Goal: Information Seeking & Learning: Learn about a topic

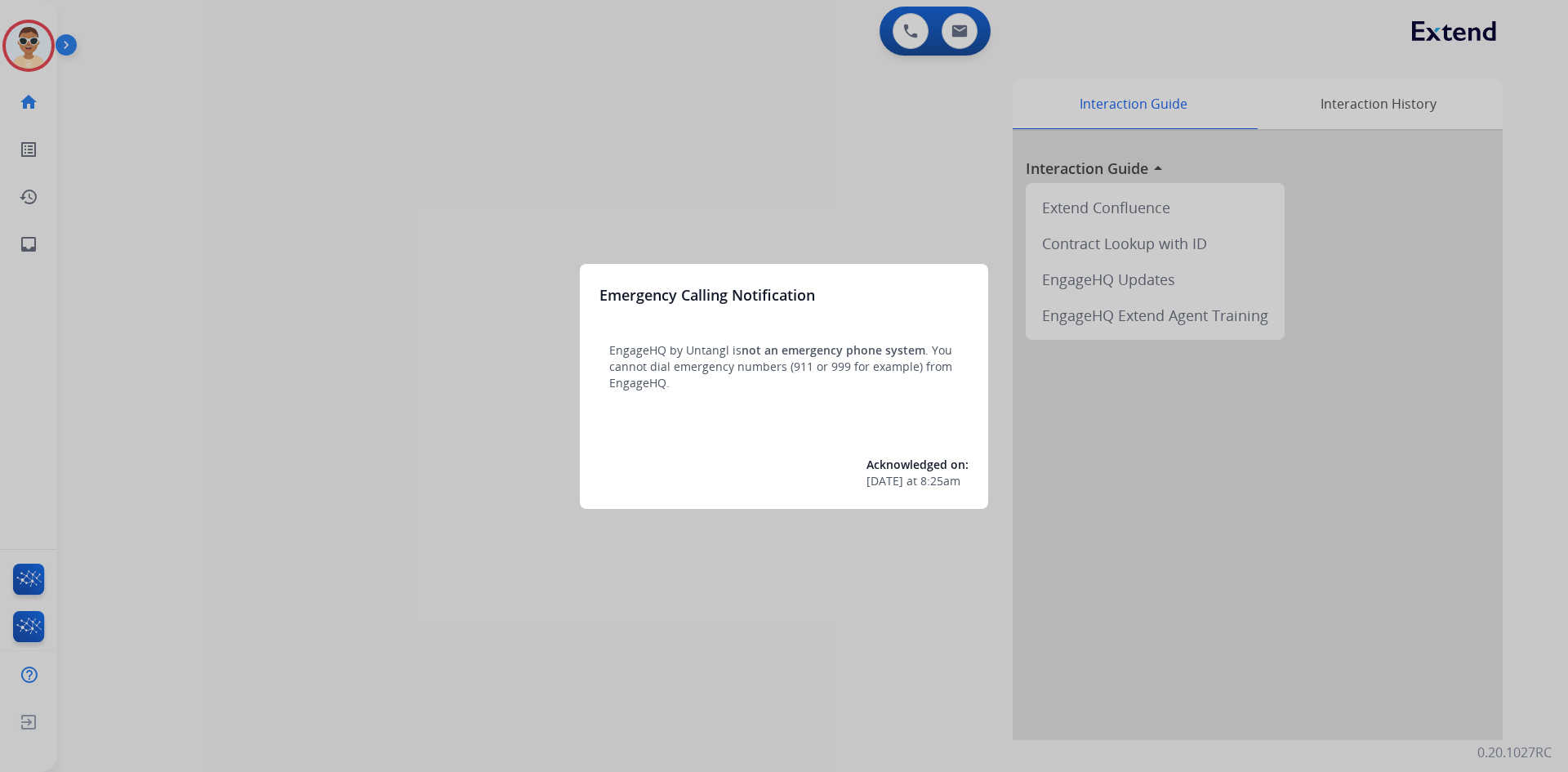
click at [780, 564] on div at bounding box center [784, 386] width 1568 height 772
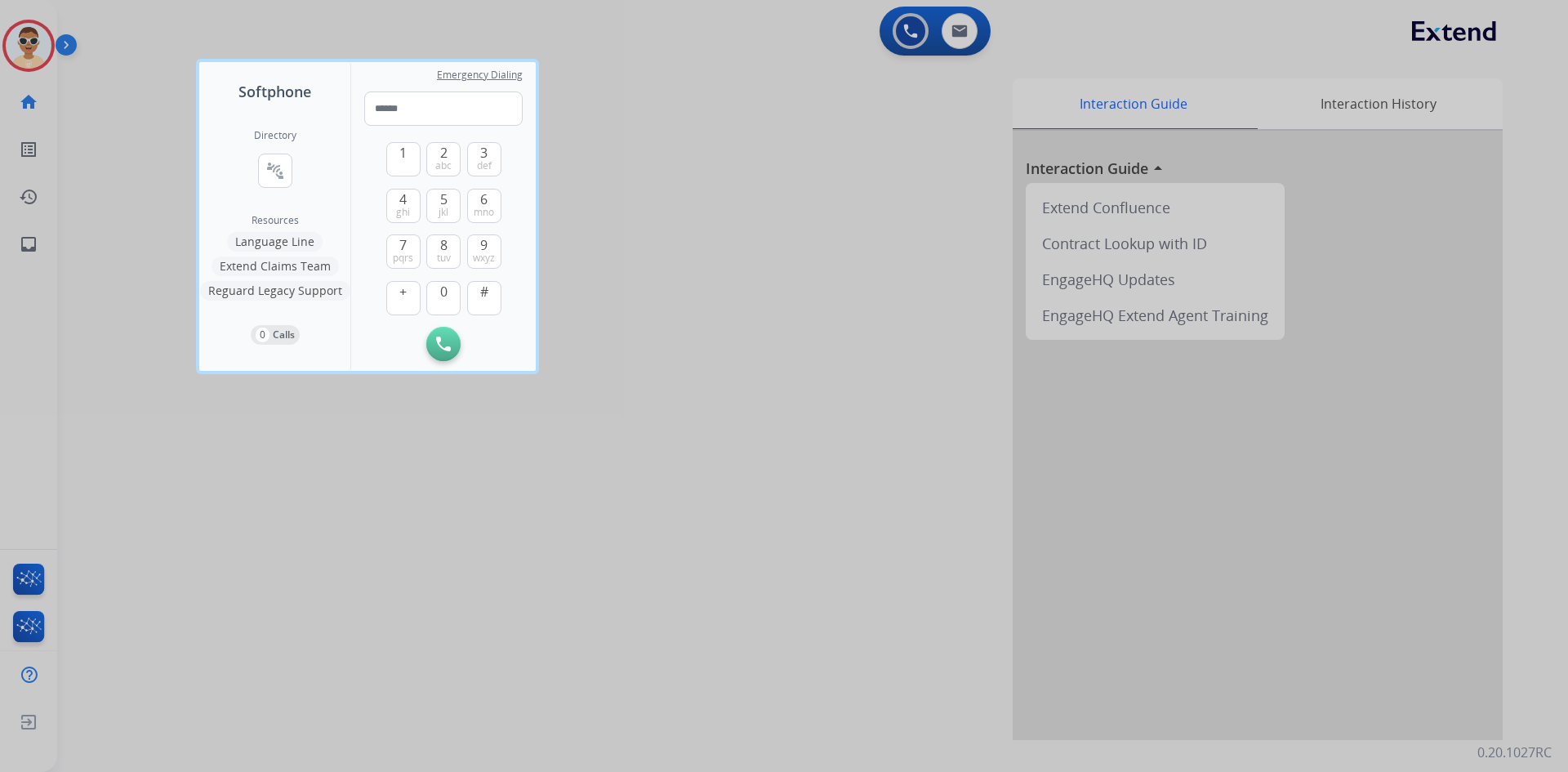
click at [38, 253] on div at bounding box center [784, 386] width 1568 height 772
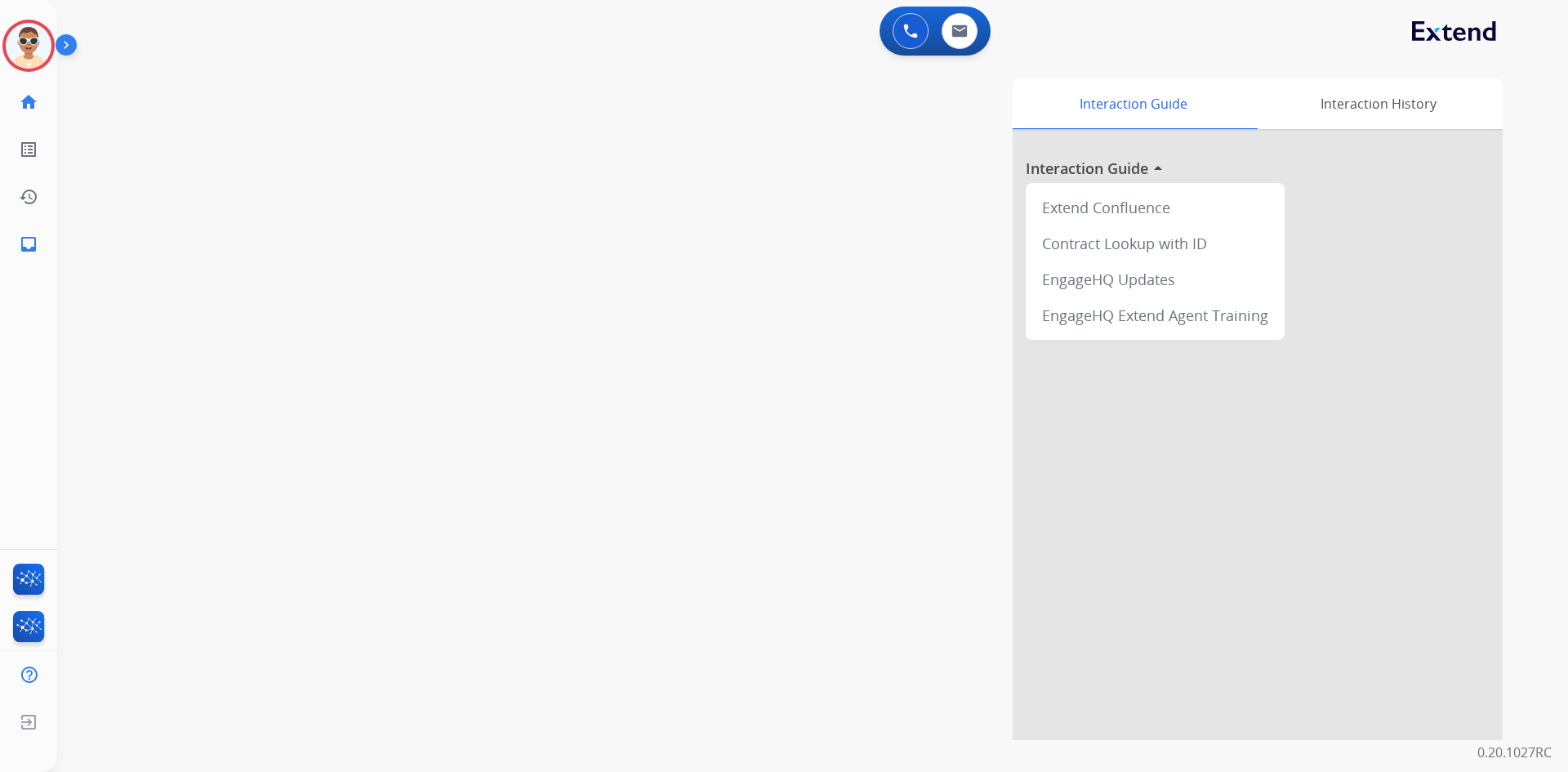
click at [38, 253] on mat-icon "inbox" at bounding box center [28, 244] width 19 height 19
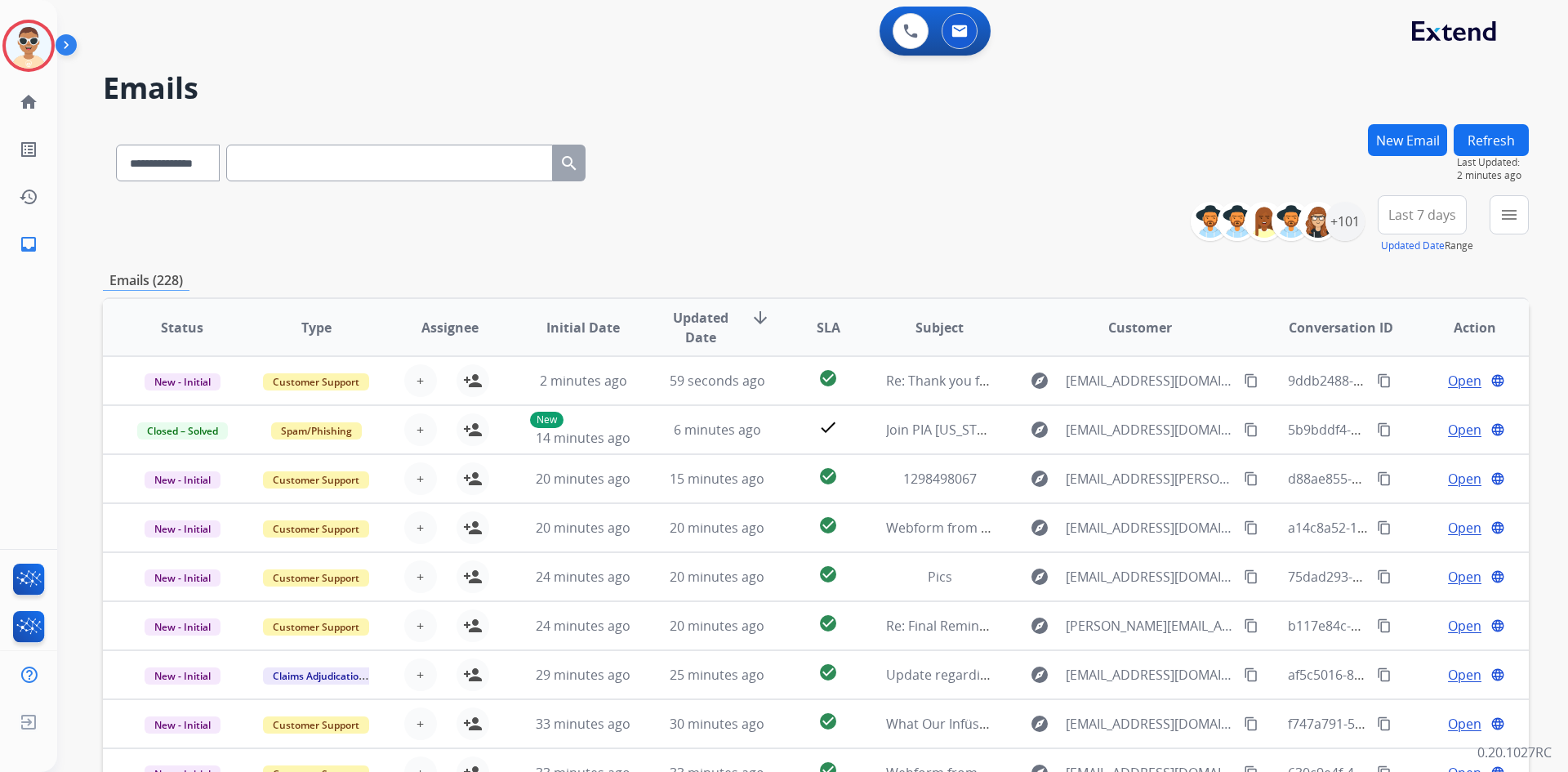
click at [1025, 172] on div "**********" at bounding box center [816, 159] width 1425 height 71
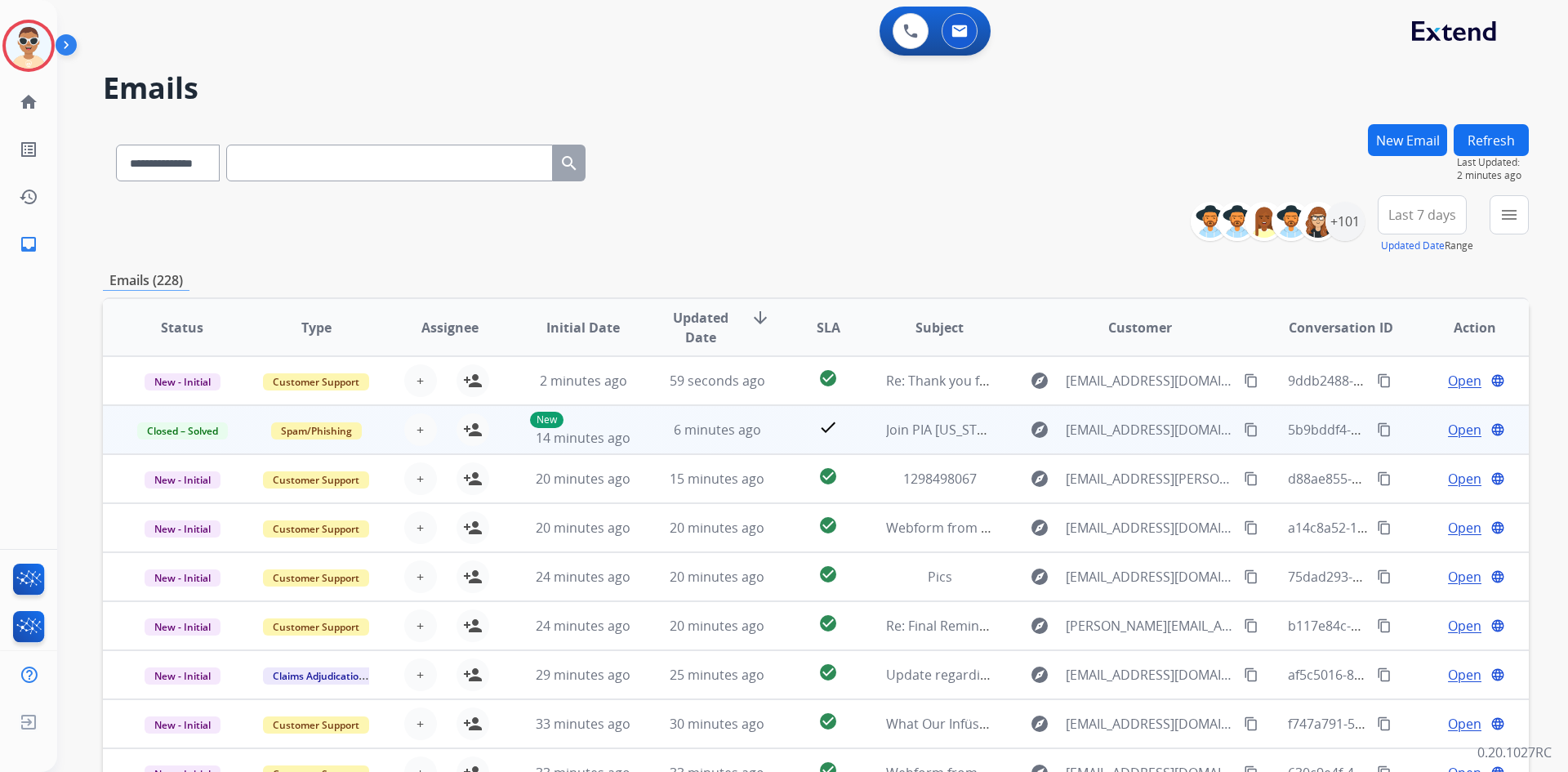
scroll to position [2, 0]
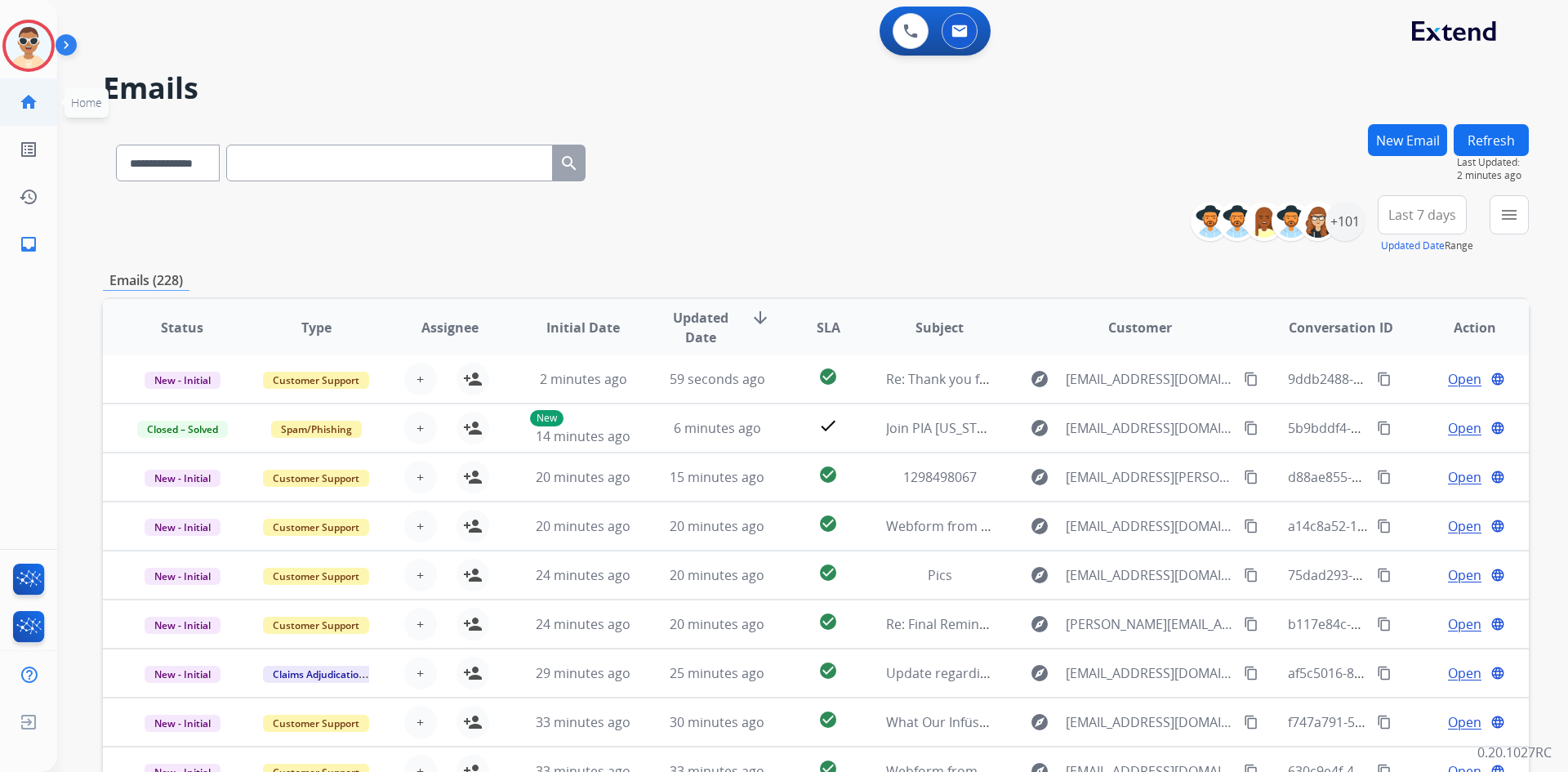
click at [35, 114] on link "home Home" at bounding box center [28, 102] width 46 height 46
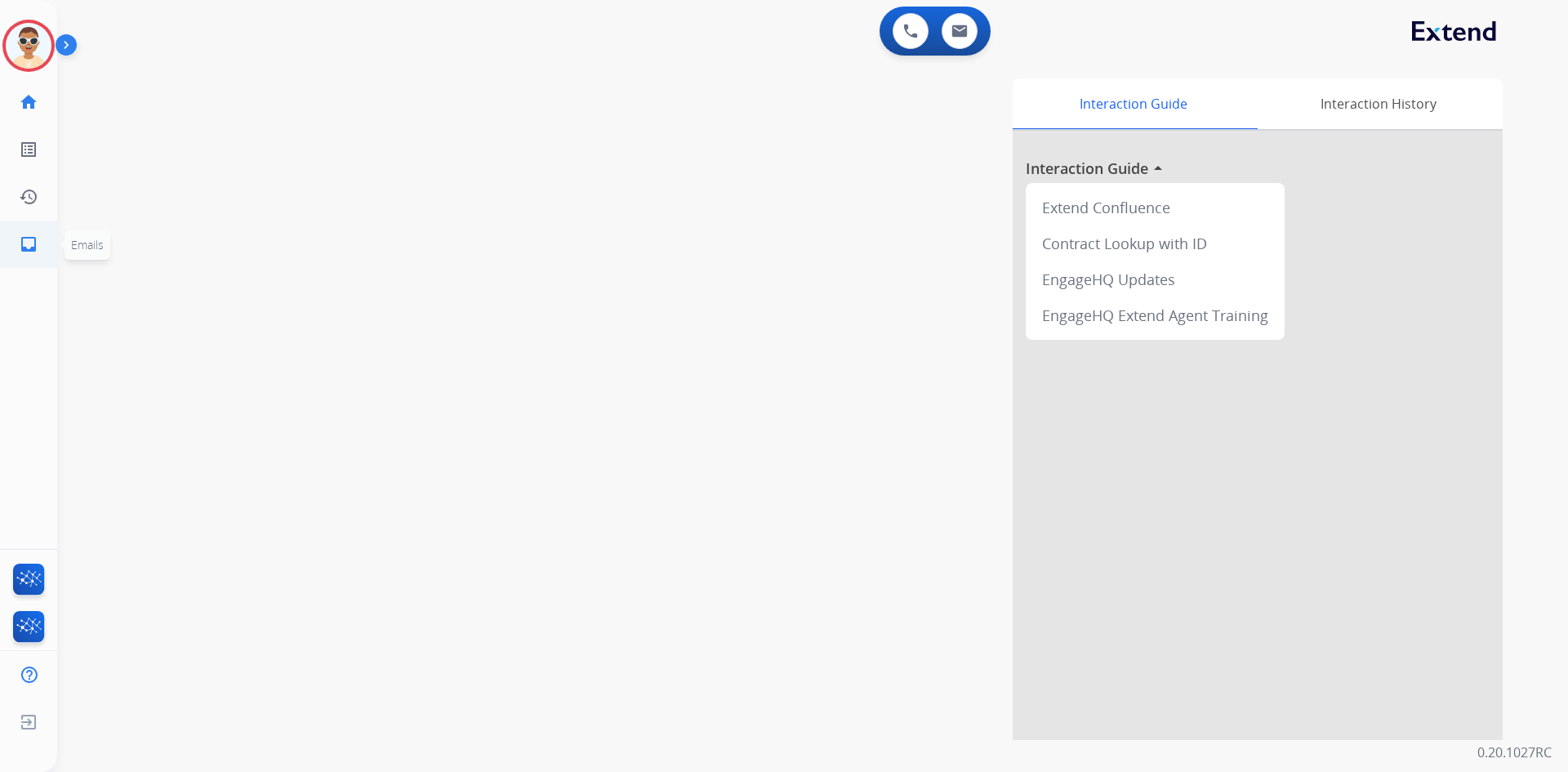
click at [40, 244] on link "inbox Emails" at bounding box center [28, 244] width 46 height 46
select select "**********"
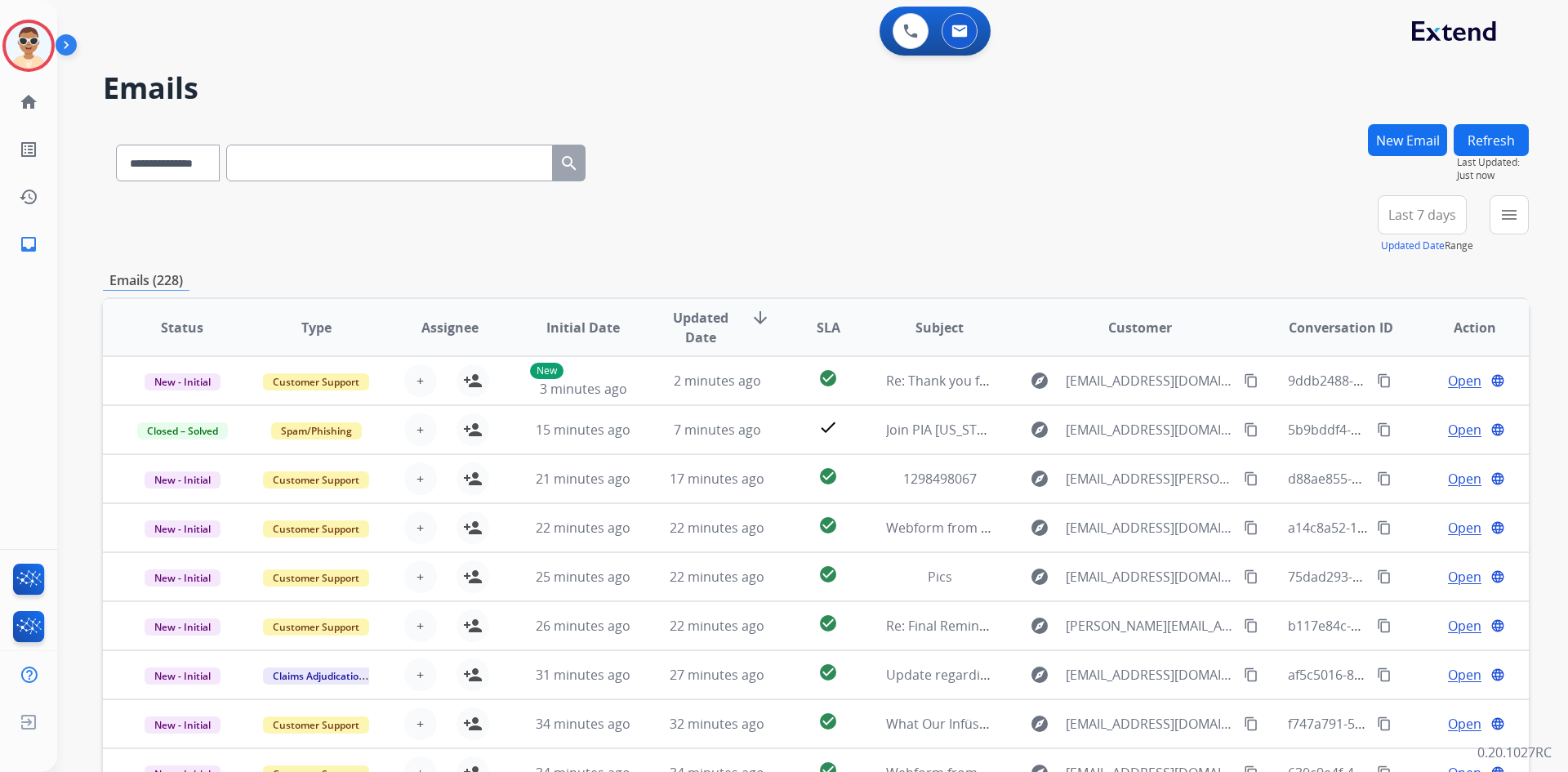
click at [78, 47] on img at bounding box center [70, 48] width 28 height 31
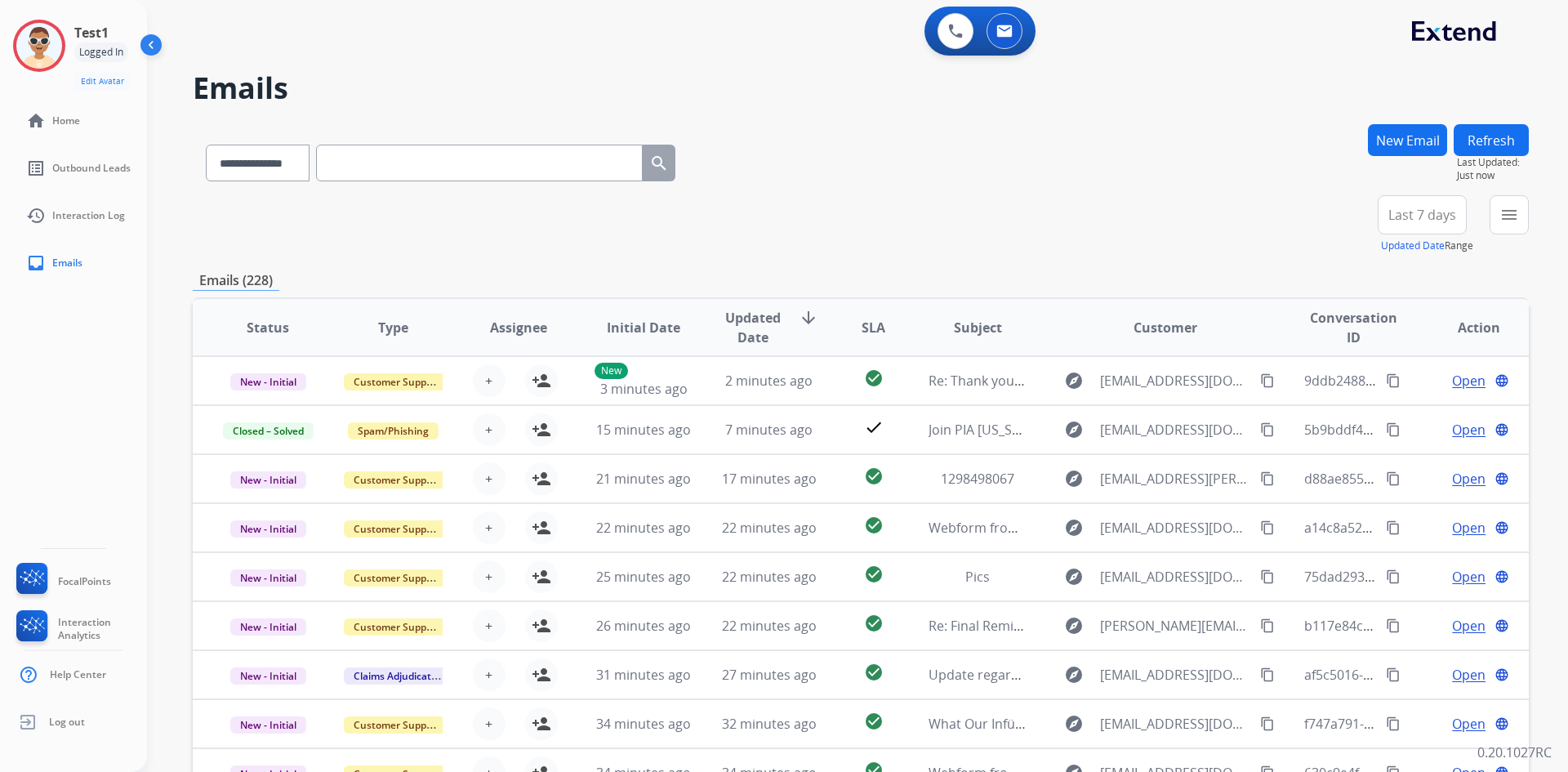
click at [840, 25] on div "0 Voice Interactions 0 Email Interactions" at bounding box center [847, 32] width 1362 height 52
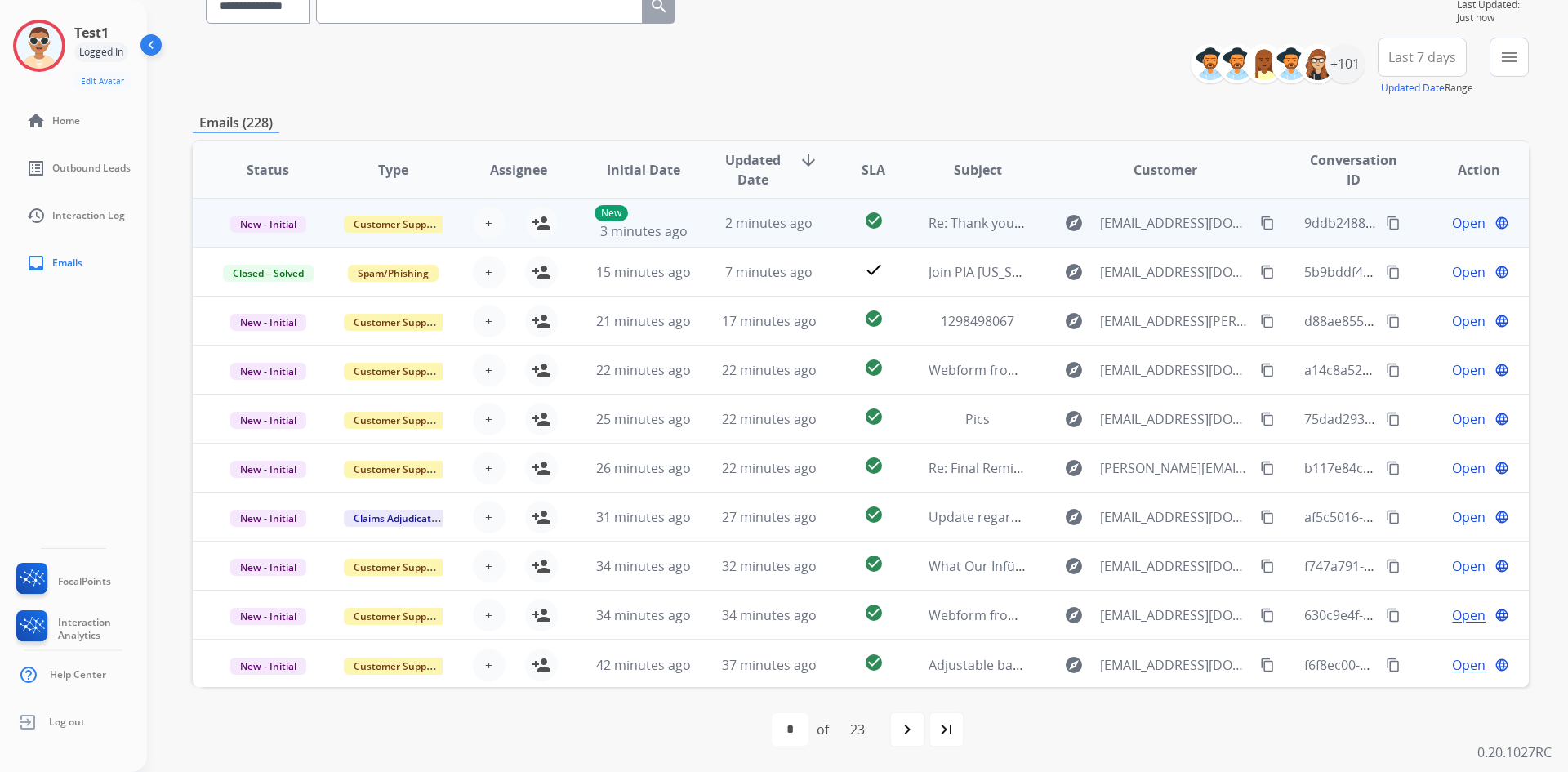
scroll to position [2, 0]
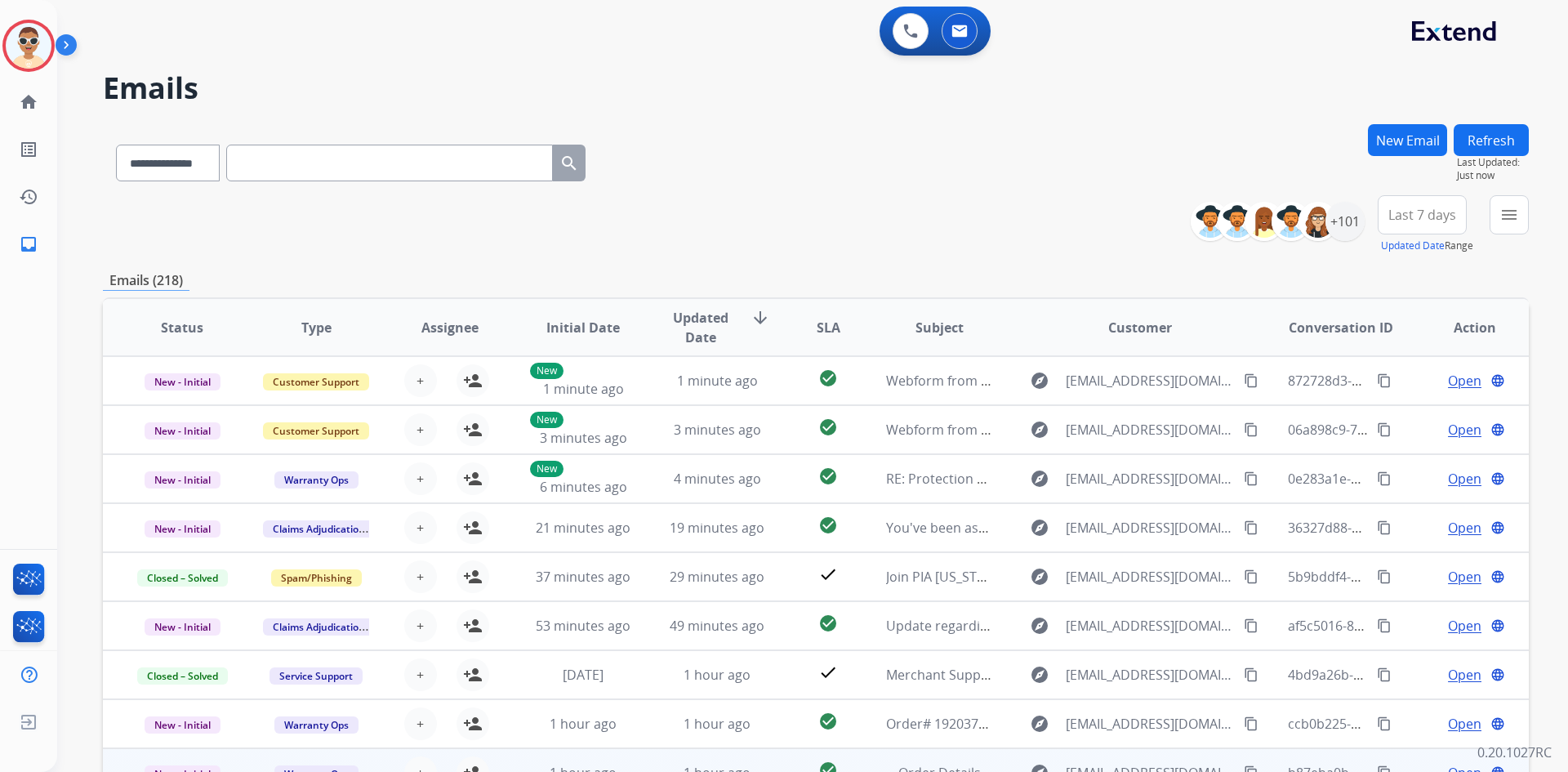
click at [763, 748] on td "1 hour ago" at bounding box center [705, 773] width 134 height 49
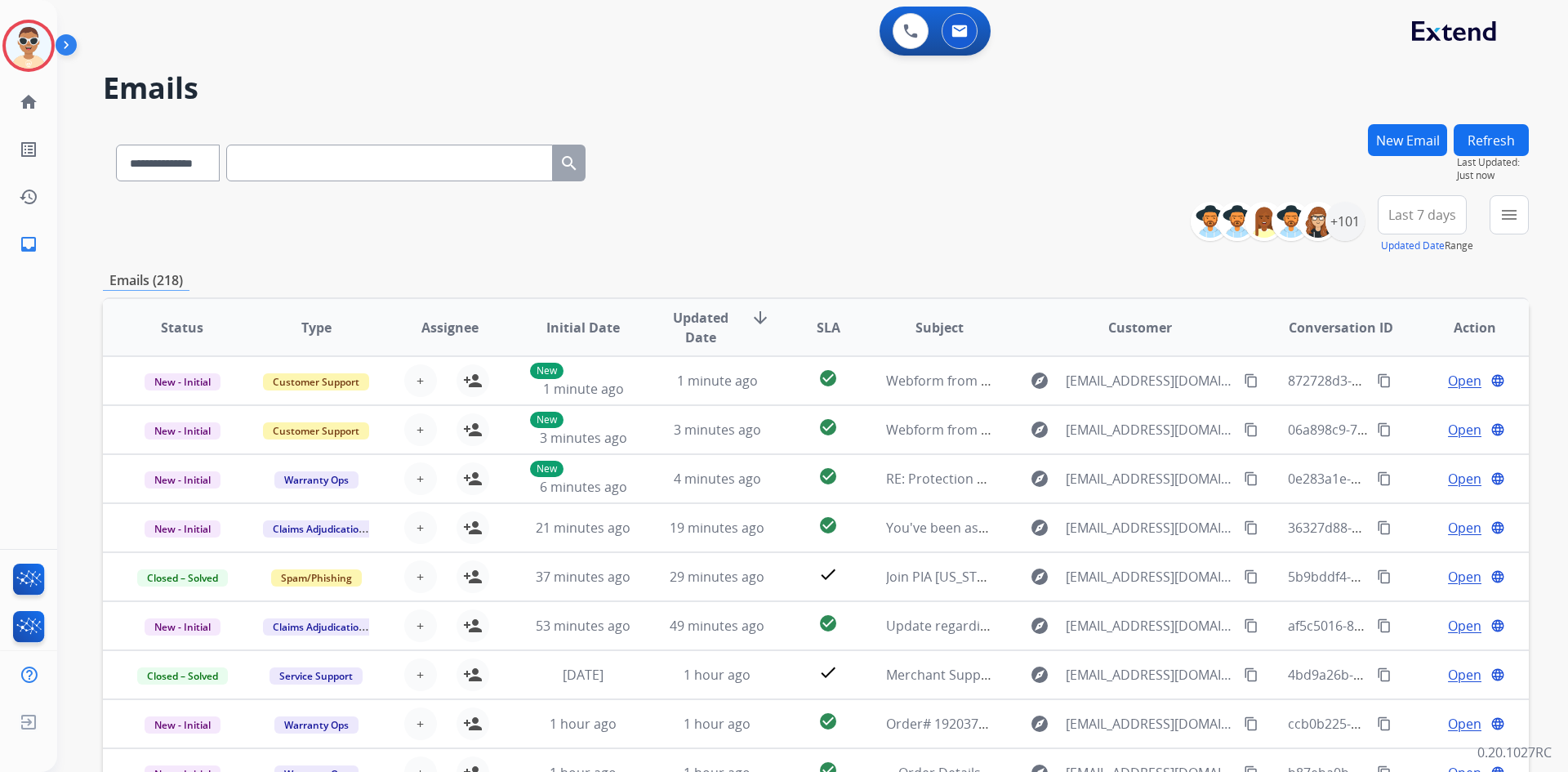
scroll to position [114, 0]
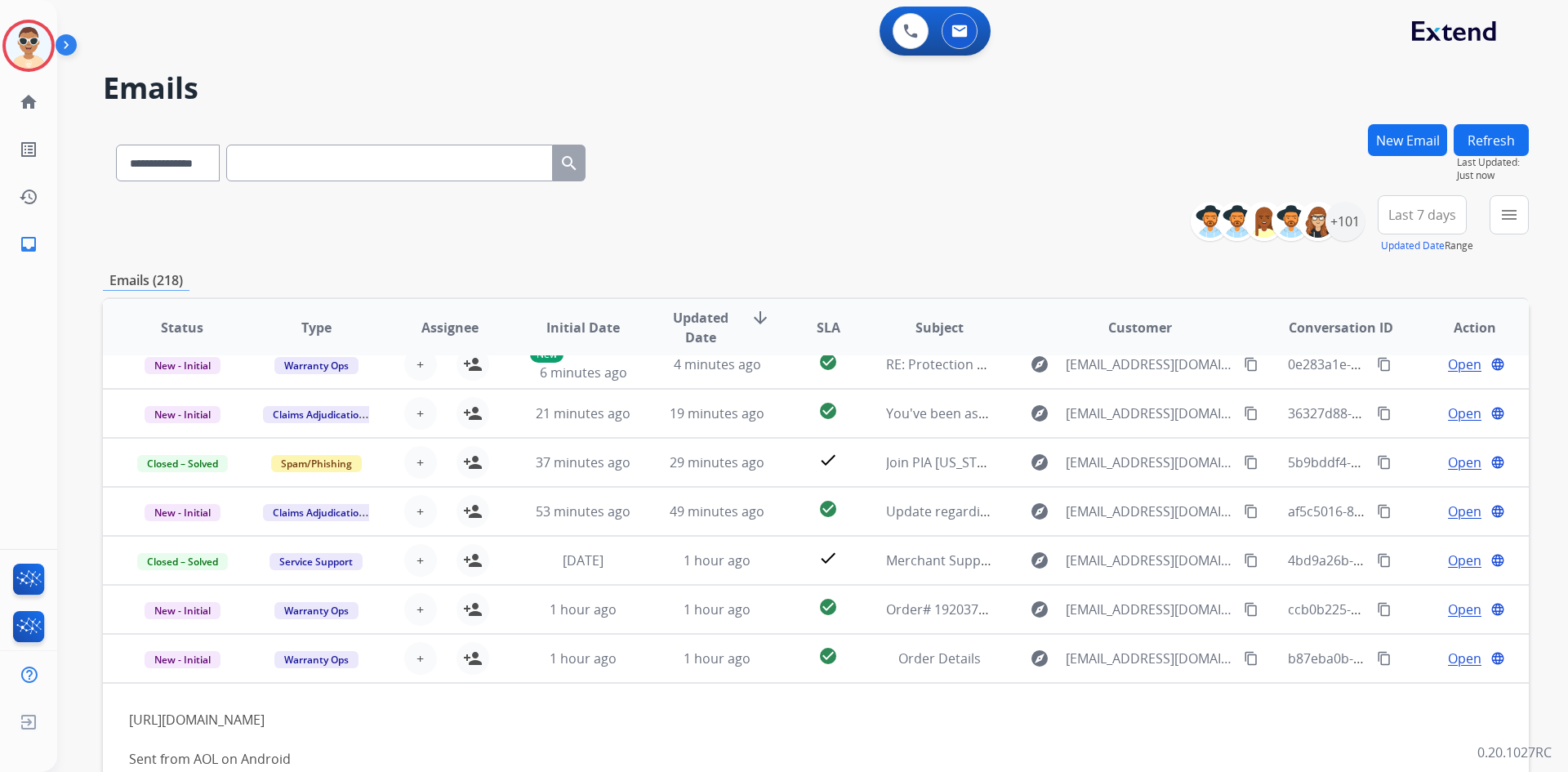
drag, startPoint x: 1440, startPoint y: 55, endPoint x: 1378, endPoint y: 56, distance: 62.0
click at [1440, 55] on div "0 Voice Interactions 0 Email Interactions" at bounding box center [802, 32] width 1452 height 52
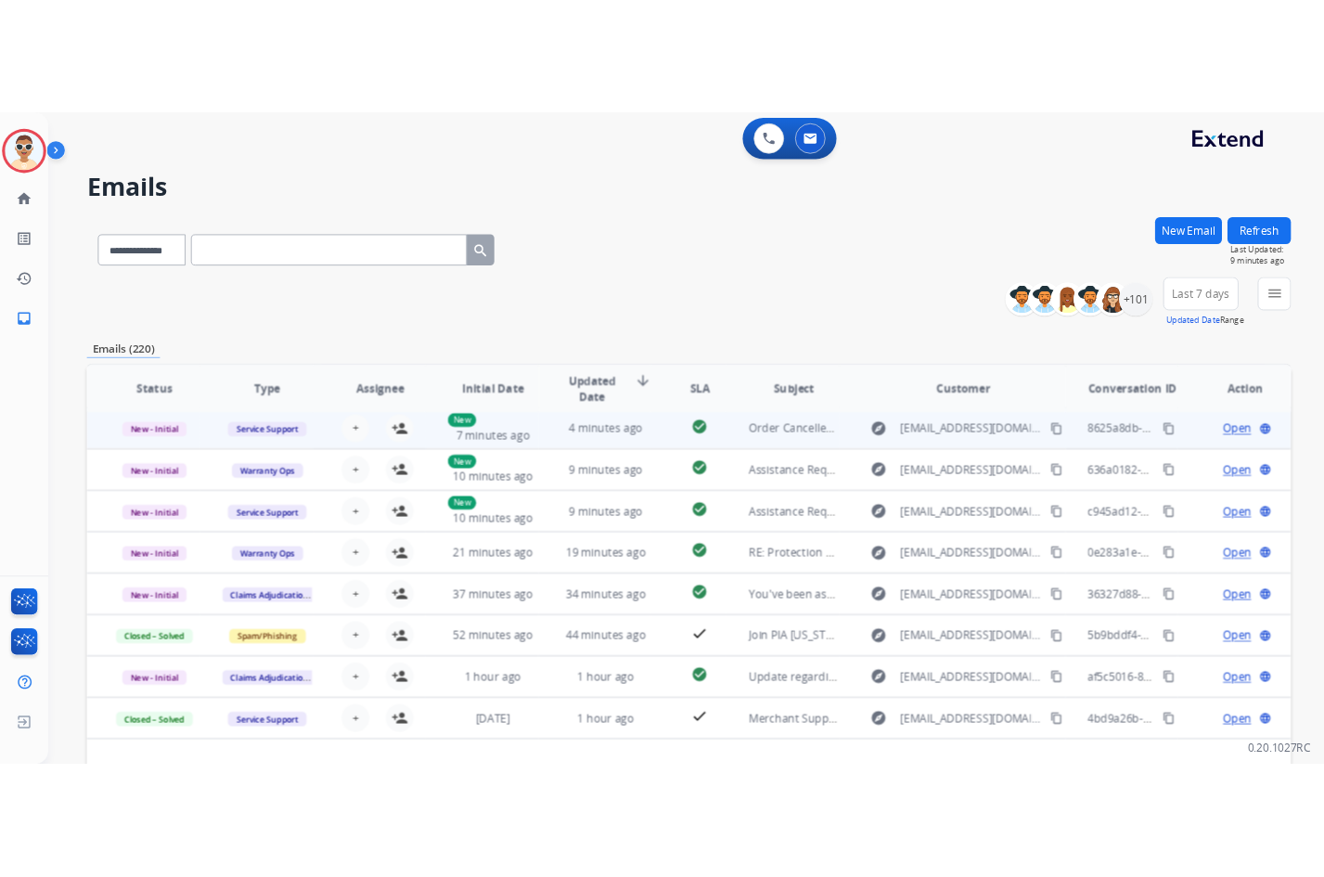
scroll to position [63, 0]
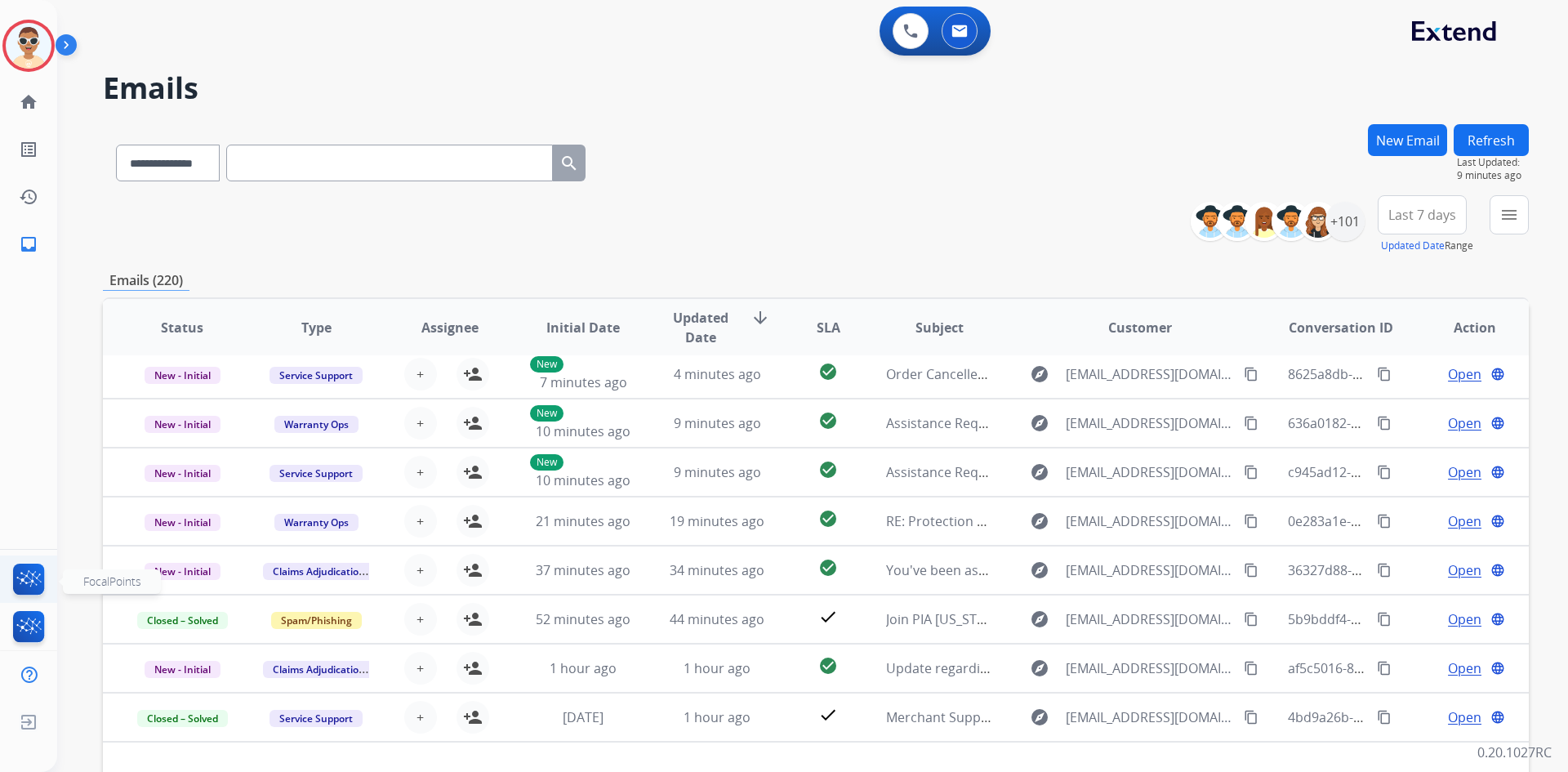
click at [40, 572] on img at bounding box center [29, 582] width 39 height 38
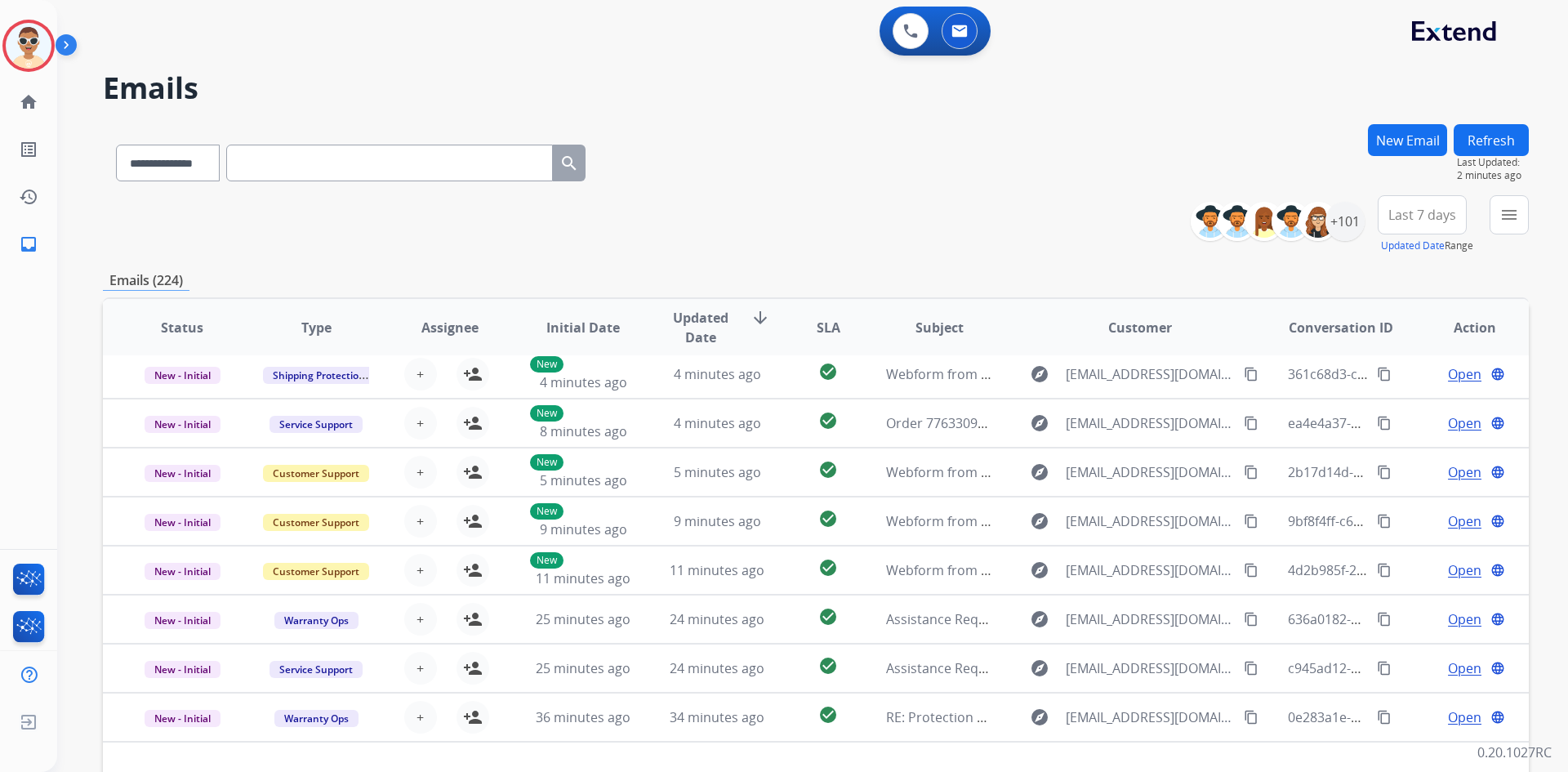
click at [70, 40] on img at bounding box center [70, 48] width 28 height 31
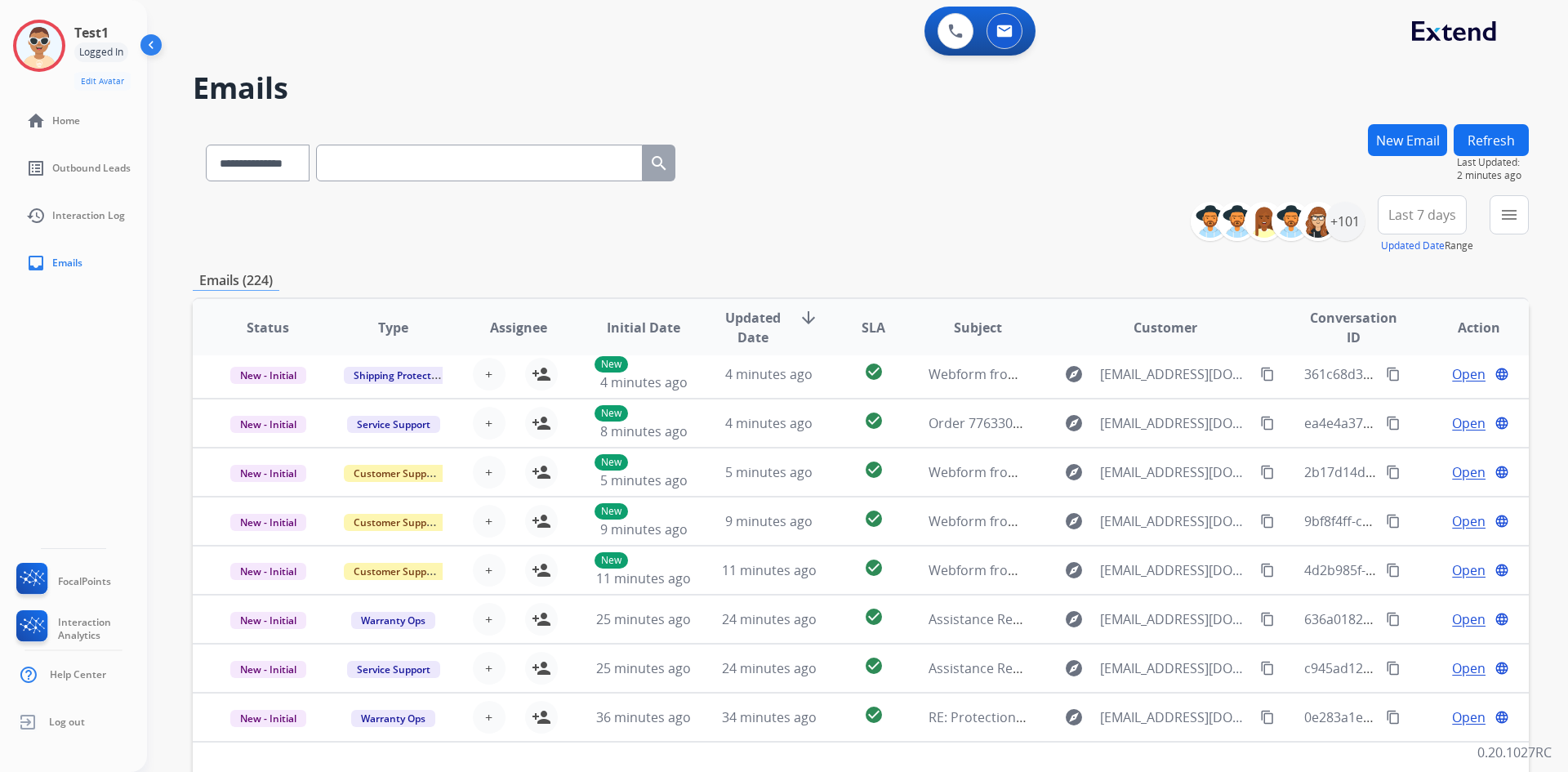
click at [156, 42] on img at bounding box center [152, 48] width 31 height 31
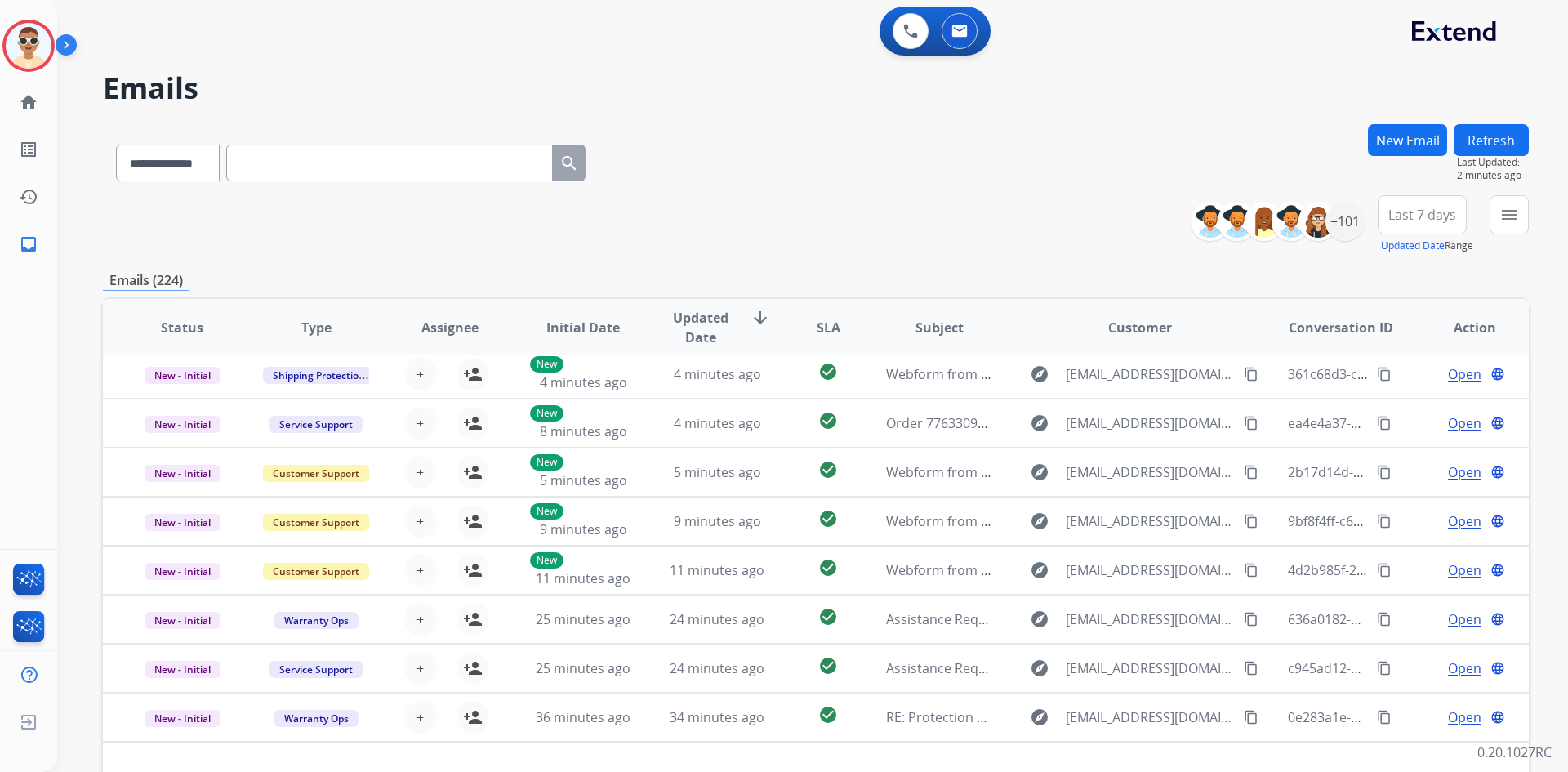
click at [70, 42] on img at bounding box center [70, 48] width 28 height 31
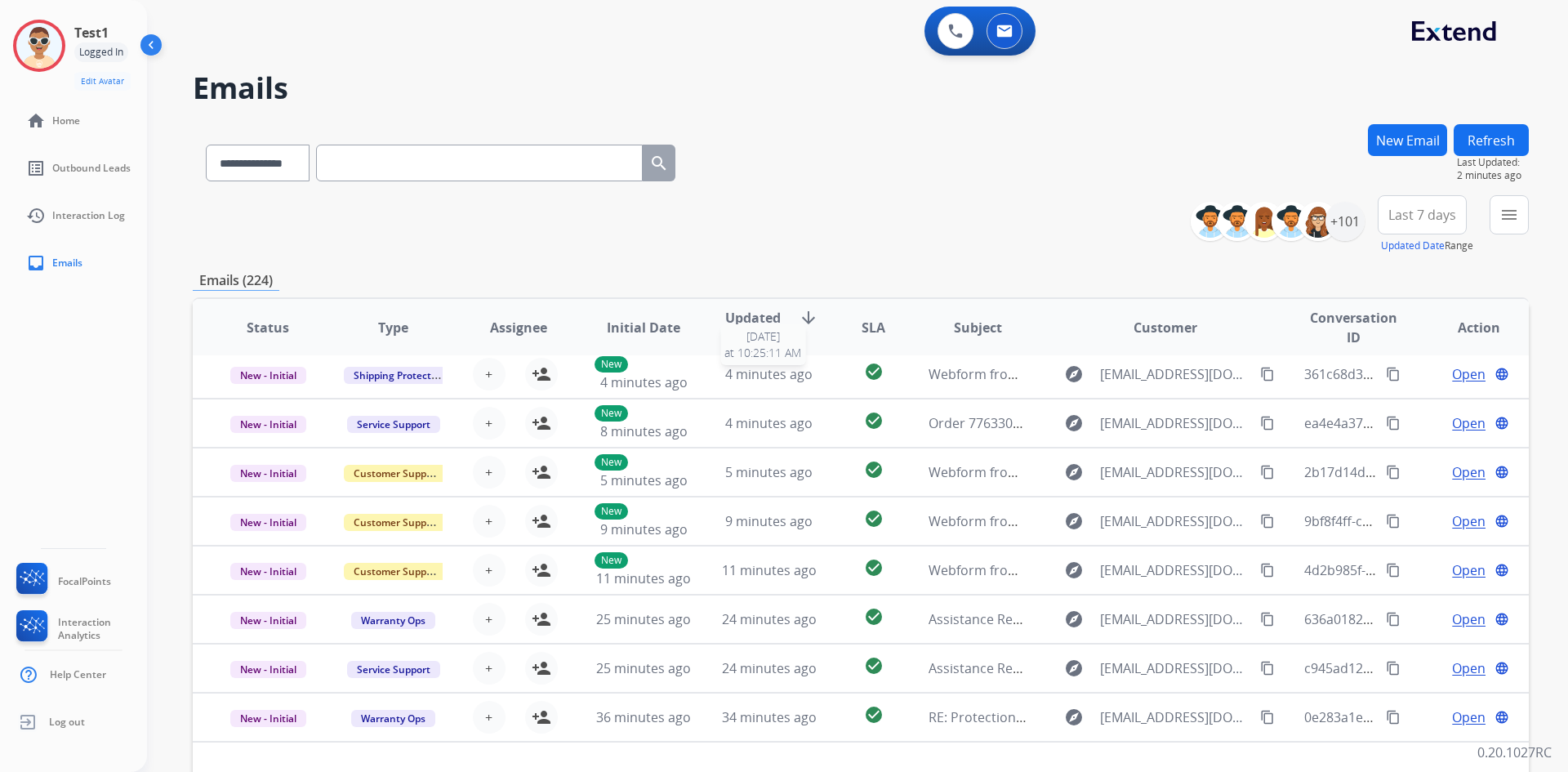
drag, startPoint x: 810, startPoint y: 367, endPoint x: 779, endPoint y: 130, distance: 239.0
drag, startPoint x: 779, startPoint y: 130, endPoint x: 717, endPoint y: 85, distance: 76.6
drag, startPoint x: 717, startPoint y: 85, endPoint x: 513, endPoint y: 80, distance: 204.1
click at [513, 80] on h2 "Emails" at bounding box center [861, 88] width 1336 height 33
drag, startPoint x: 524, startPoint y: 77, endPoint x: 978, endPoint y: 187, distance: 467.1
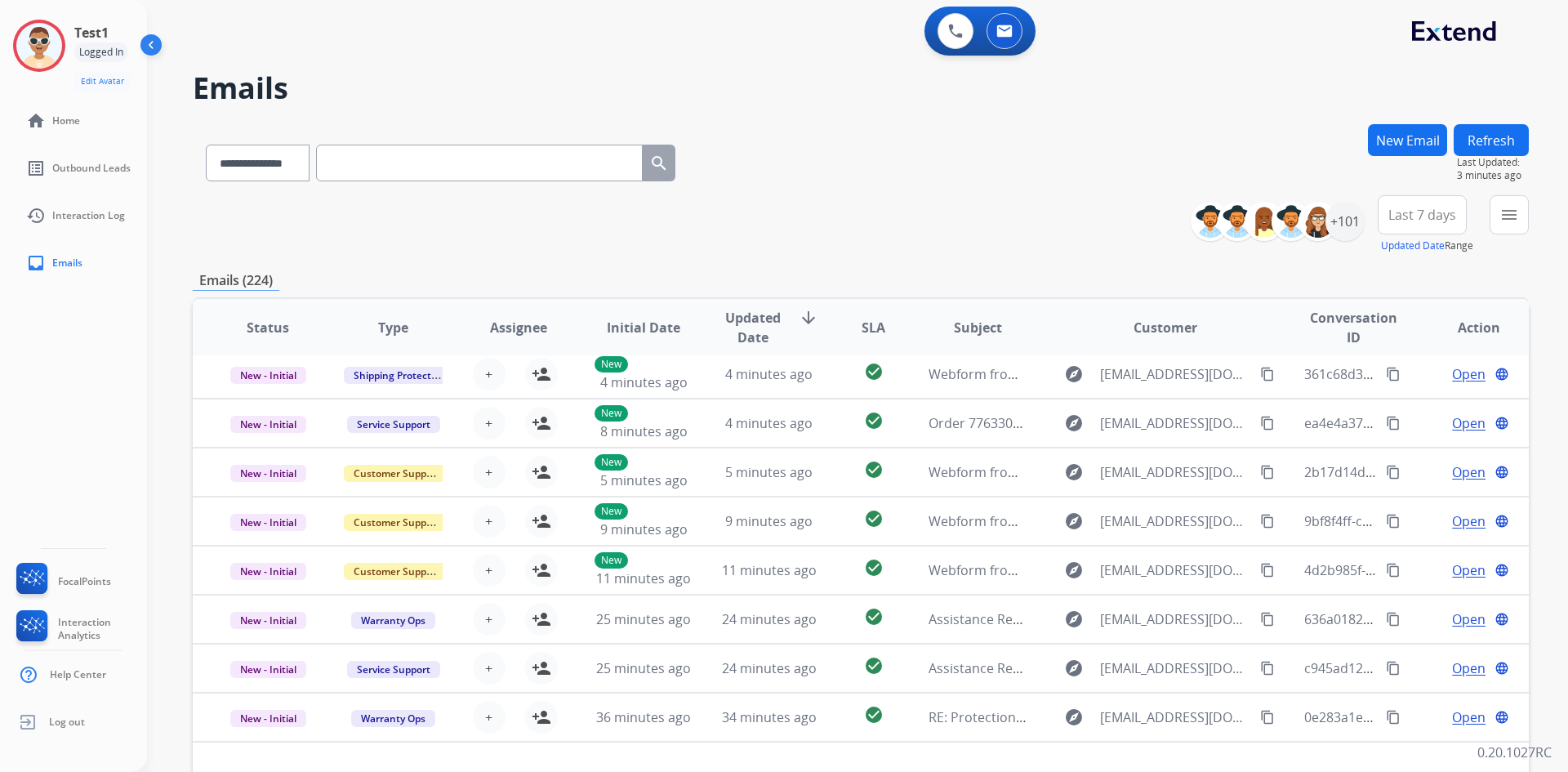
click at [978, 187] on div "**********" at bounding box center [861, 159] width 1336 height 71
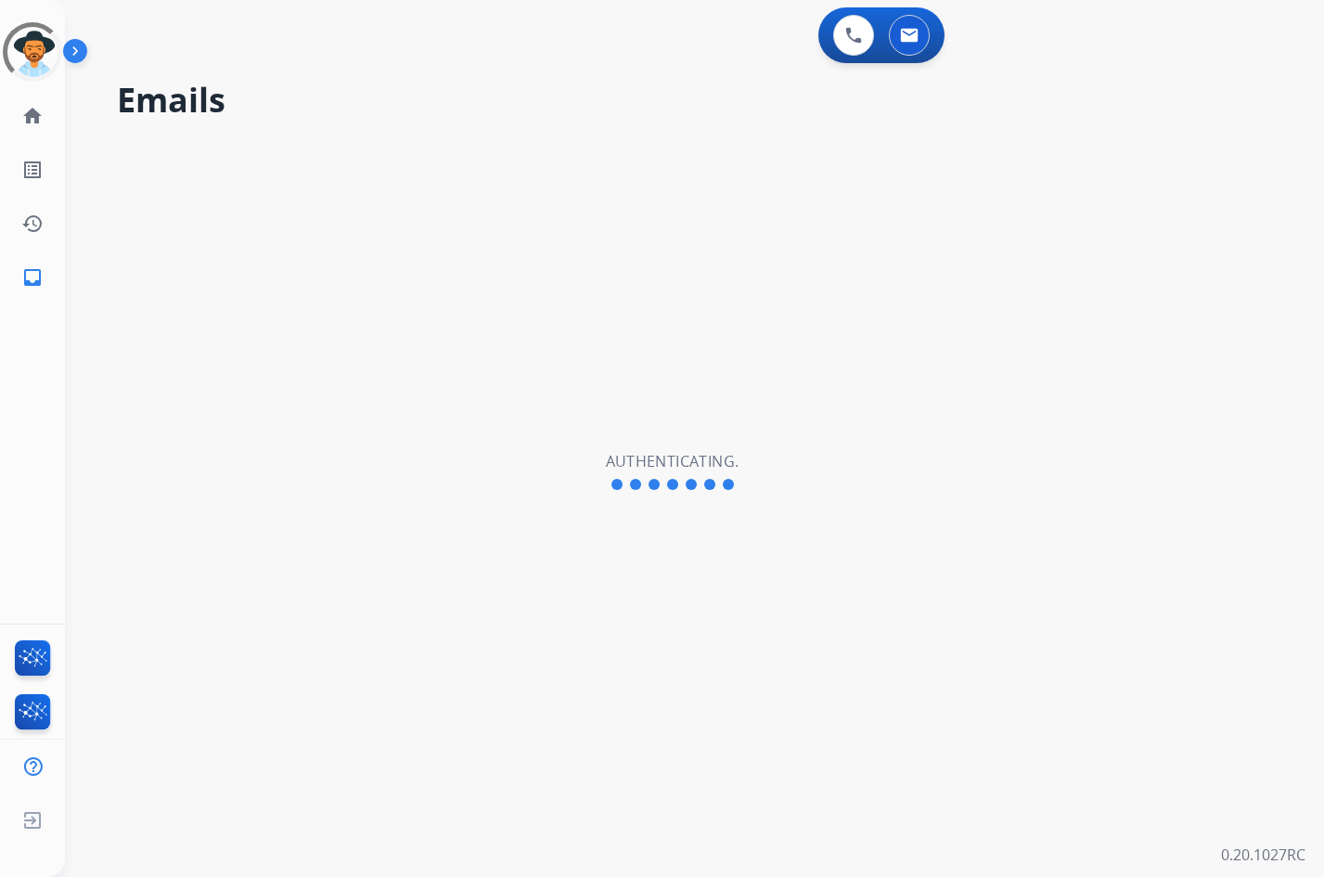
click at [1026, 180] on div "Emails Authenticating." at bounding box center [672, 472] width 1215 height 810
select select "**********"
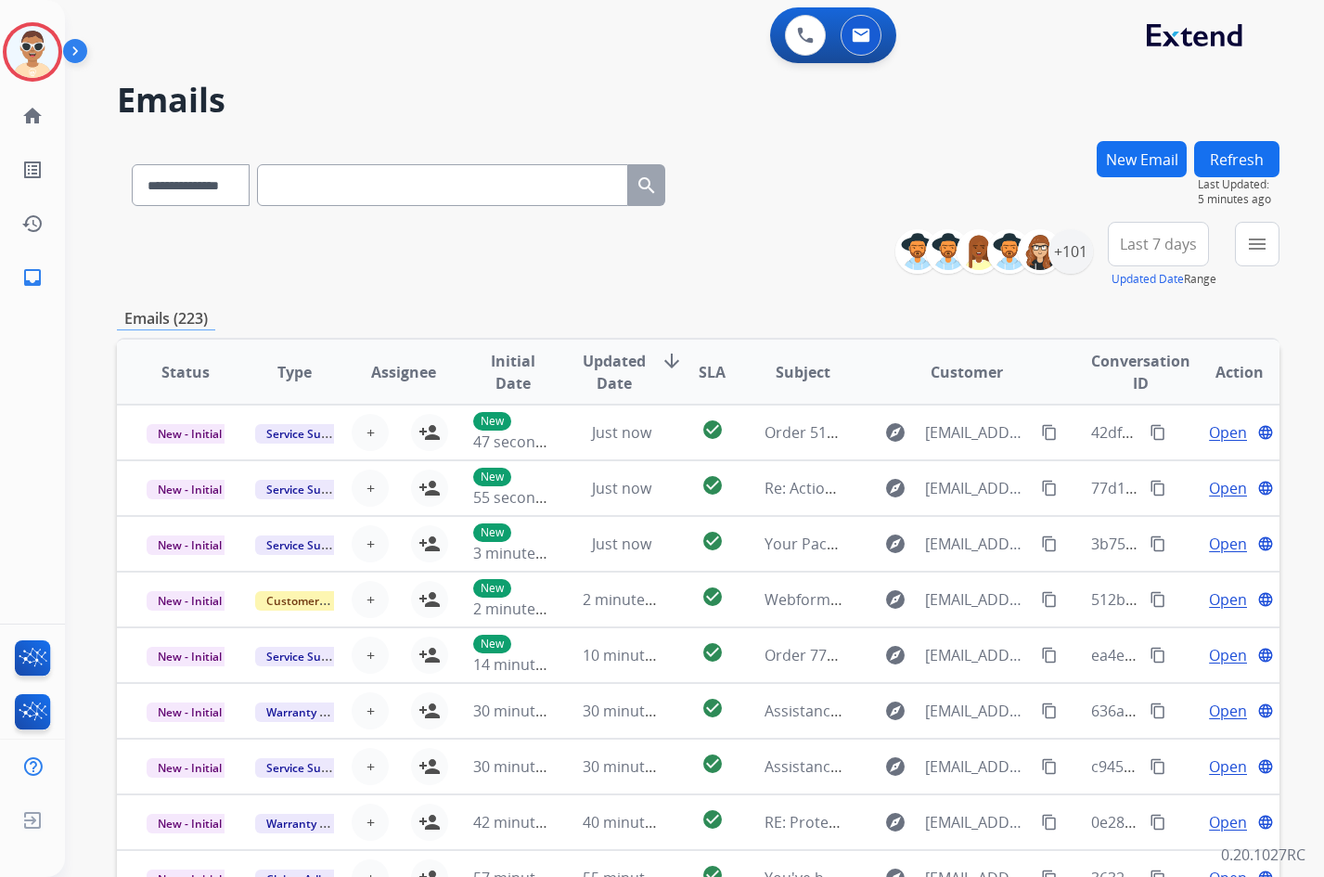
click at [382, 300] on div "**********" at bounding box center [698, 598] width 1163 height 915
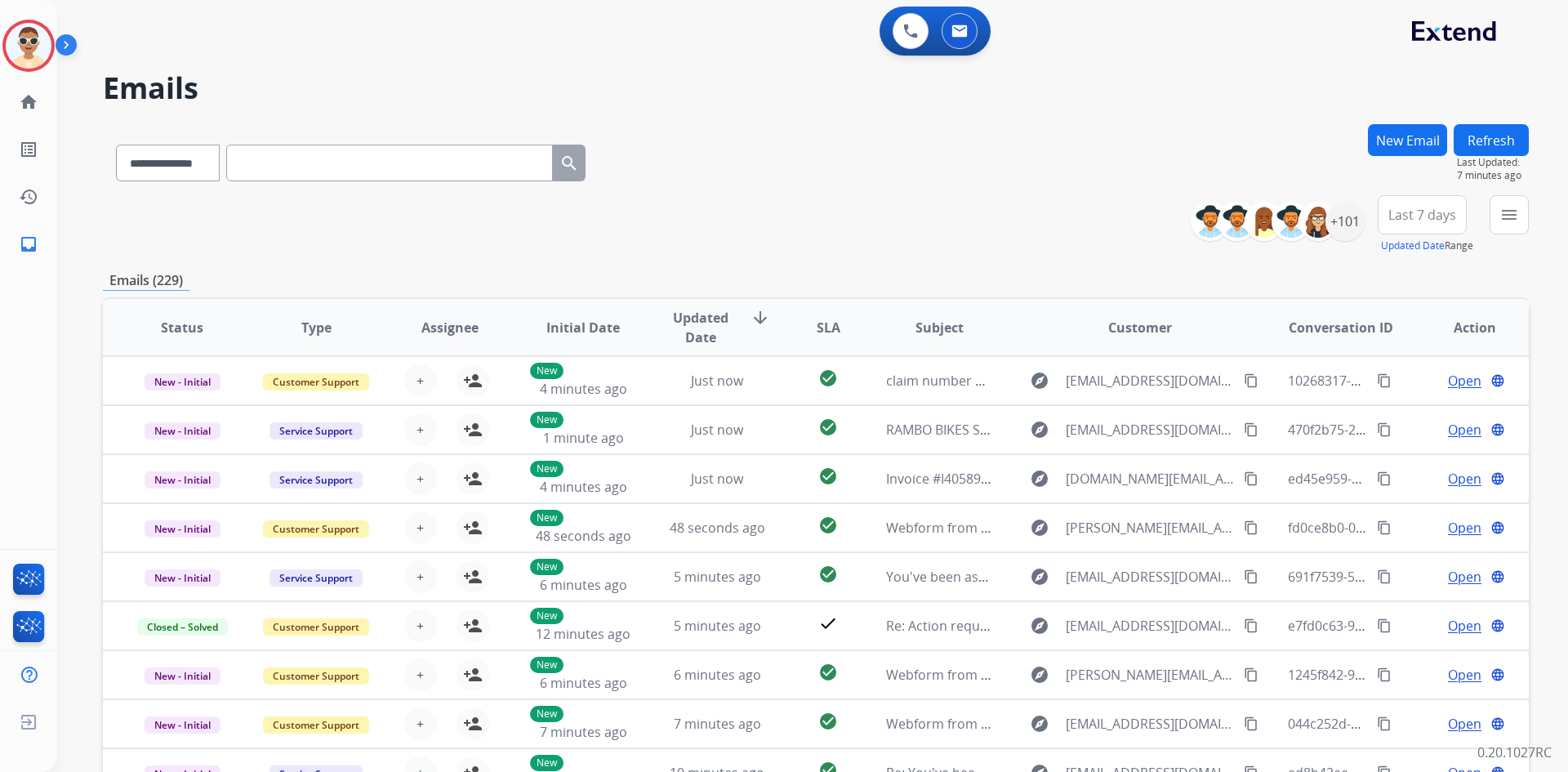
click at [1049, 221] on div "**********" at bounding box center [816, 224] width 1425 height 59
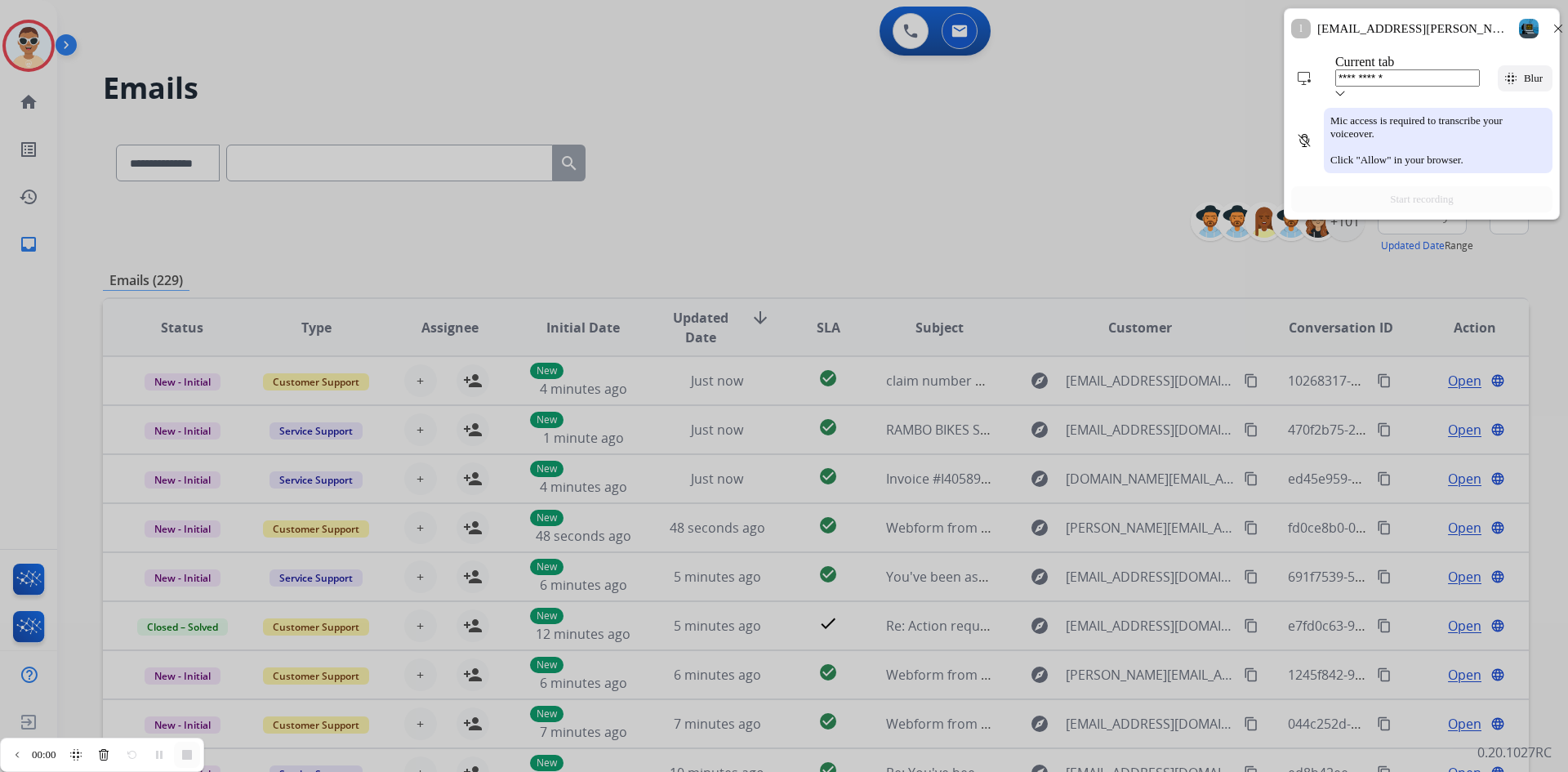
click at [0, 771] on div "**********" at bounding box center [0, 772] width 0 height 0
click at [165, 771] on div at bounding box center [83, 785] width 165 height 0
click at [0, 771] on div "**********" at bounding box center [0, 772] width 0 height 0
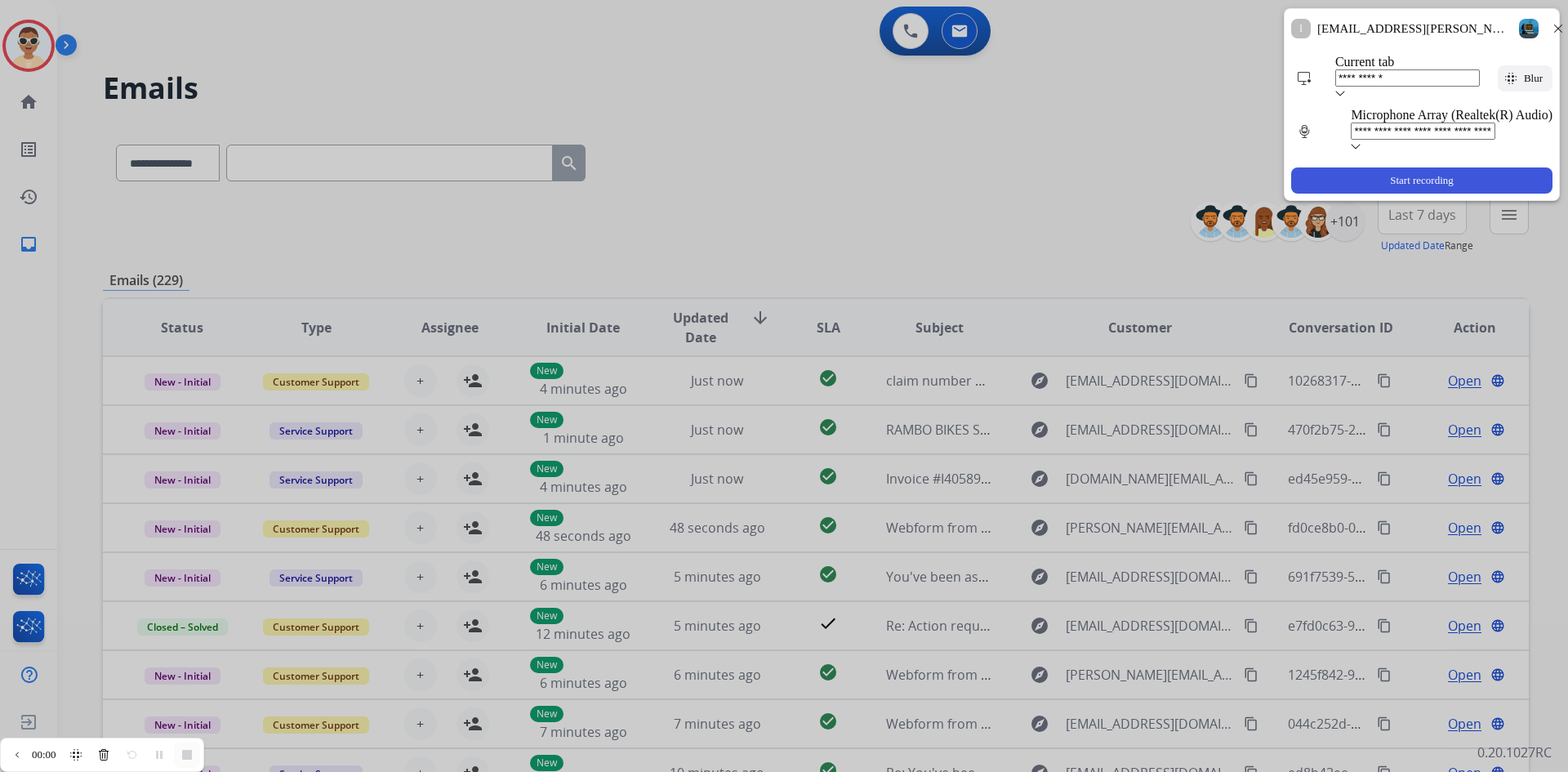
click at [499, 771] on div at bounding box center [249, 785] width 499 height 0
click at [1164, 72] on span "Blur" at bounding box center [1533, 78] width 26 height 13
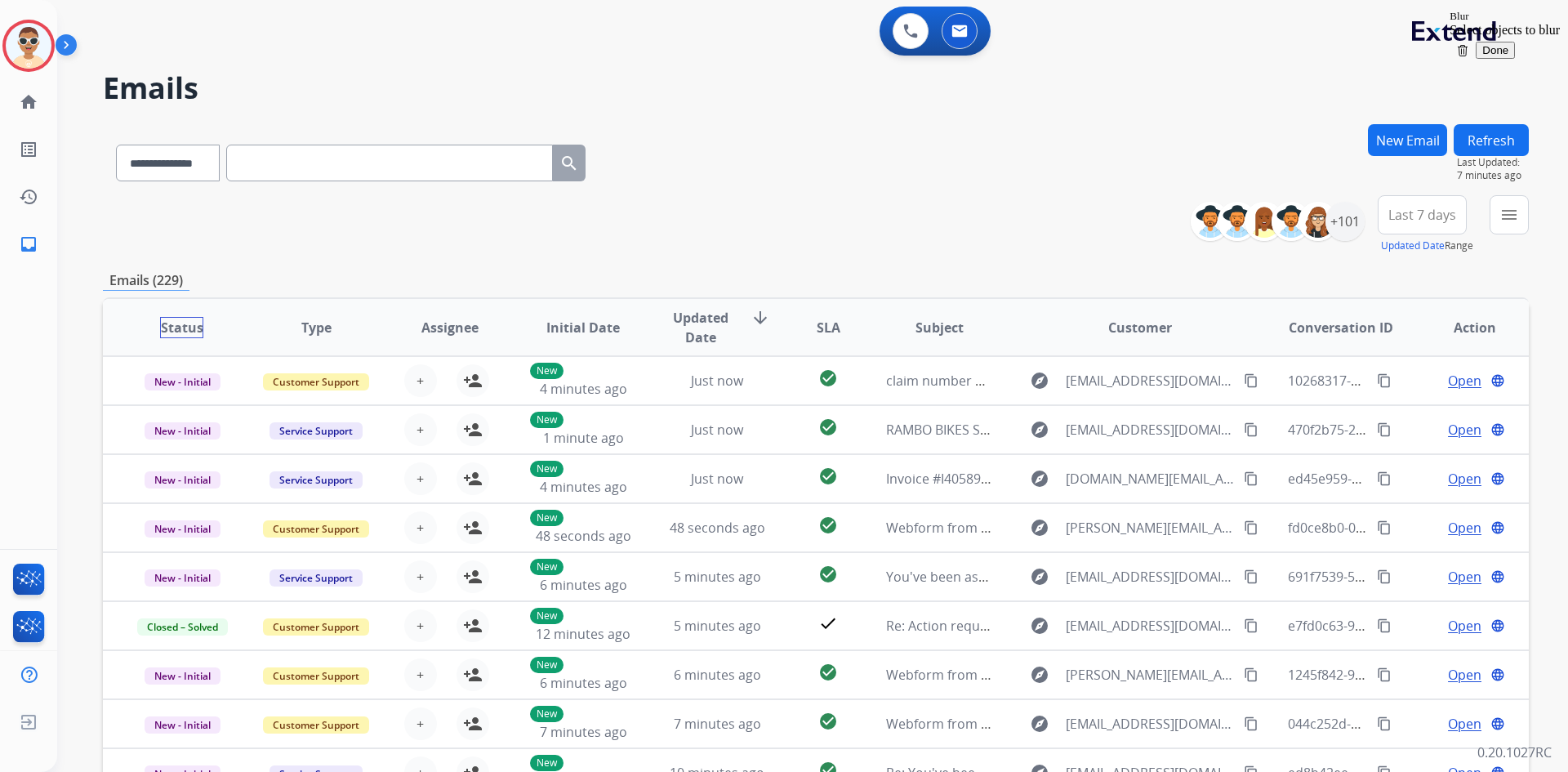
drag, startPoint x: 275, startPoint y: 333, endPoint x: 114, endPoint y: 305, distance: 163.4
click at [125, 311] on th "Status" at bounding box center [170, 327] width 134 height 57
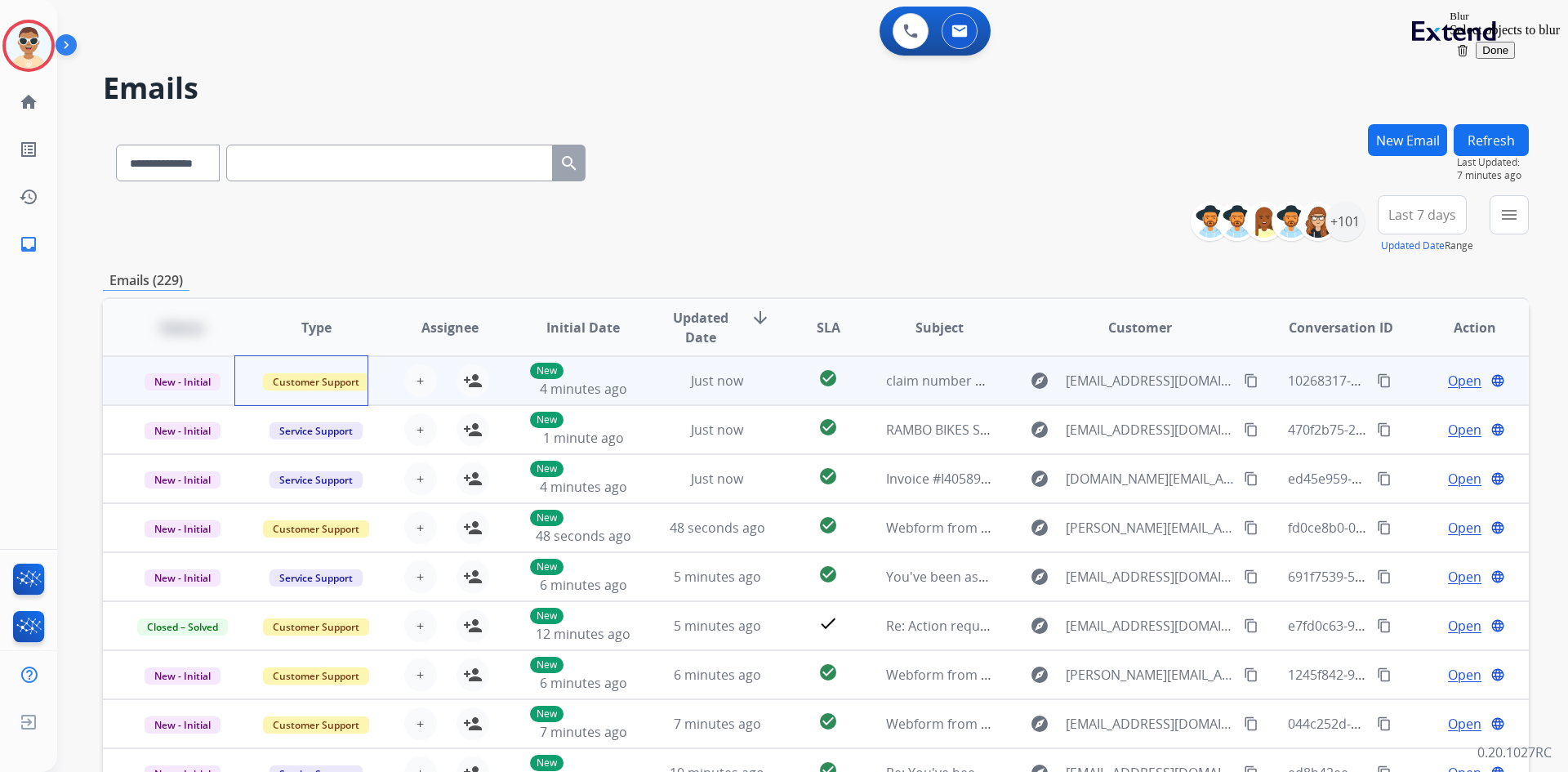
click at [277, 398] on td "Customer Support" at bounding box center [304, 381] width 134 height 49
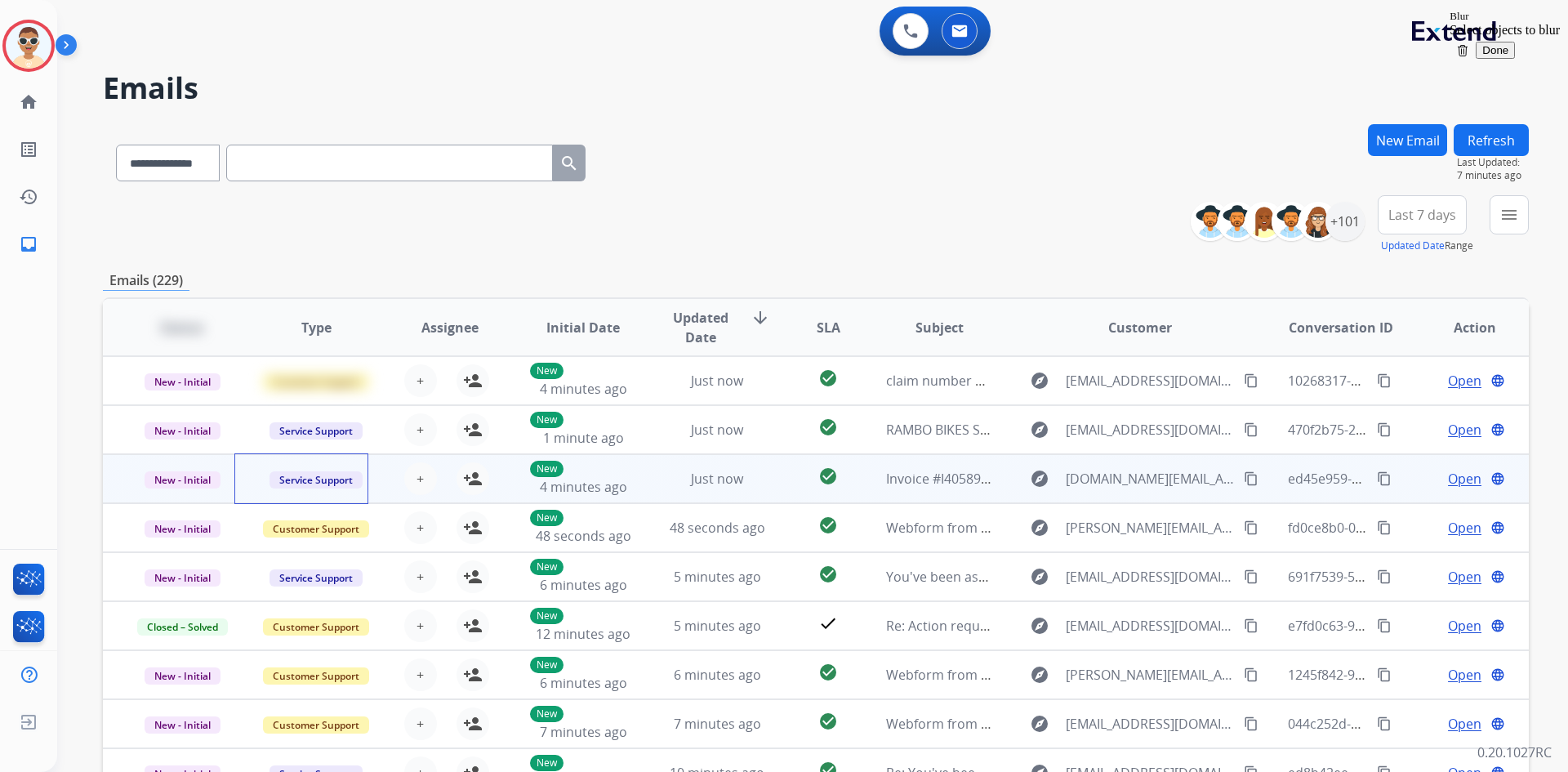
click at [277, 465] on td "Service Support" at bounding box center [304, 479] width 134 height 49
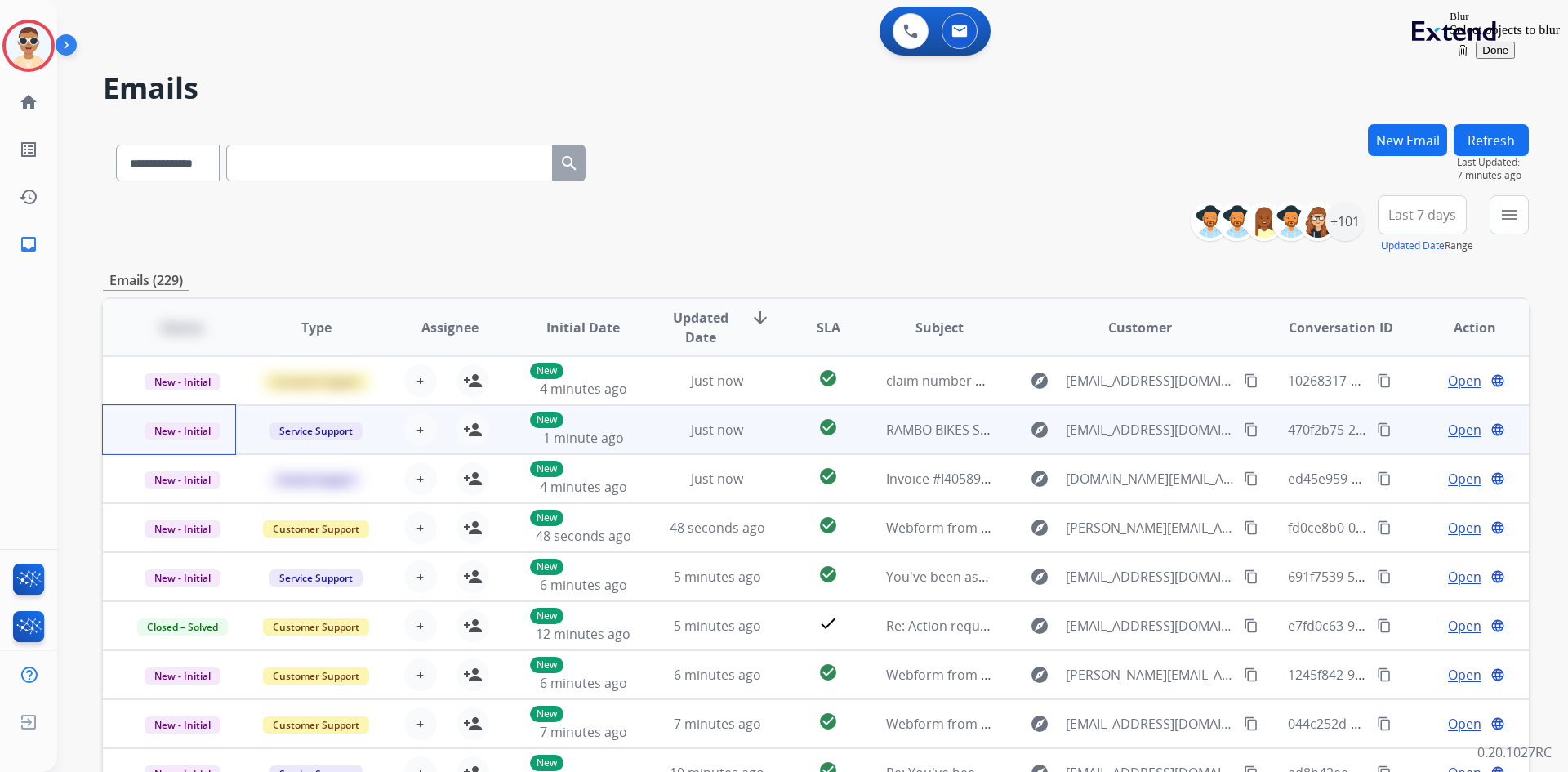
click at [155, 440] on td "New - Initial" at bounding box center [170, 430] width 134 height 49
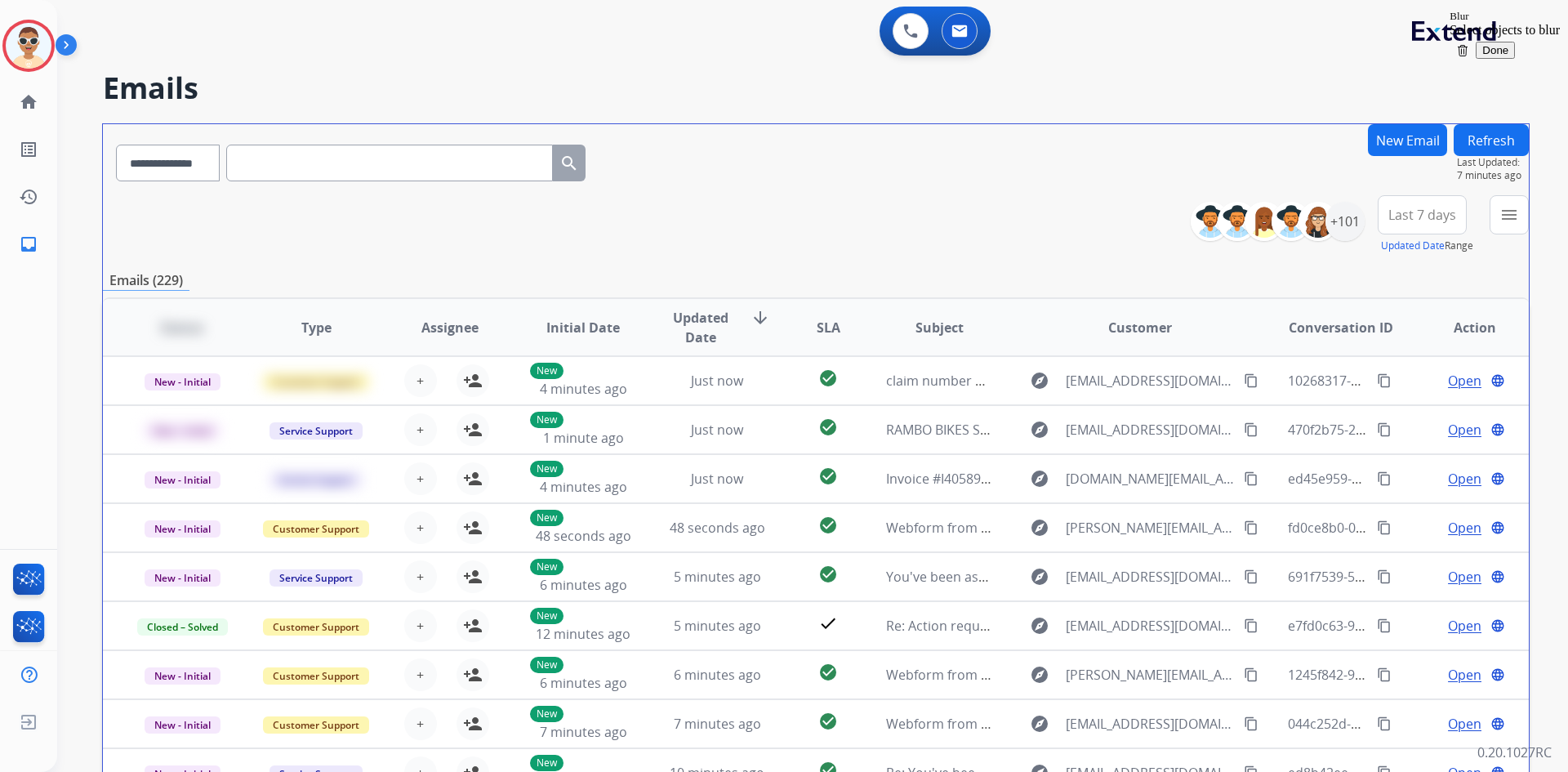
click at [187, 295] on div "**********" at bounding box center [816, 526] width 1425 height 805
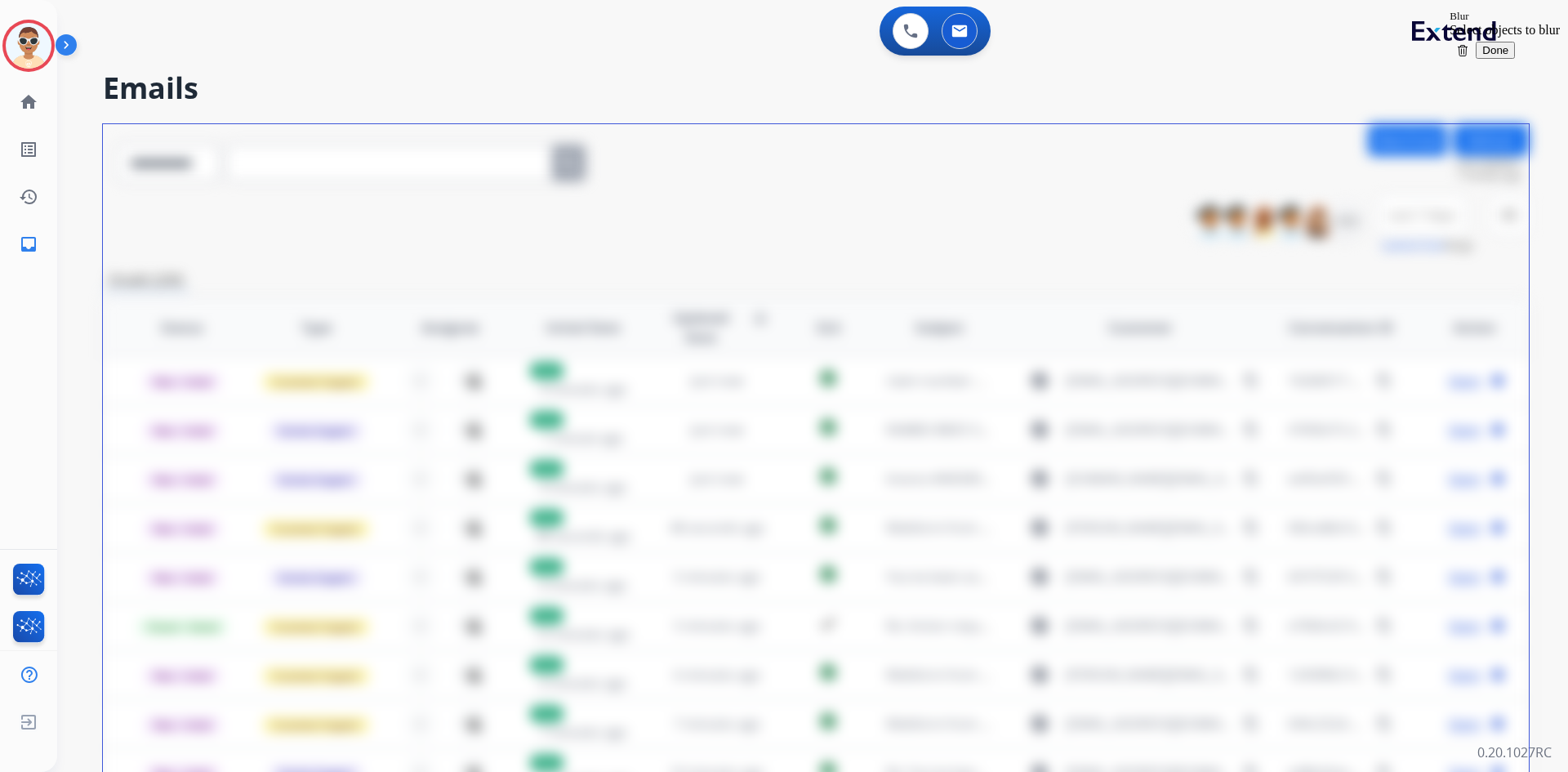
click at [187, 295] on div "**********" at bounding box center [816, 526] width 1425 height 805
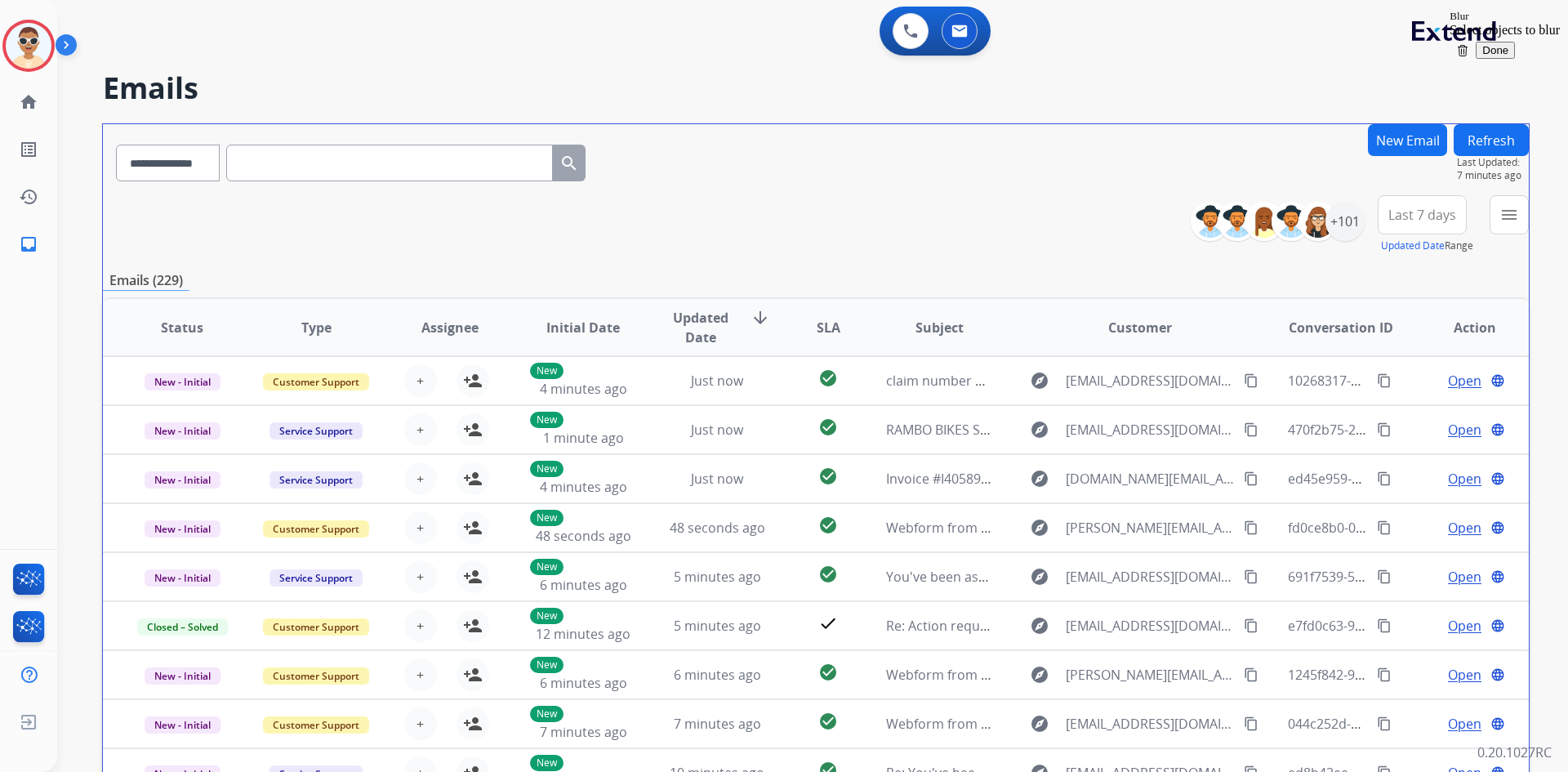
click at [187, 295] on div "**********" at bounding box center [816, 526] width 1425 height 805
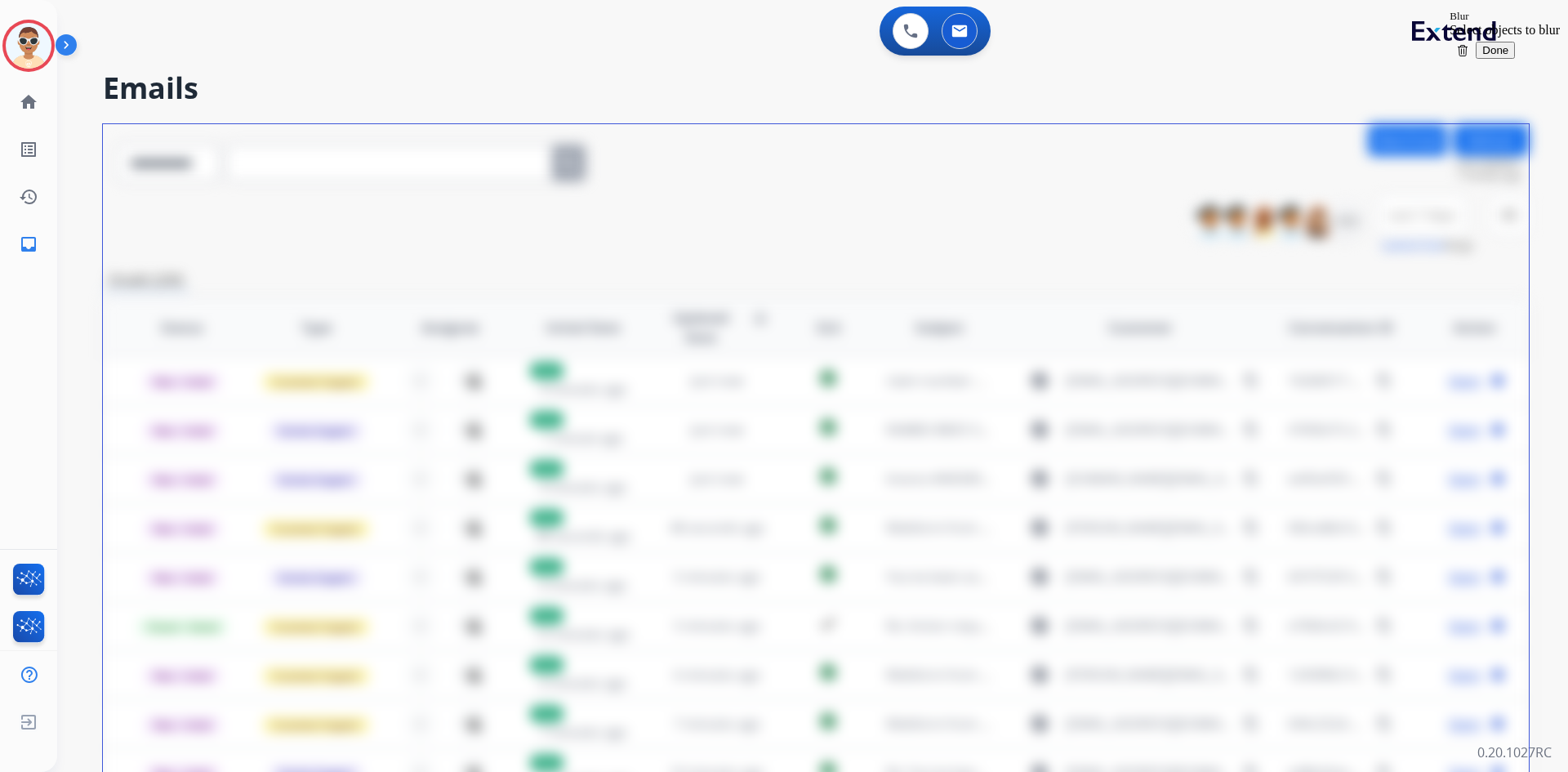
click at [187, 295] on div "**********" at bounding box center [816, 526] width 1425 height 805
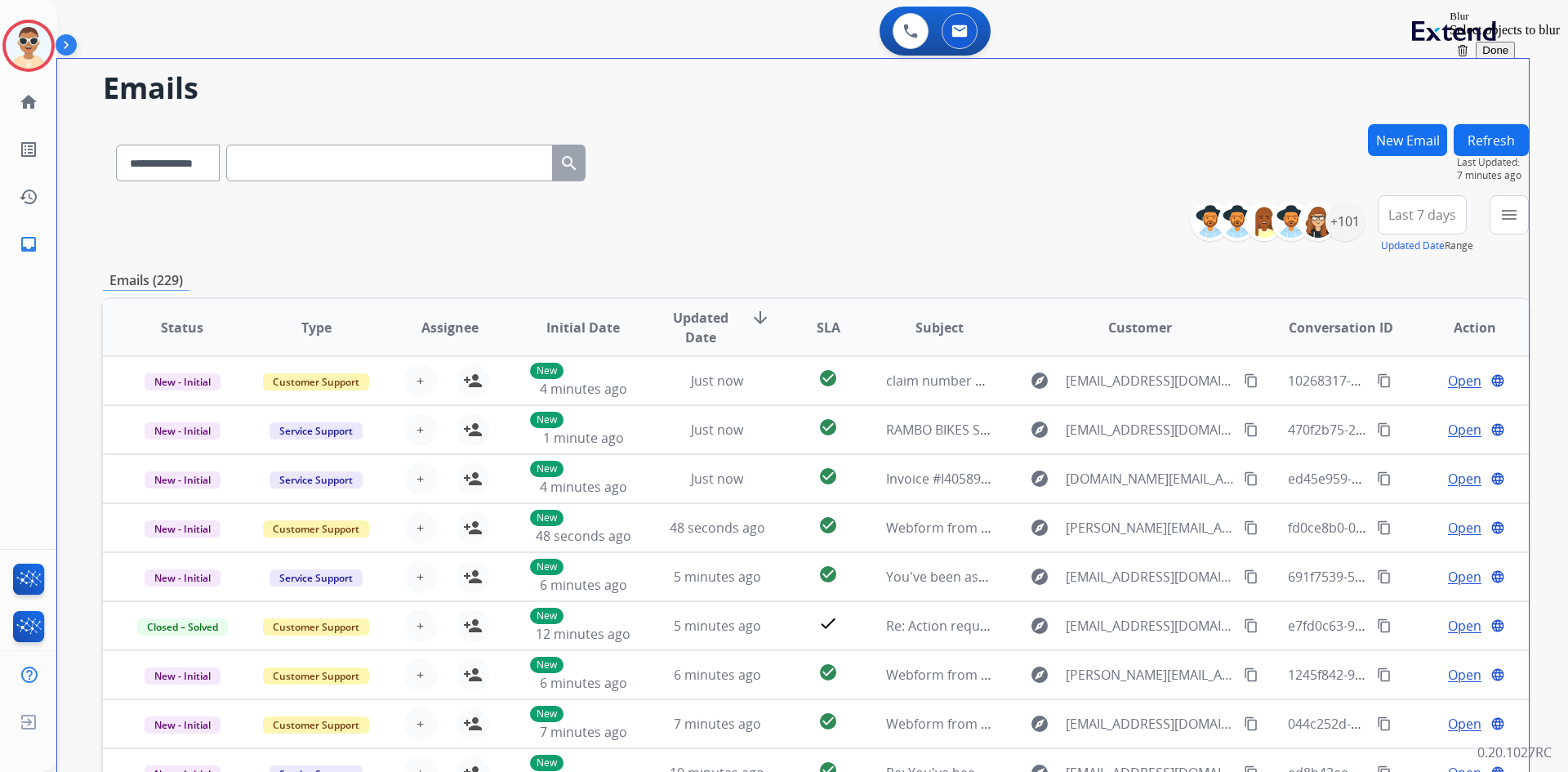
click at [100, 300] on div "**********" at bounding box center [793, 445] width 1471 height 772
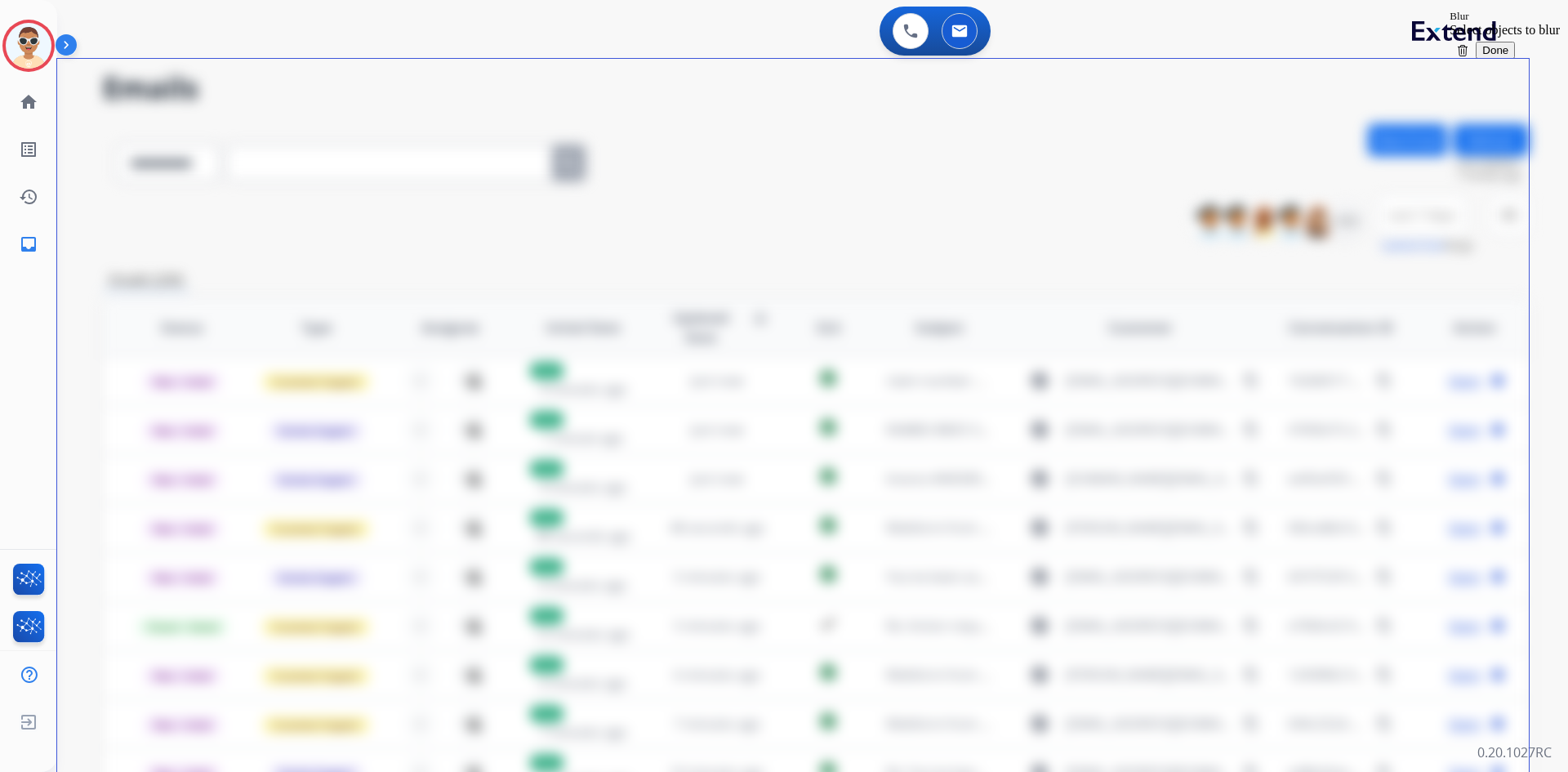
click at [107, 308] on th "Status" at bounding box center [170, 327] width 134 height 57
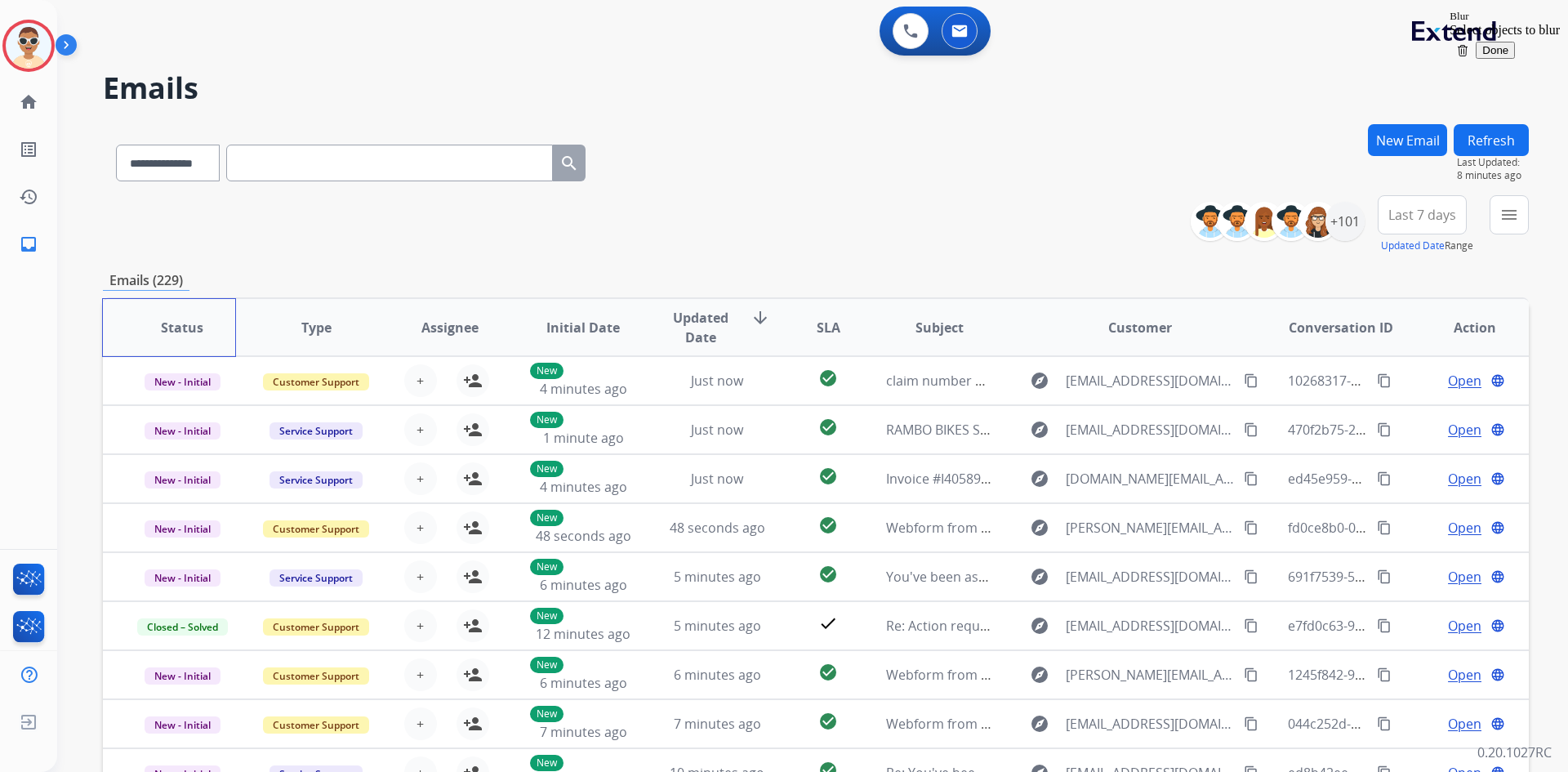
click at [113, 312] on th "Status" at bounding box center [170, 327] width 134 height 57
click at [304, 331] on span "Type" at bounding box center [316, 327] width 30 height 19
click at [435, 335] on span "Assignee" at bounding box center [450, 327] width 57 height 19
click at [302, 334] on span "Type" at bounding box center [316, 327] width 30 height 19
click at [447, 335] on span "Assignee" at bounding box center [450, 327] width 57 height 19
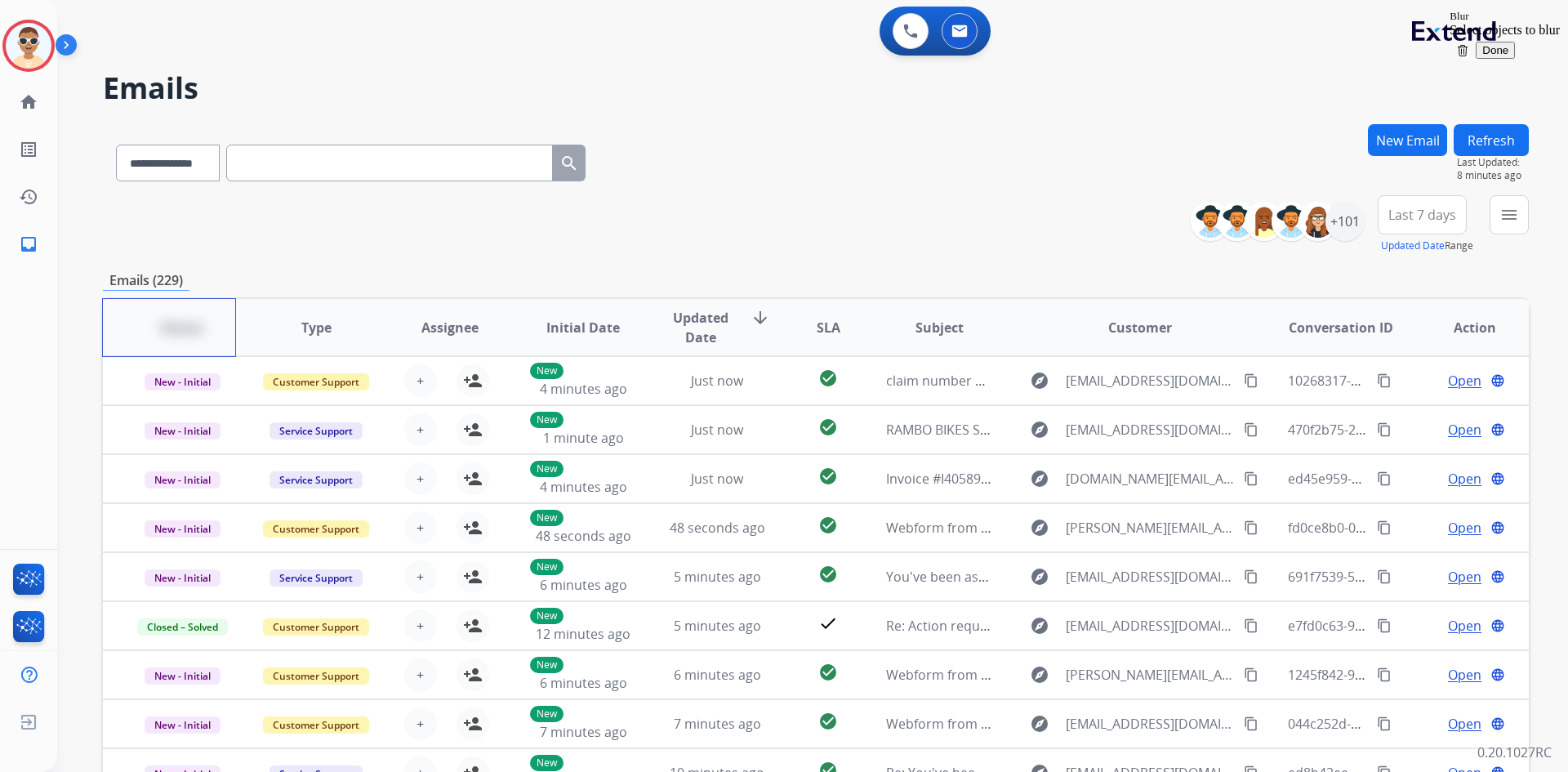
click at [194, 330] on span "Status" at bounding box center [182, 327] width 42 height 19
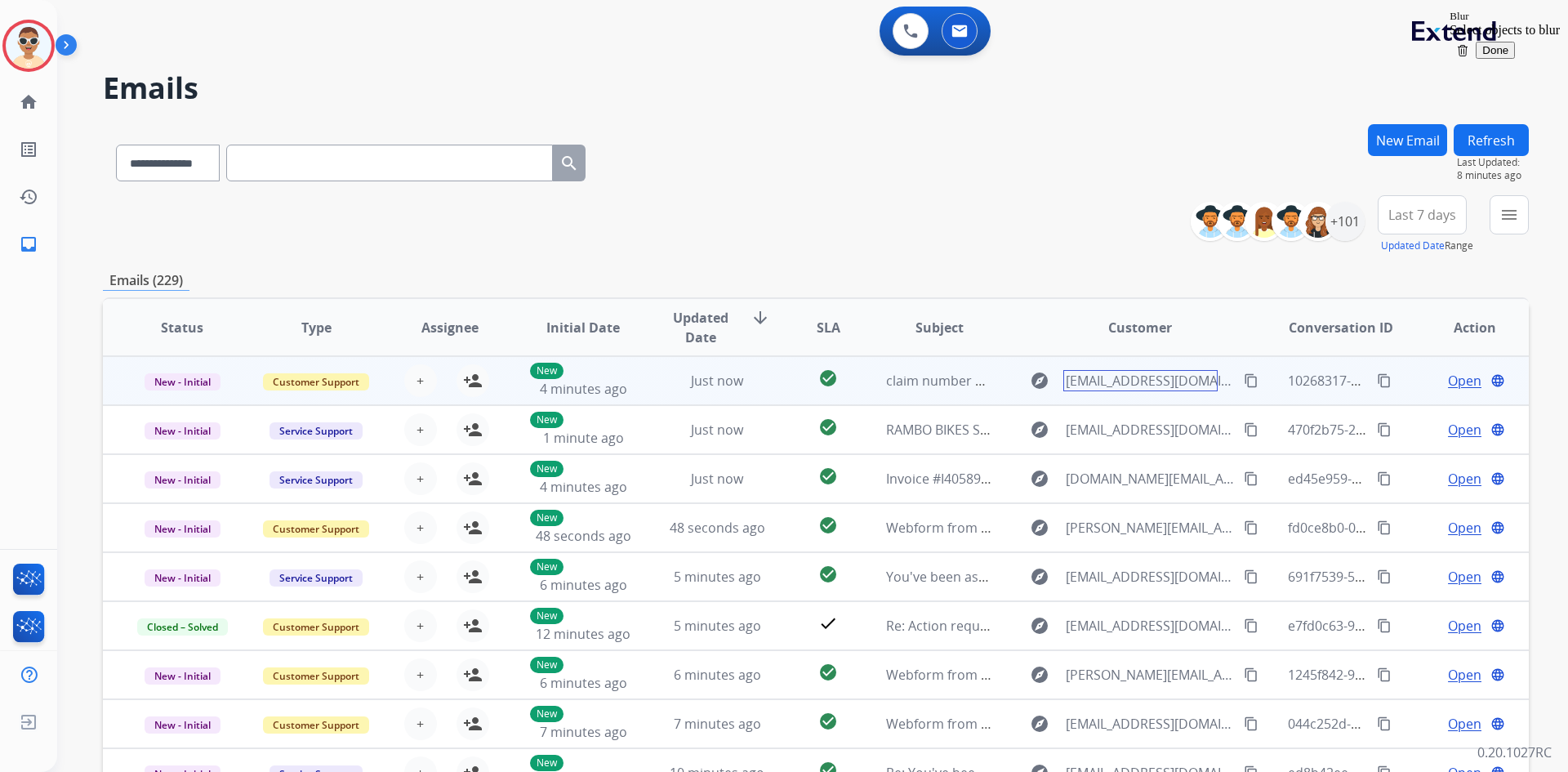
click at [1147, 390] on span "dthfinancellc@gmail.com" at bounding box center [1149, 380] width 168 height 19
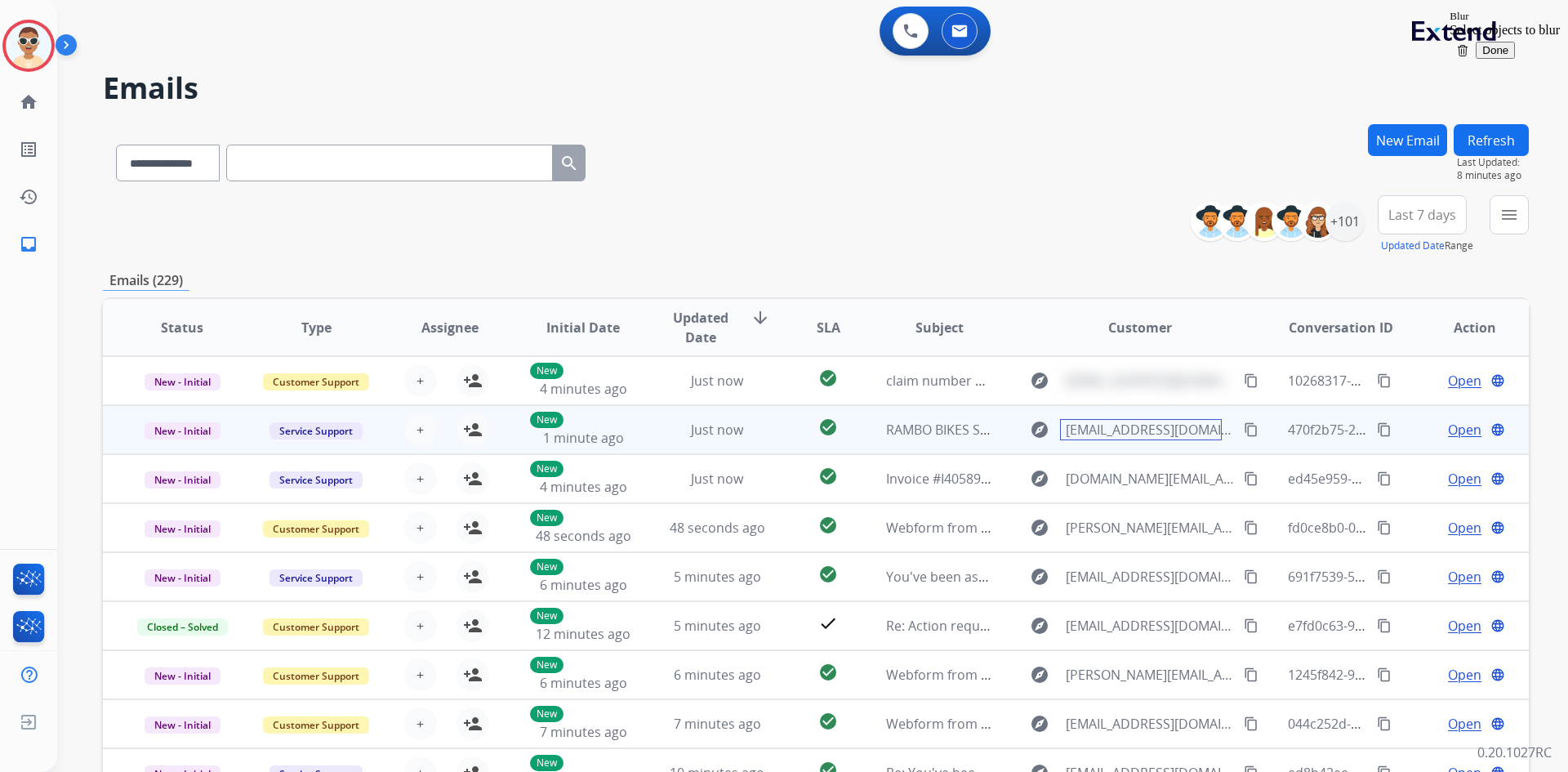
click at [1144, 434] on span "noreply@rambobikes.com" at bounding box center [1149, 430] width 168 height 19
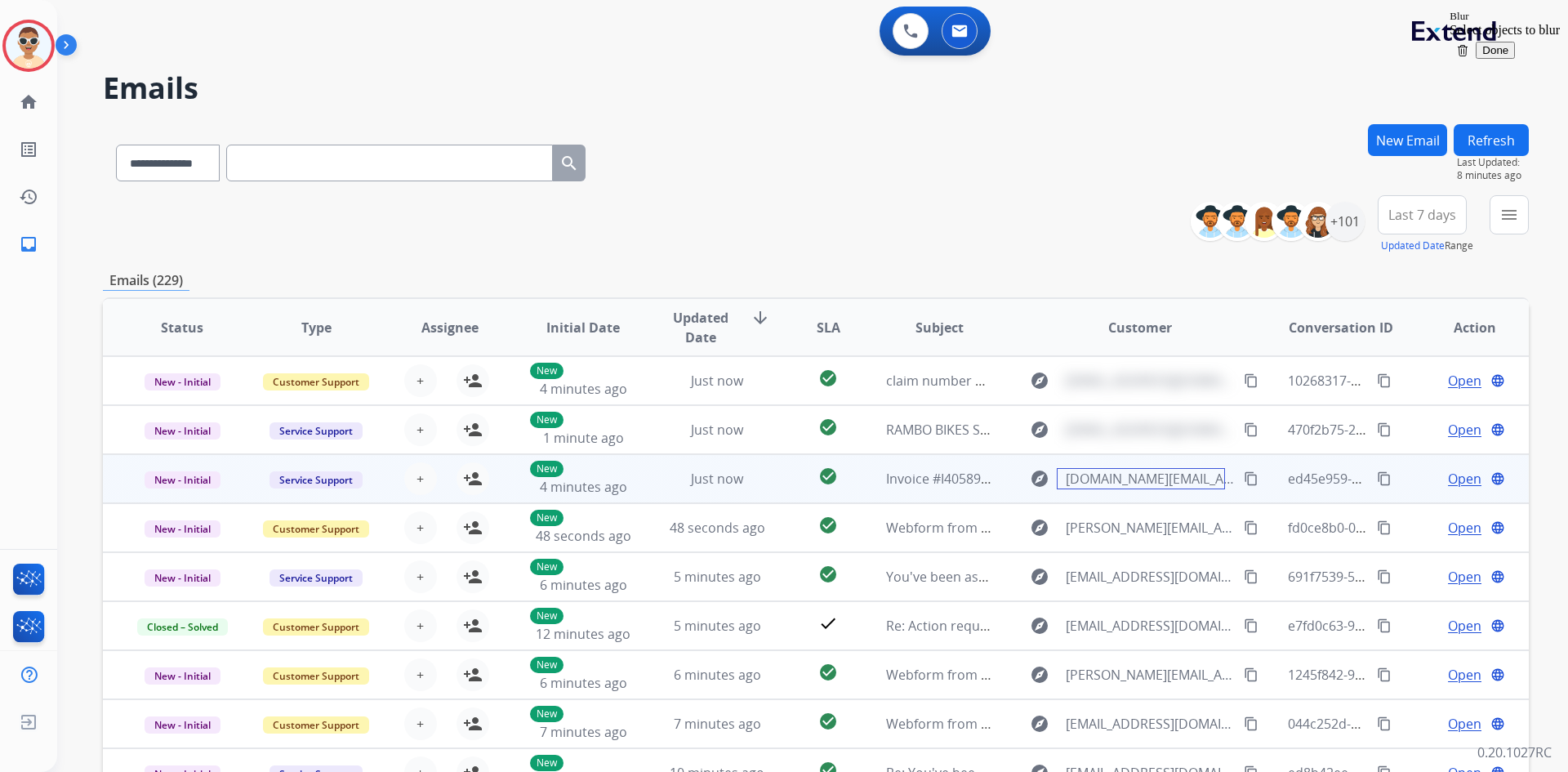
click at [1135, 472] on span "reply-4058--tarmstrong--fitnessmachinetechnicians.com@serviceminder.io" at bounding box center [1149, 479] width 168 height 19
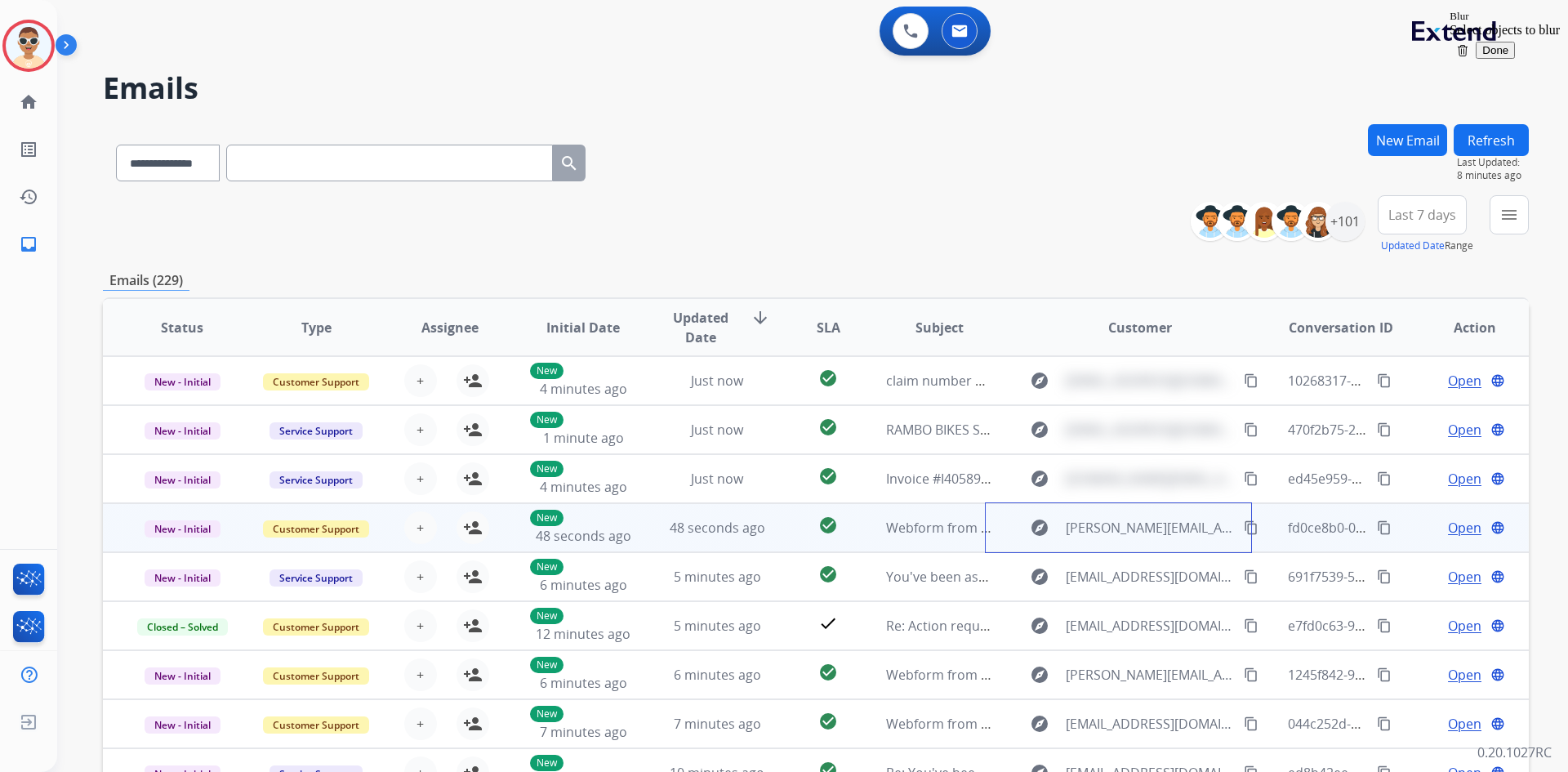
click at [1140, 512] on td "explore ricardo.rivera4286@gmail.com content_copy" at bounding box center [1126, 528] width 267 height 49
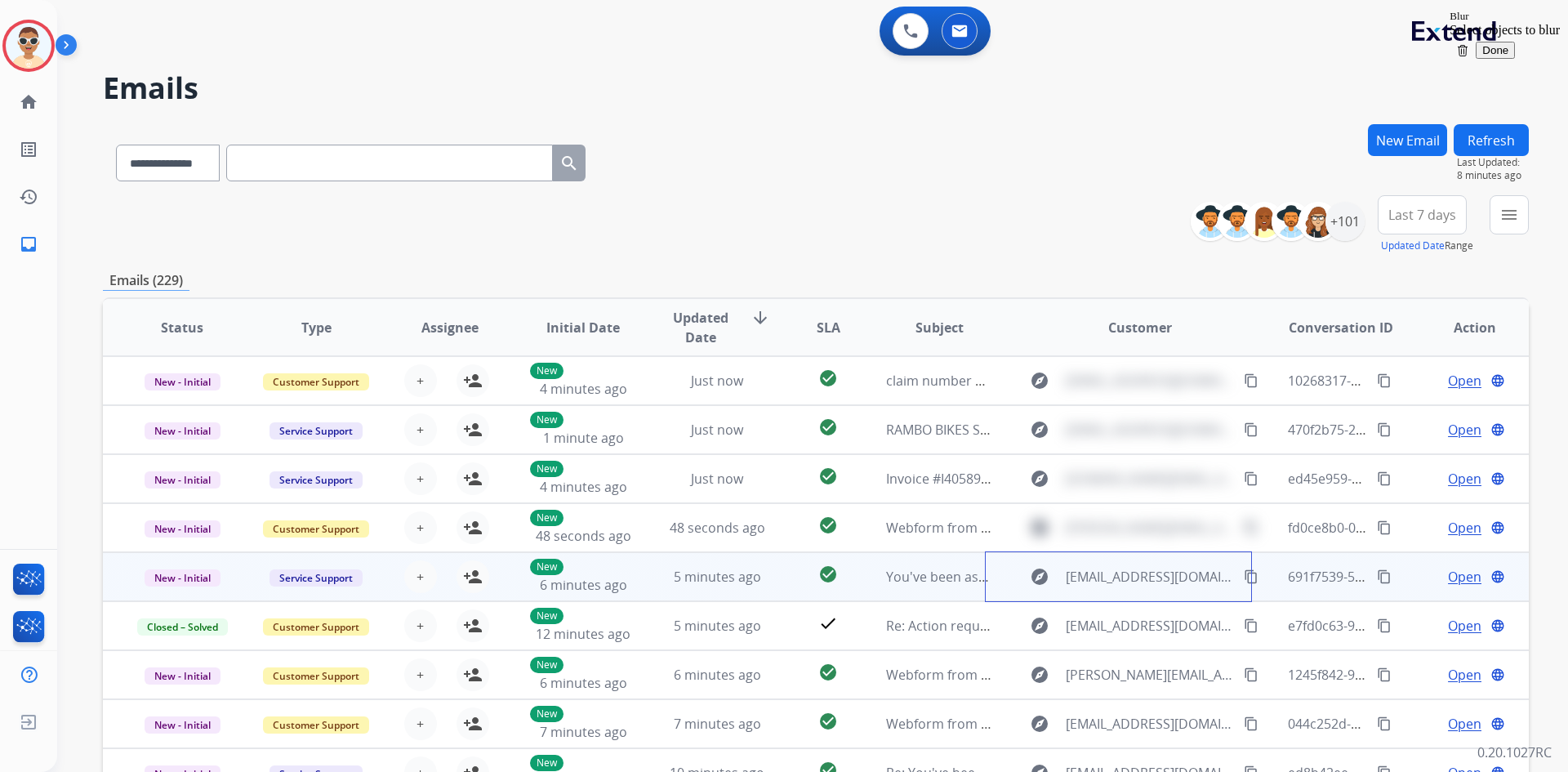
click at [1137, 562] on td "explore service@evolveskateboardsusa.com content_copy" at bounding box center [1126, 577] width 267 height 49
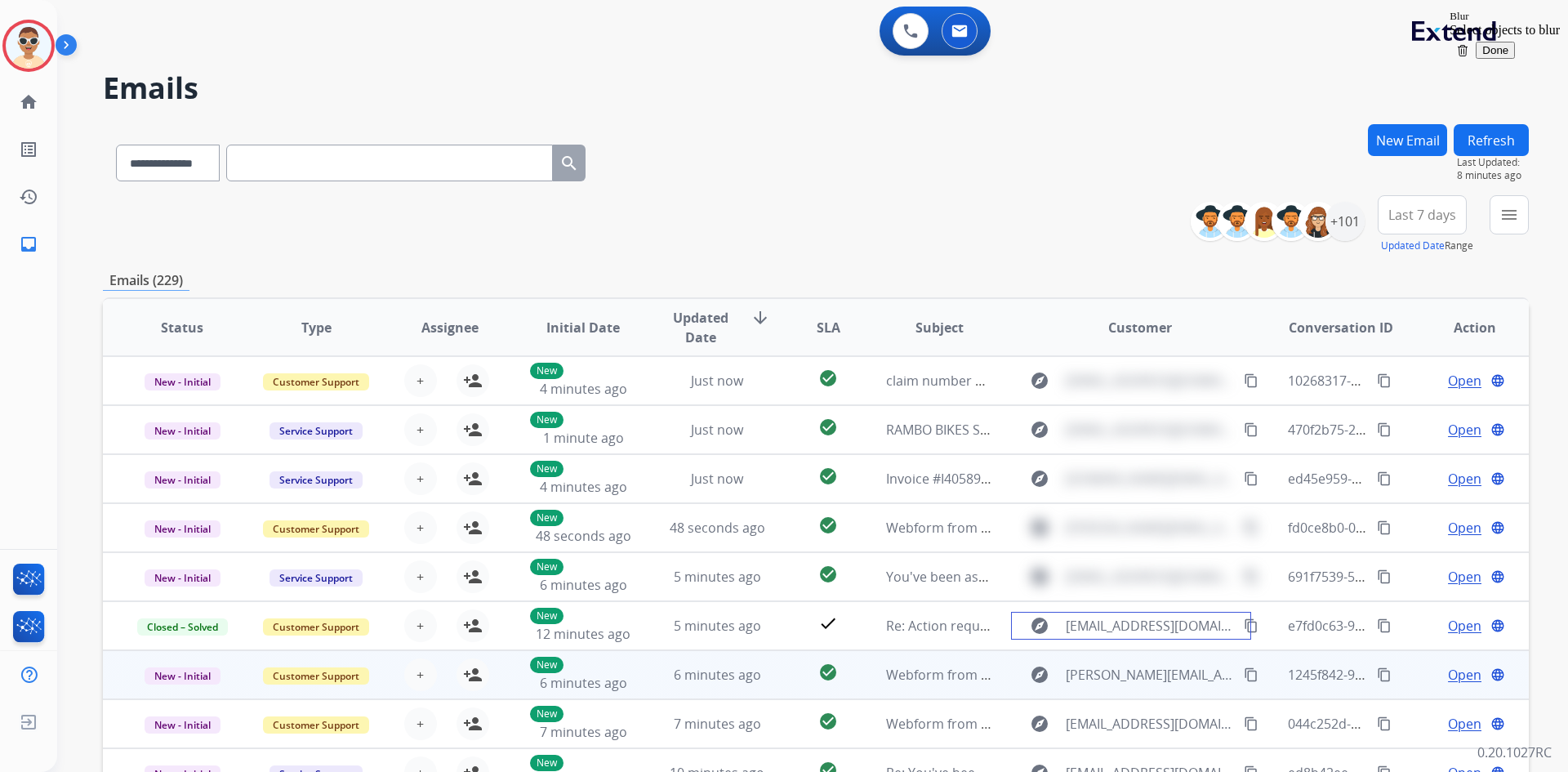
click at [1124, 654] on td "explore kim@arbitrationplace.com content_copy" at bounding box center [1126, 675] width 267 height 49
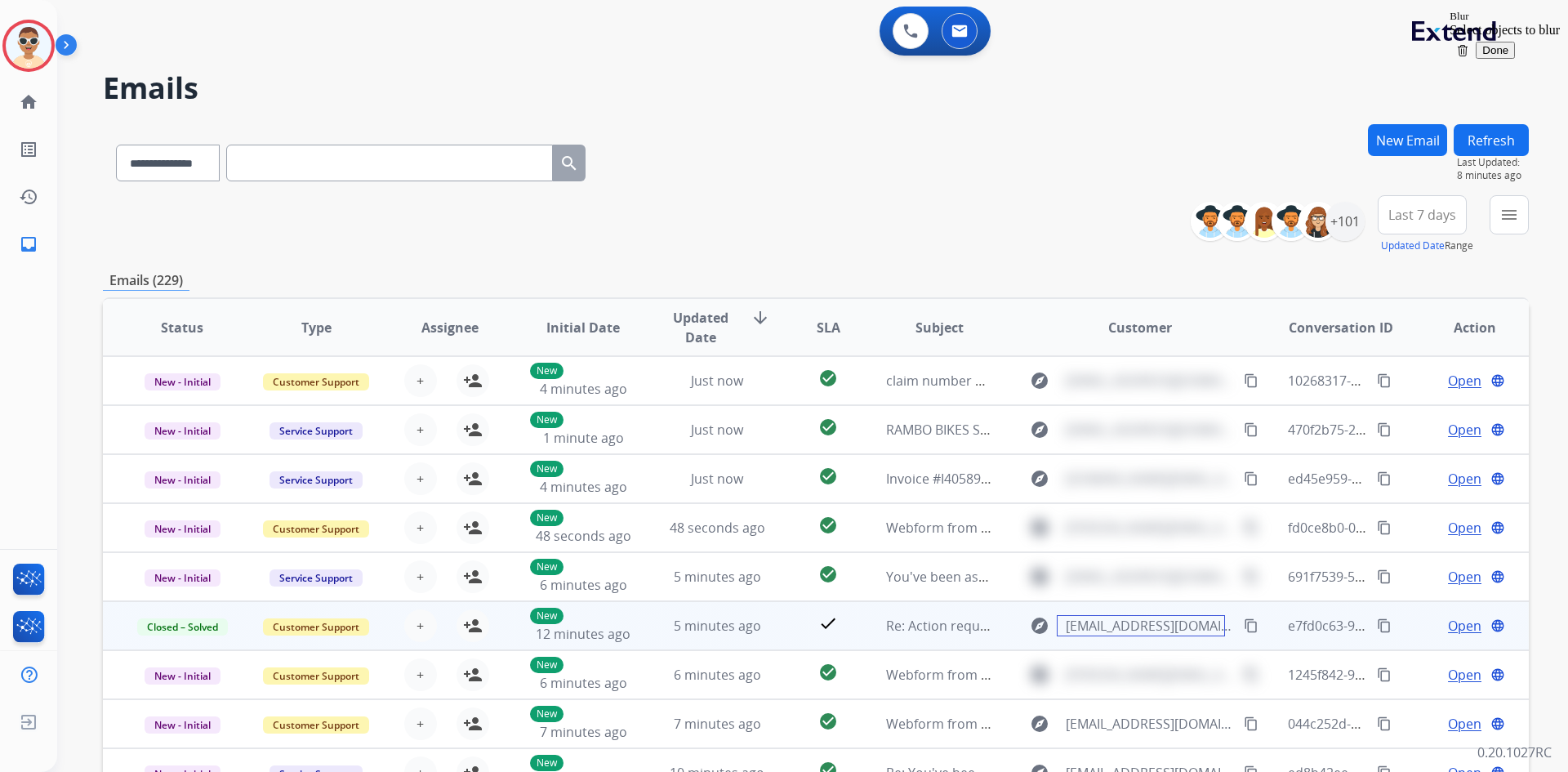
click at [1146, 629] on span "contact@furnitureandrepairs.com" at bounding box center [1149, 626] width 168 height 19
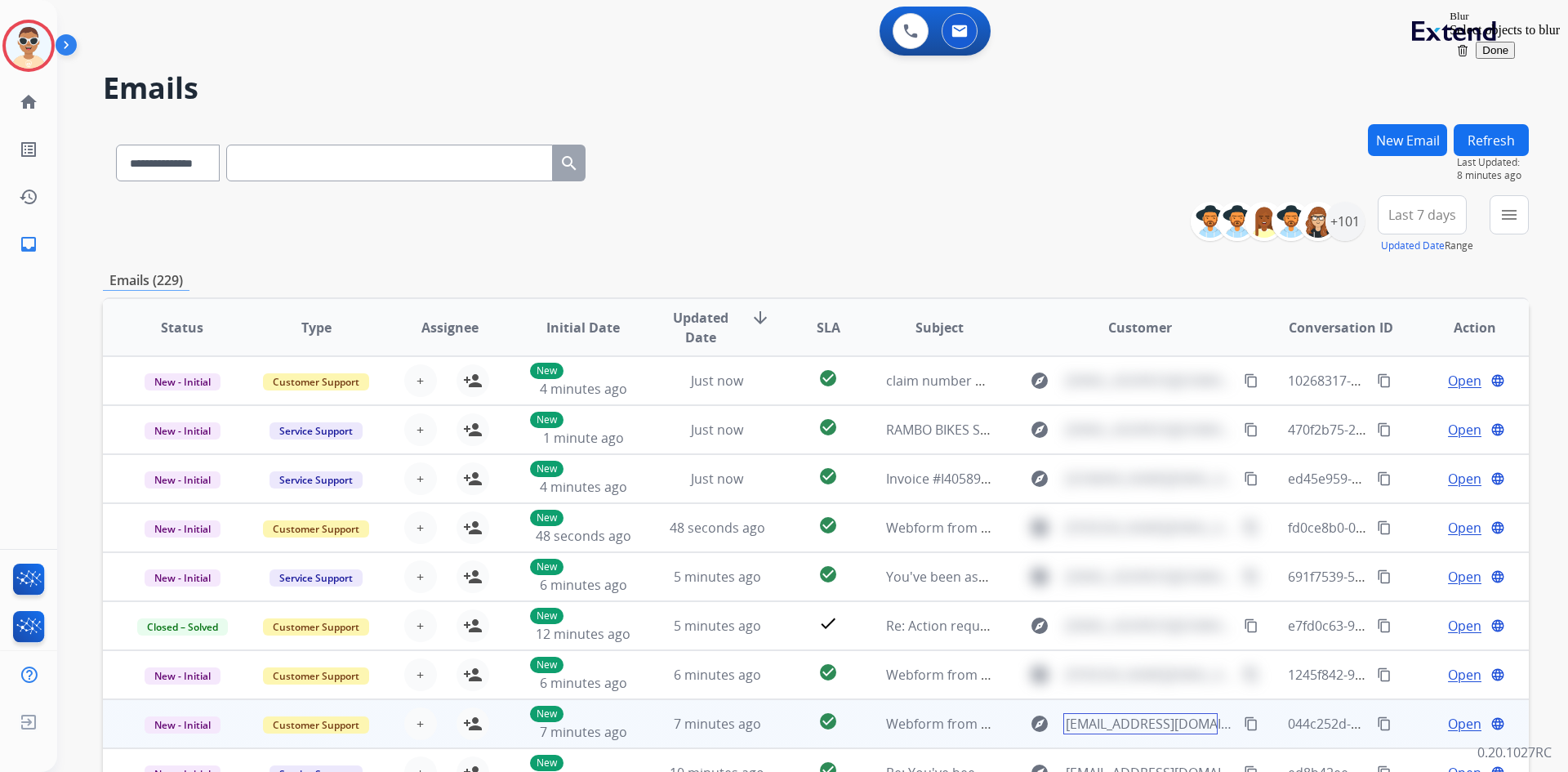
click at [1117, 738] on td "explore iduenas1010@gmail.com content_copy" at bounding box center [1126, 724] width 267 height 49
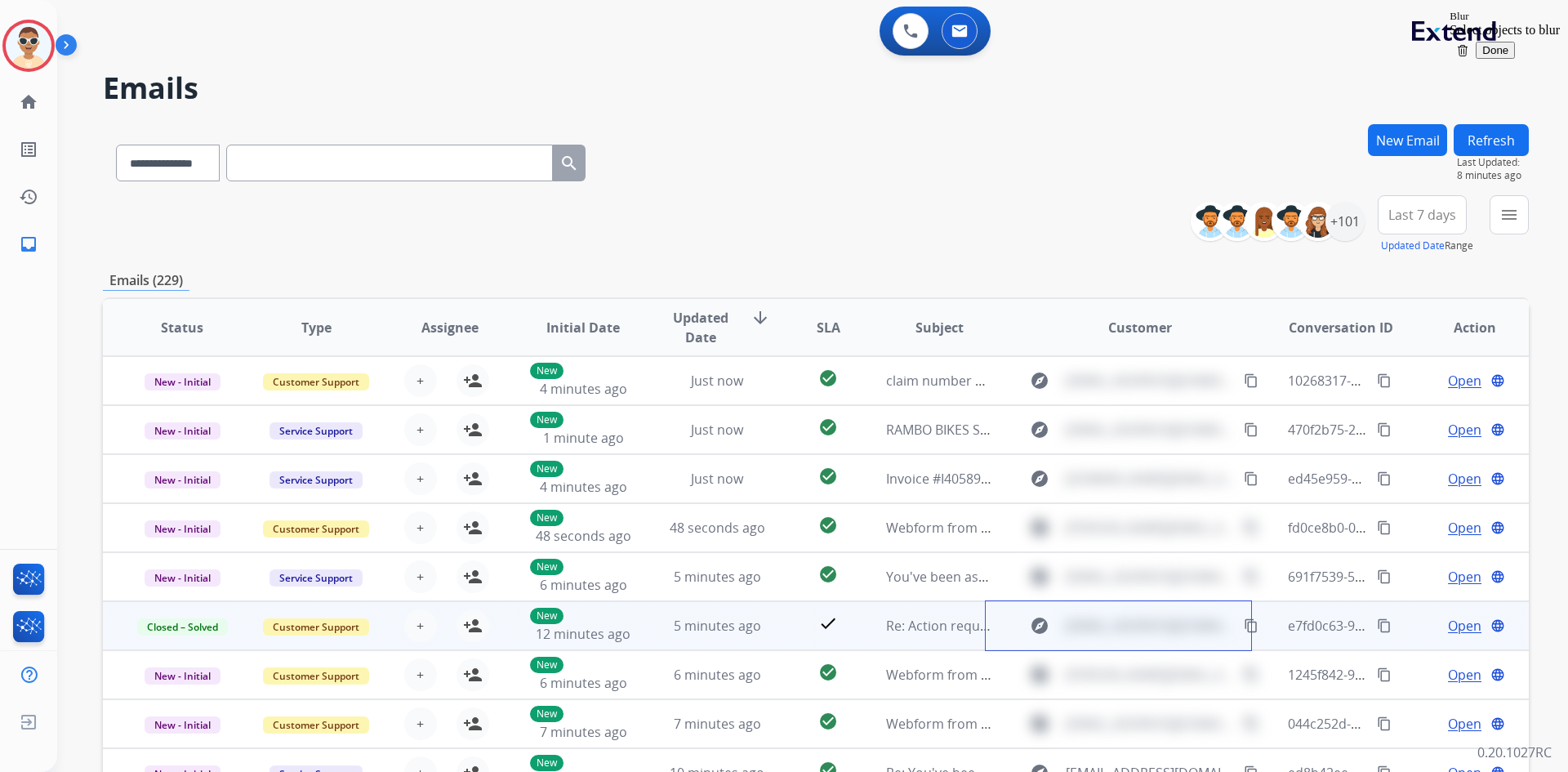
scroll to position [2, 0]
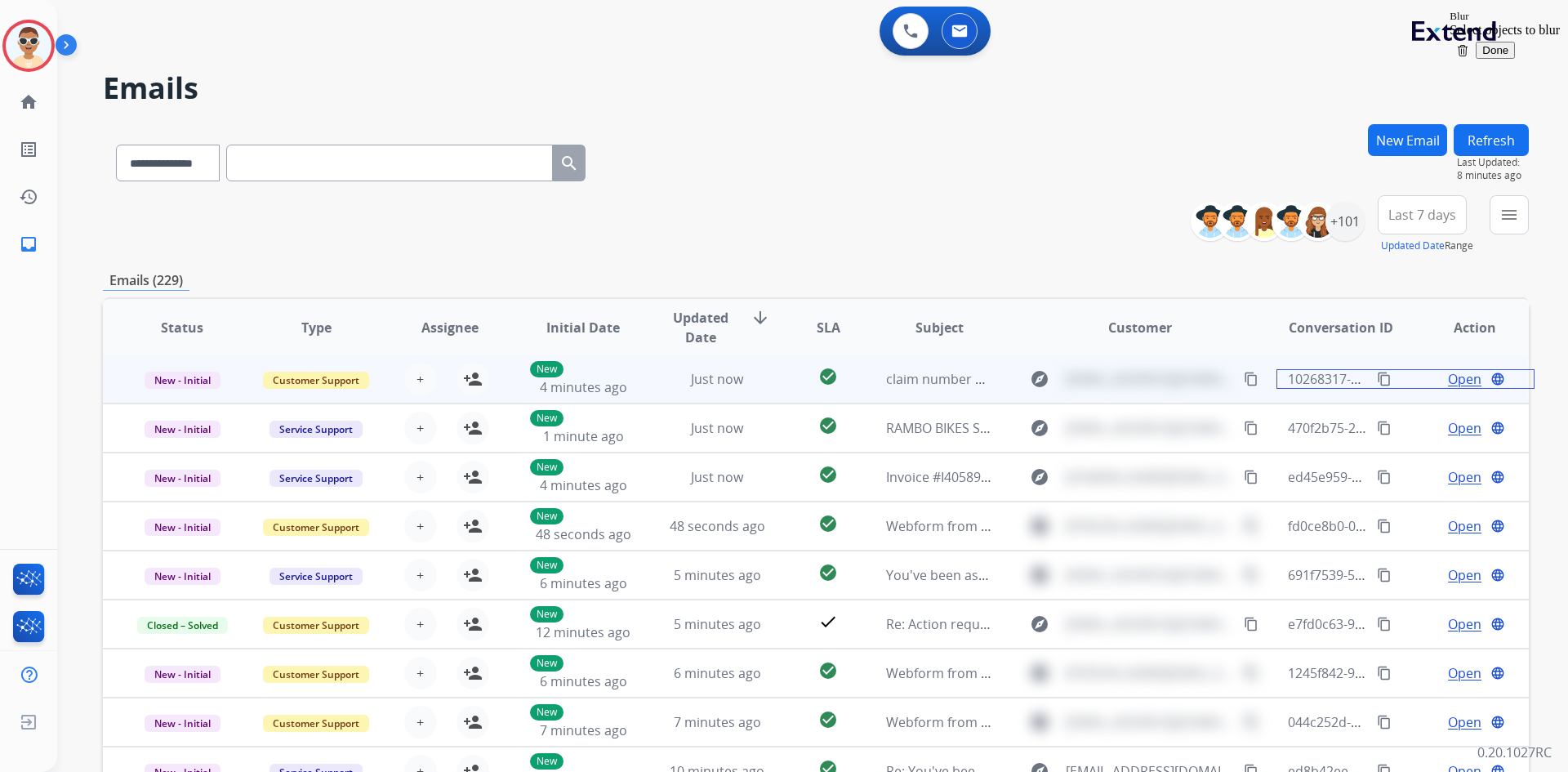
click at [1164, 379] on span "10268317-bb57-41e3-a0ae-9885d15ba398" at bounding box center [1415, 379] width 255 height 18
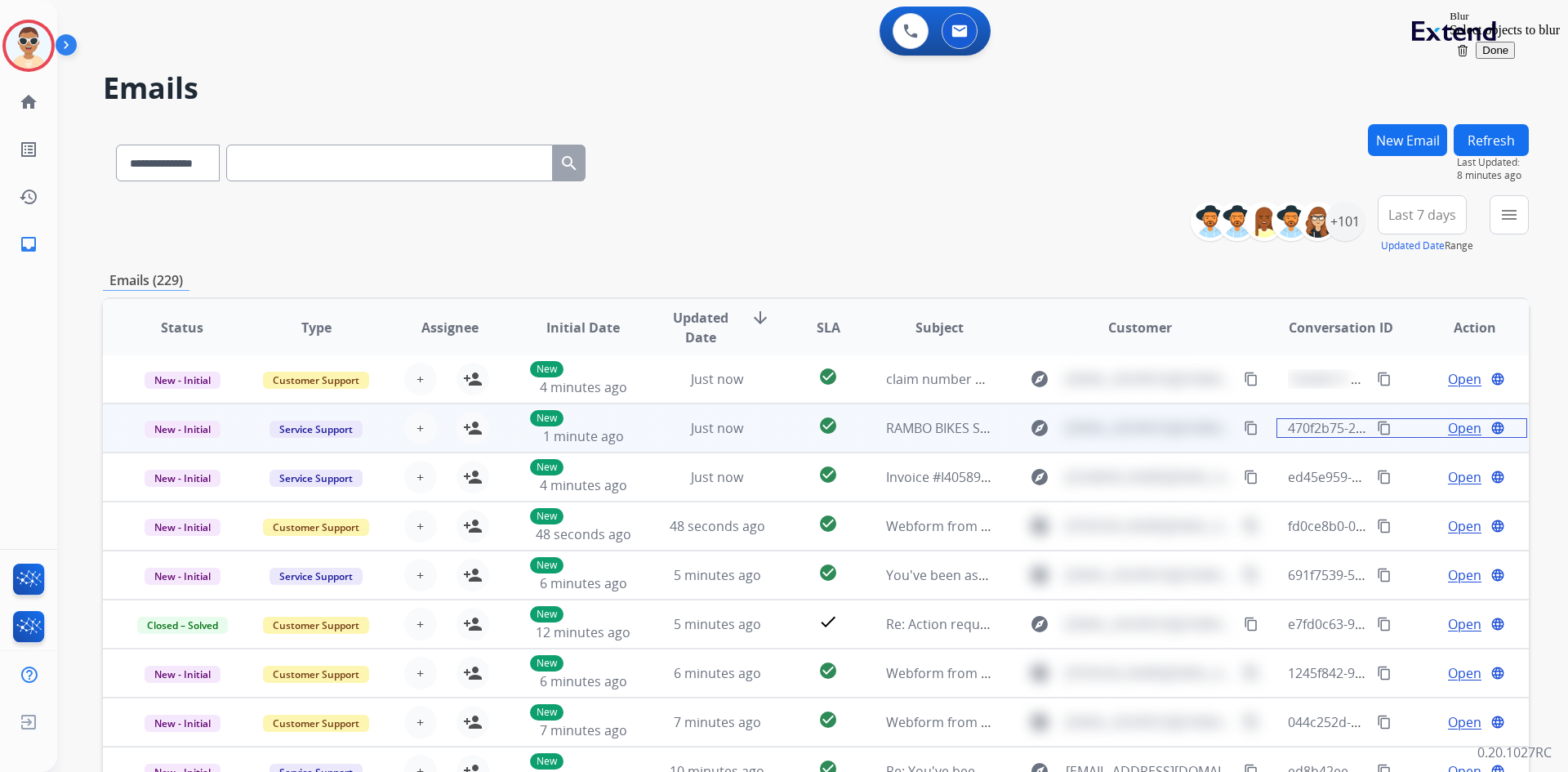
click at [1164, 423] on span "470f2b75-2119-48d7-bacc-8d11b2a03fee" at bounding box center [1410, 428] width 247 height 18
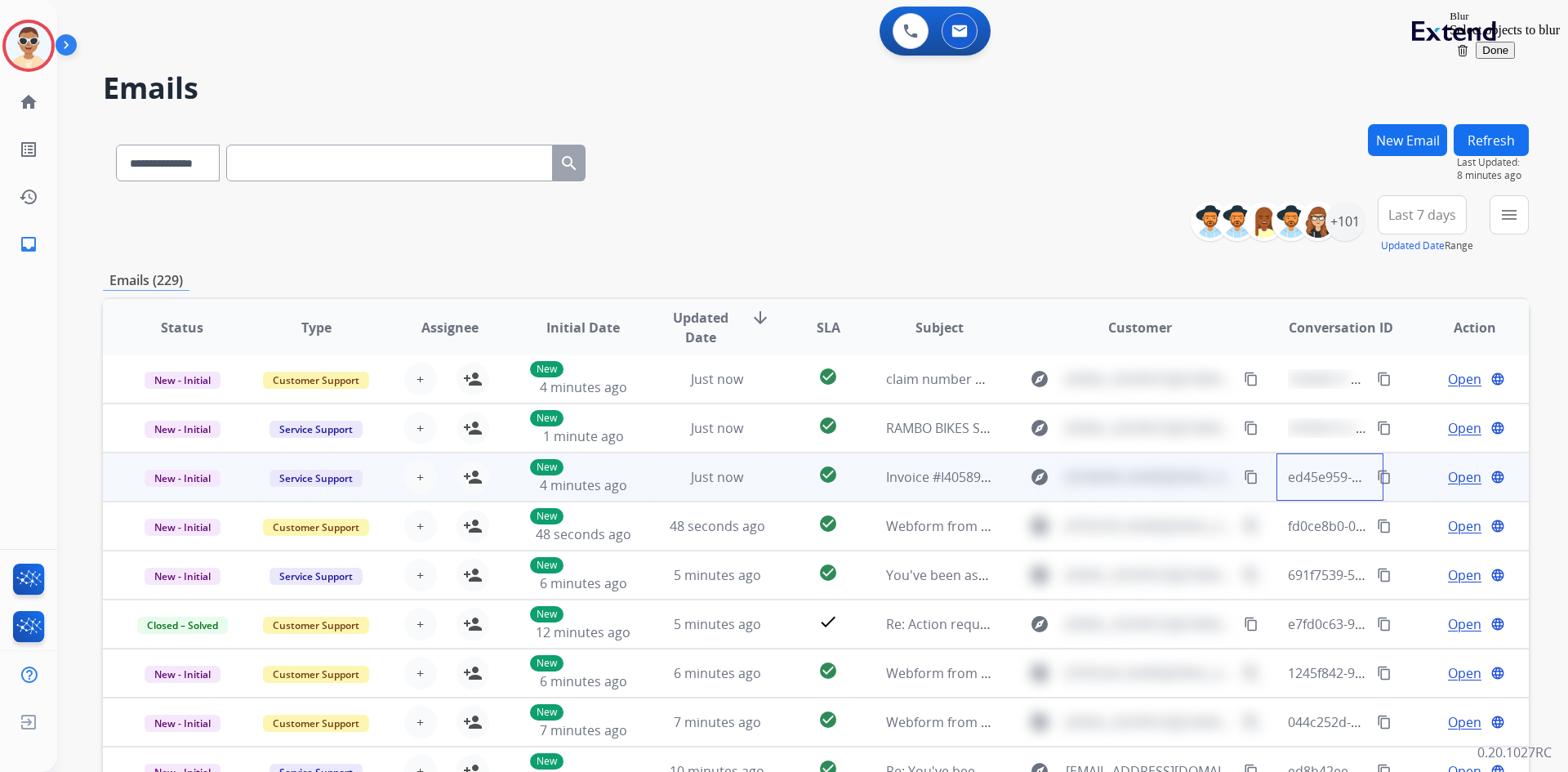
click at [1164, 474] on span "ed45e959-3b89-48df-8609-e74d18c0053d" at bounding box center [1413, 477] width 252 height 18
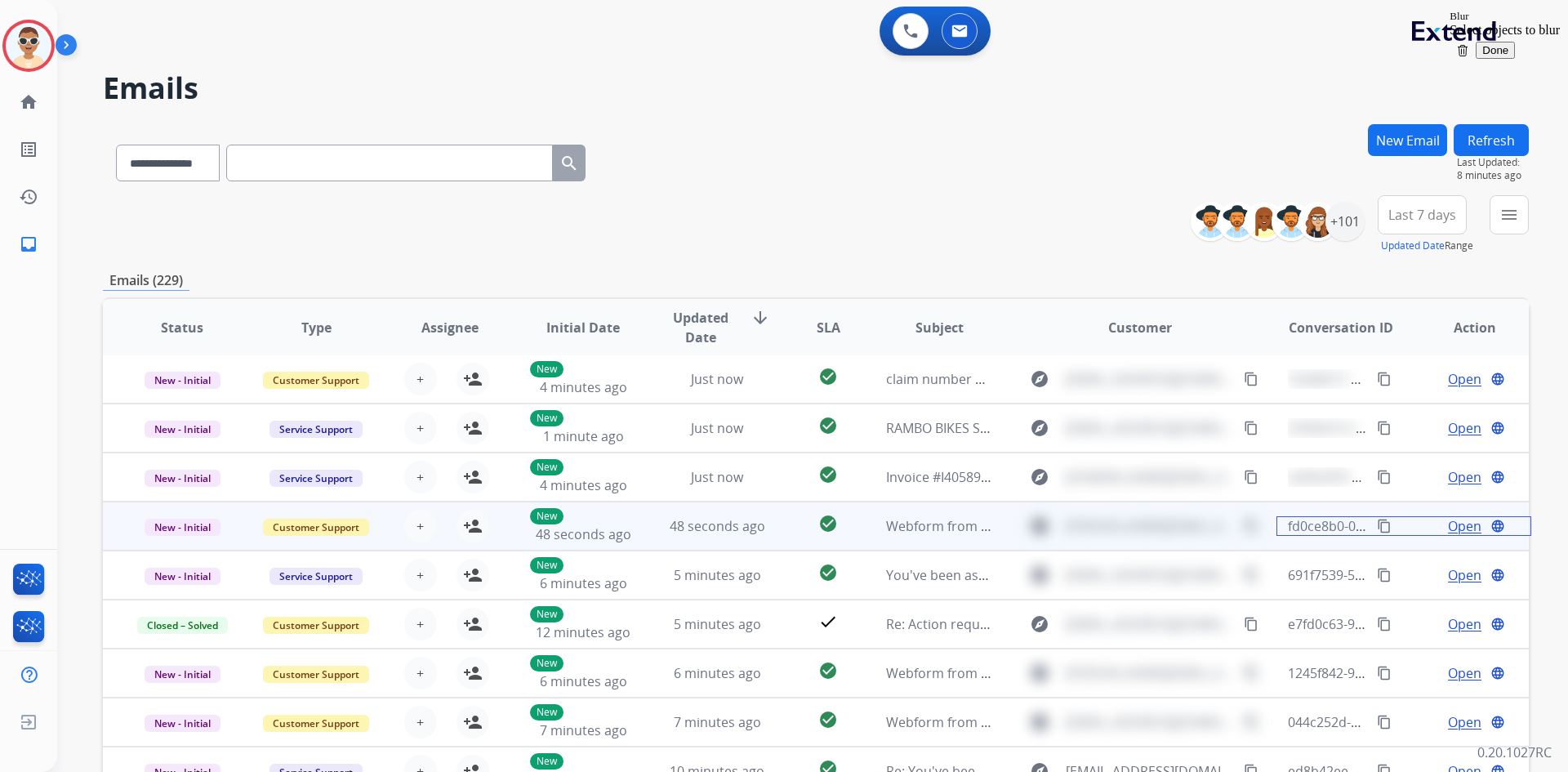
click at [1164, 523] on span "fd0ce8b0-0385-4b15-9484-72b738e59225" at bounding box center [1412, 526] width 251 height 18
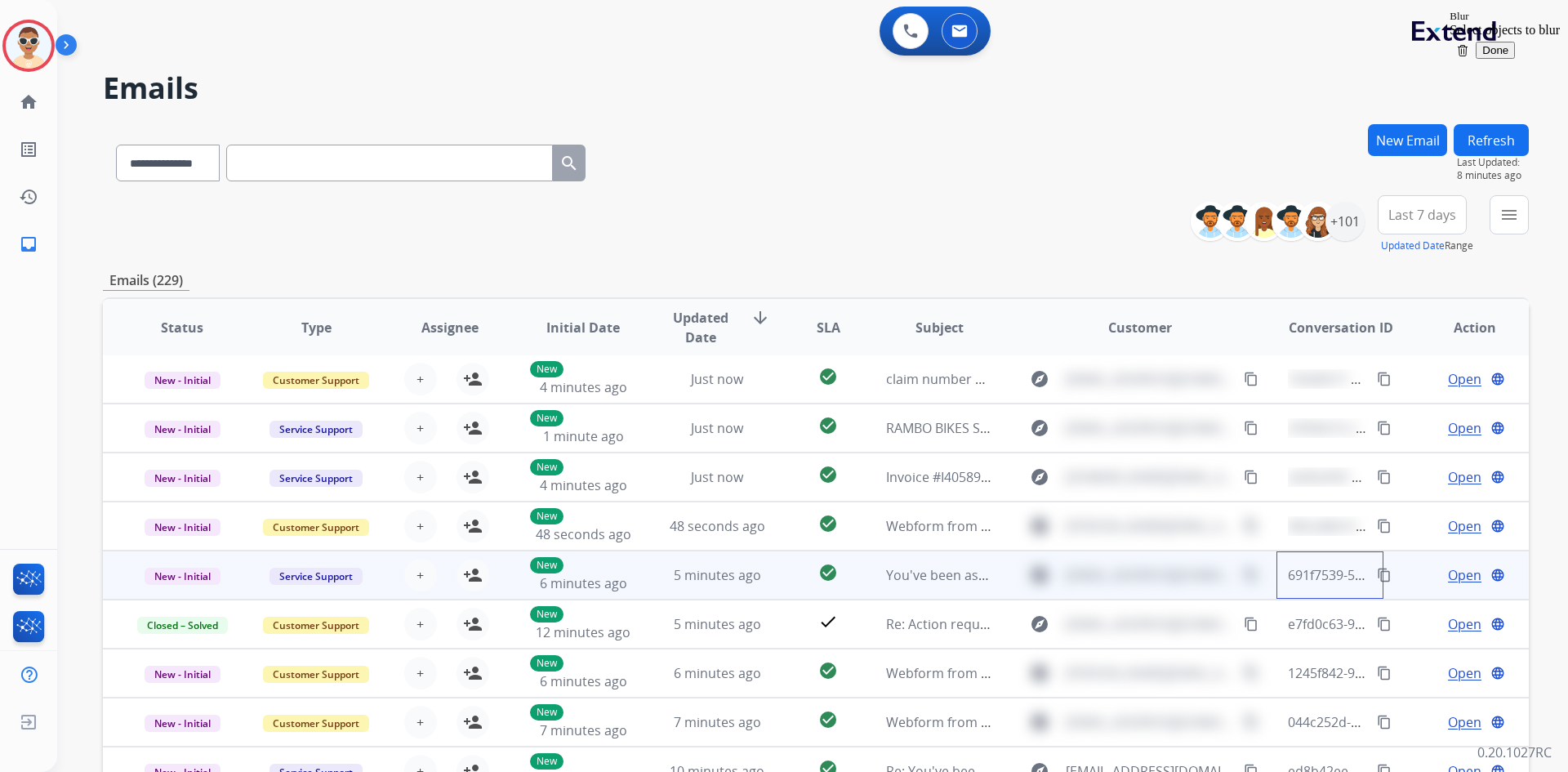
click at [1164, 565] on div "691f7539-5950-4187-9fab-fc556d4d7f81" at bounding box center [1328, 575] width 81 height 19
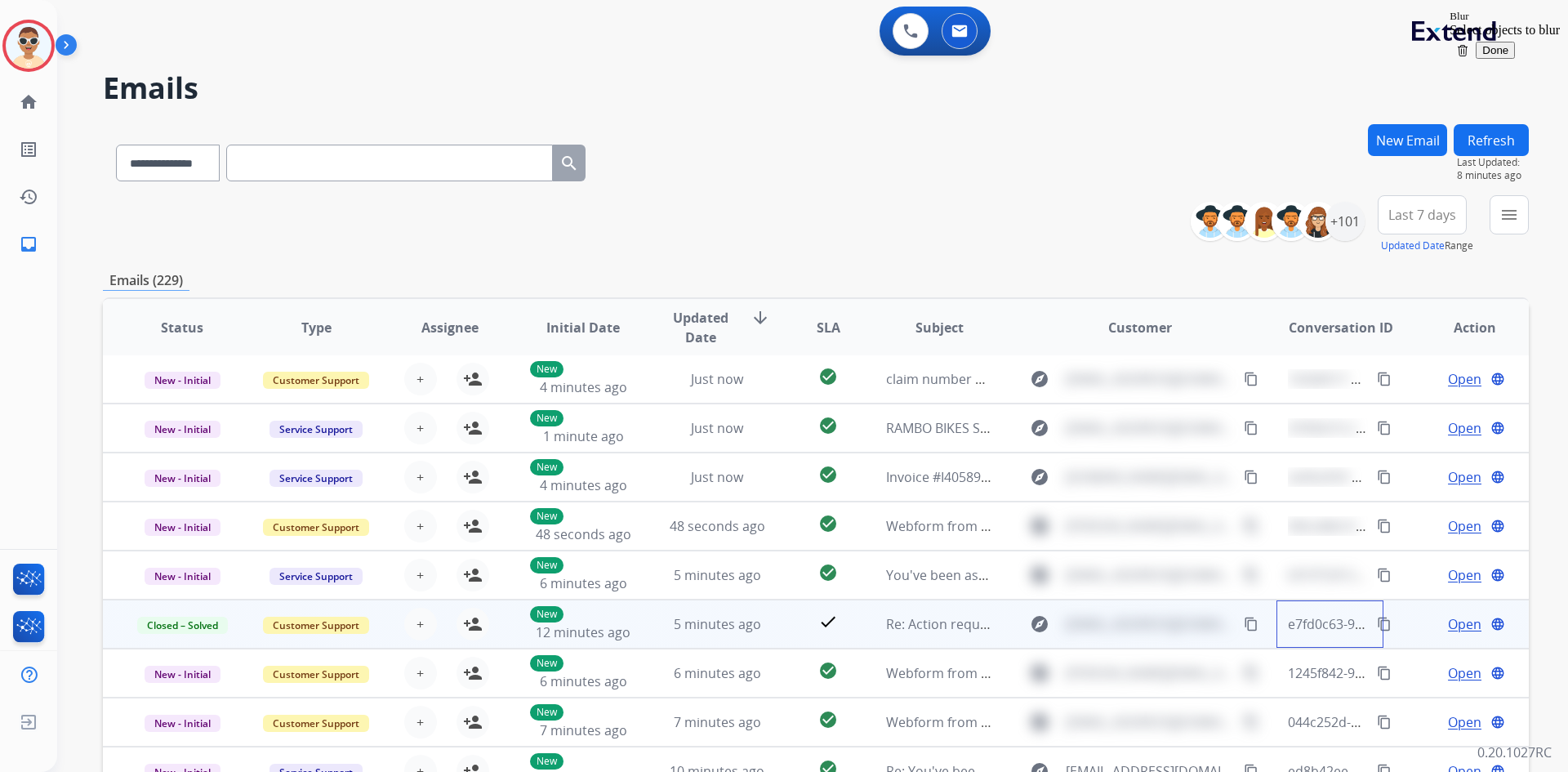
click at [1164, 640] on div "e7fd0c63-96e3-4642-b264-5ccf276e282a content_copy" at bounding box center [1341, 624] width 107 height 46
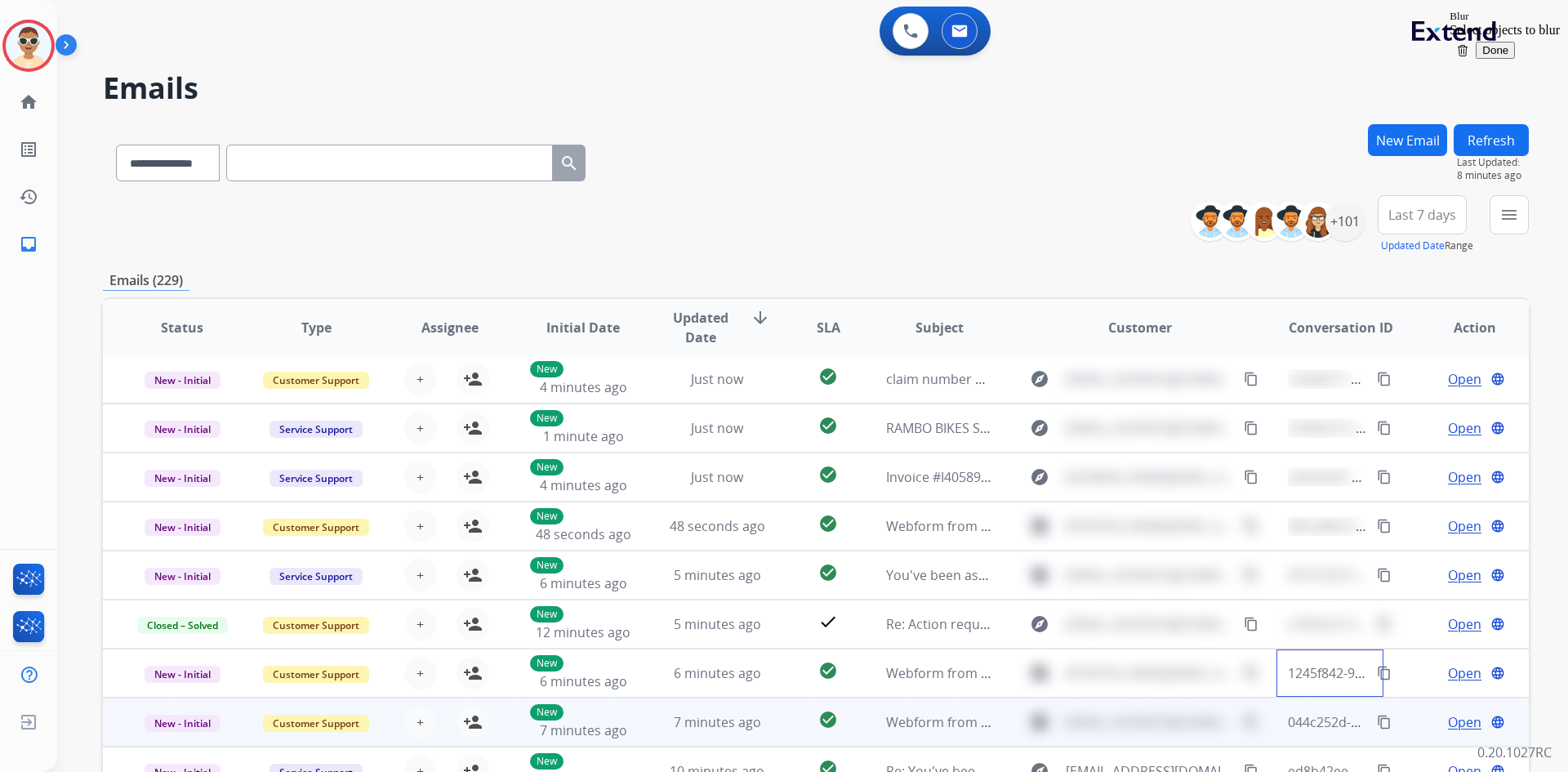
click at [1164, 693] on div "1245f842-9501-43b9-8c90-8be42eb85a77 content_copy" at bounding box center [1341, 673] width 107 height 46
click at [1164, 738] on div "044c252d-b1d9-49bf-87a1-14a07181cf38 content_copy" at bounding box center [1341, 722] width 107 height 46
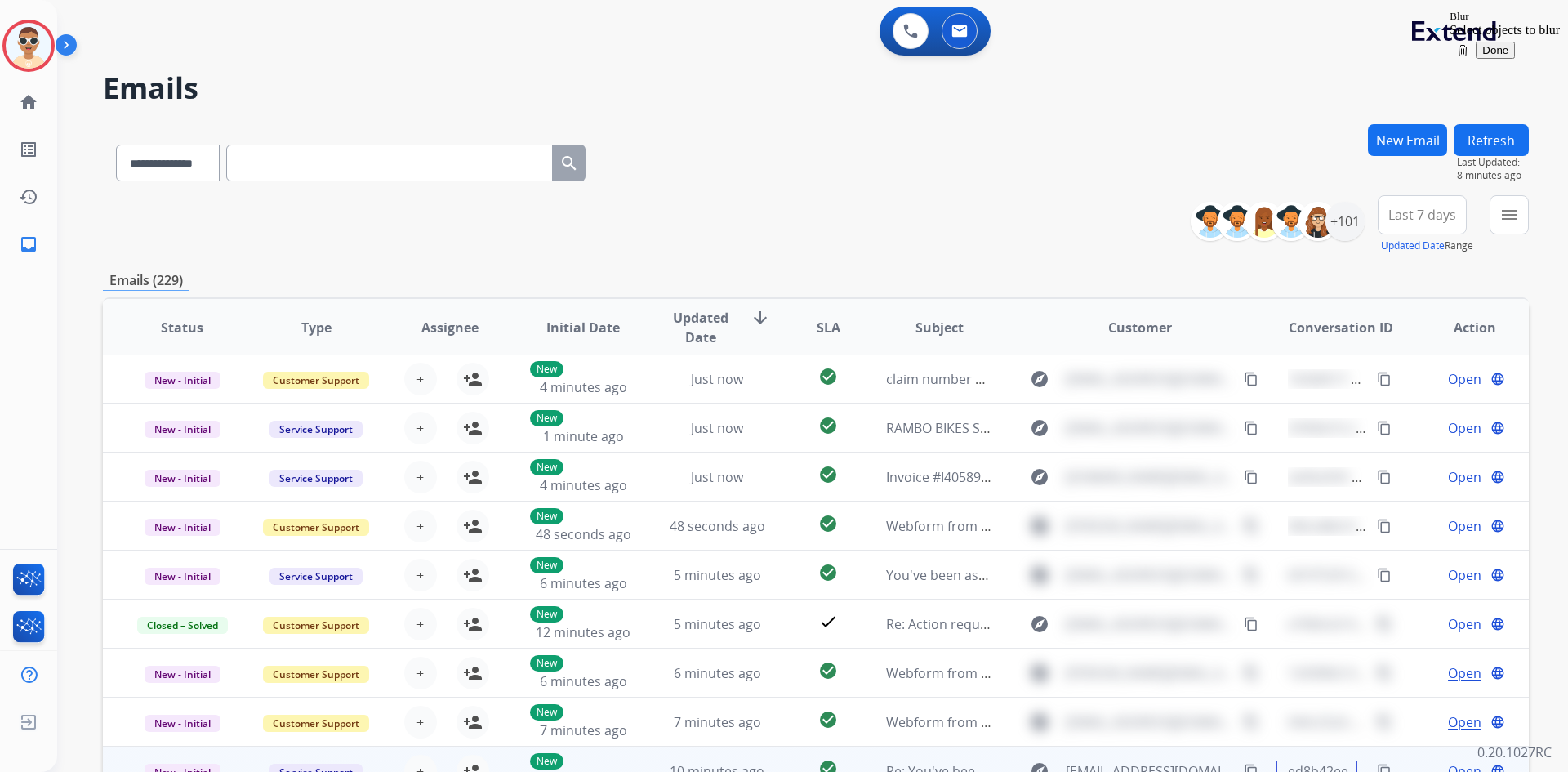
click at [1164, 764] on span "ed8b42ee-de06-49b1-9100-d73f8a436984" at bounding box center [1413, 771] width 253 height 18
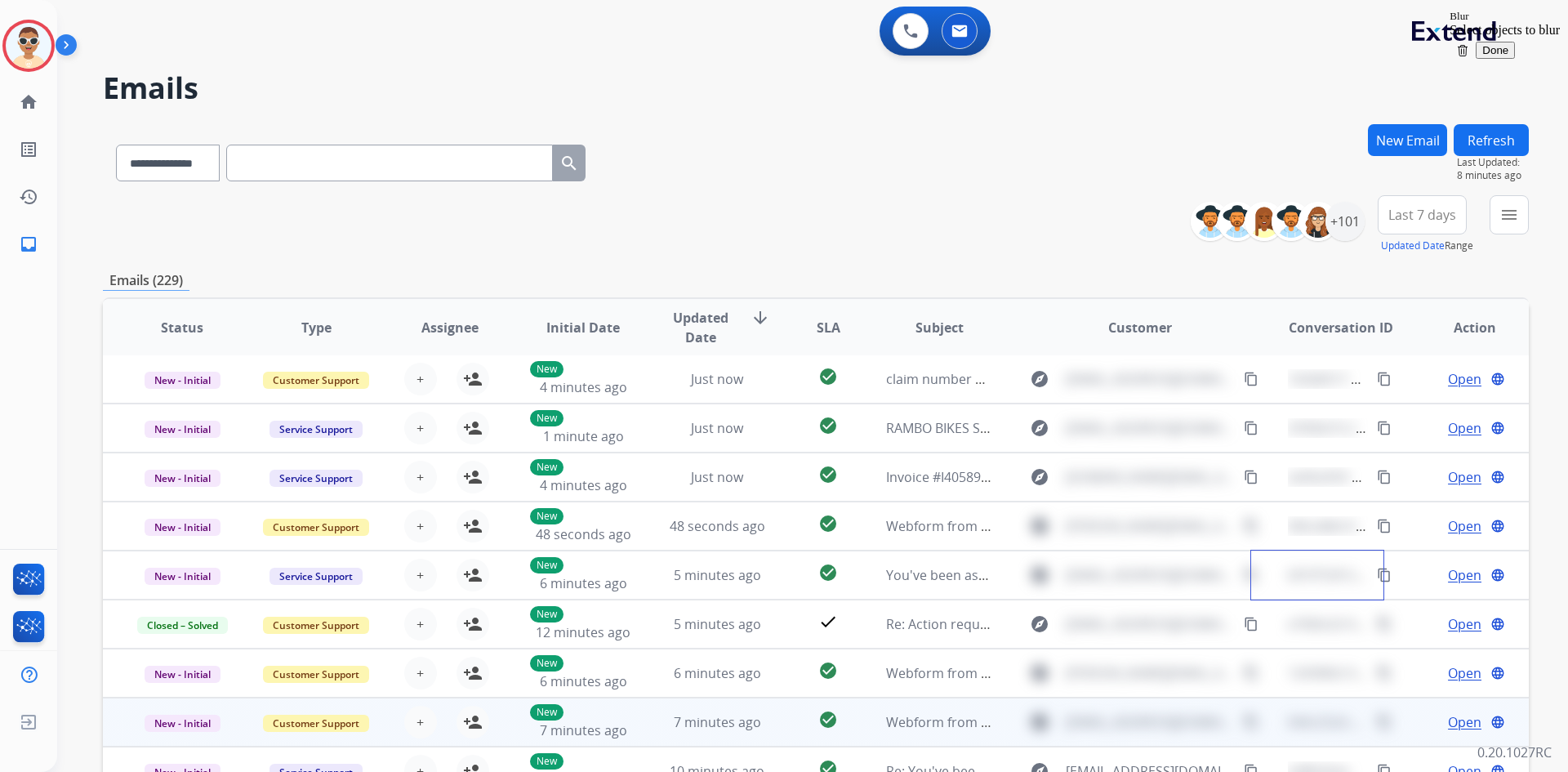
scroll to position [158, 0]
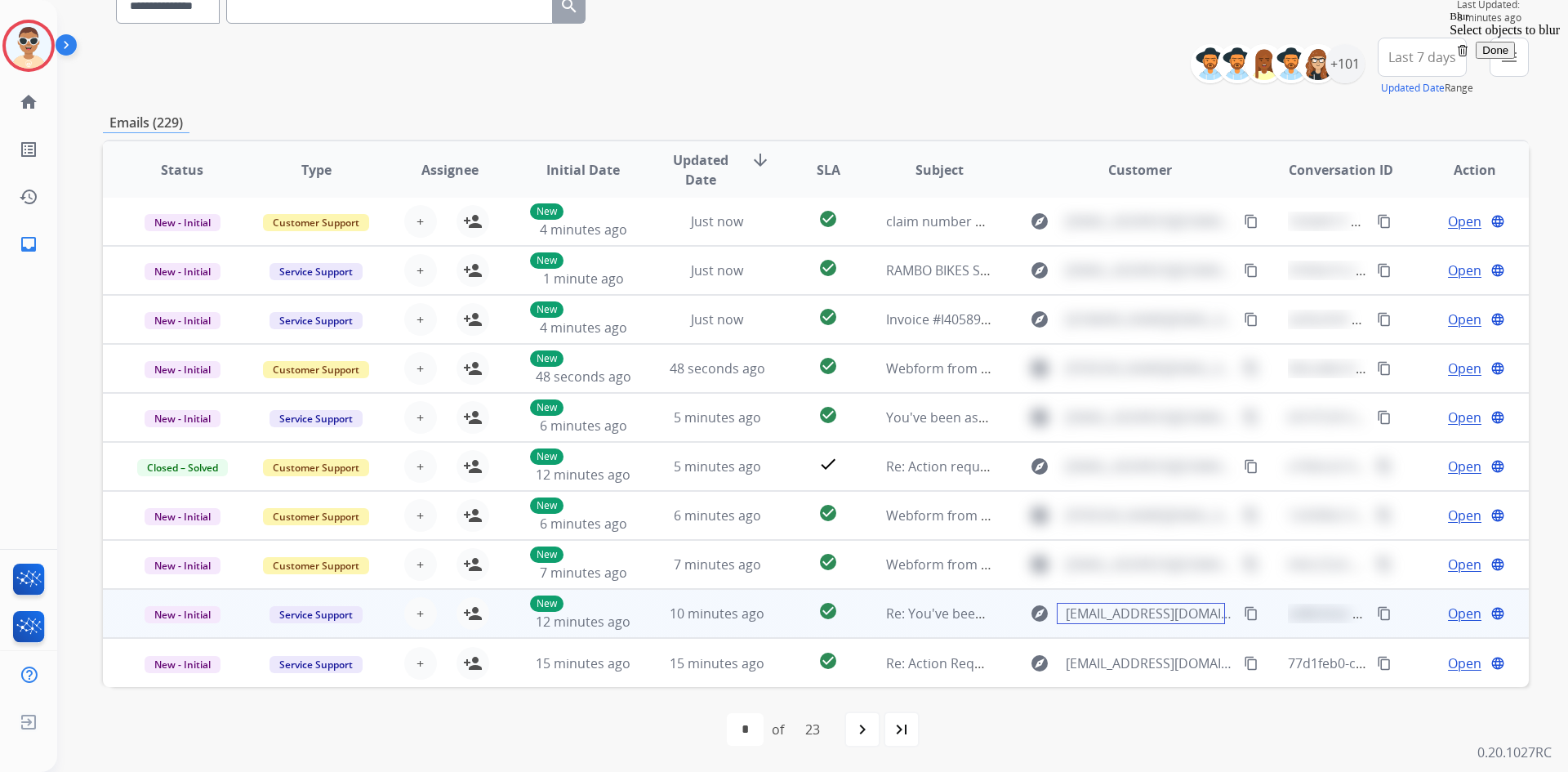
click at [1164, 621] on span "contact@furnitureandrepairs.com" at bounding box center [1149, 614] width 168 height 19
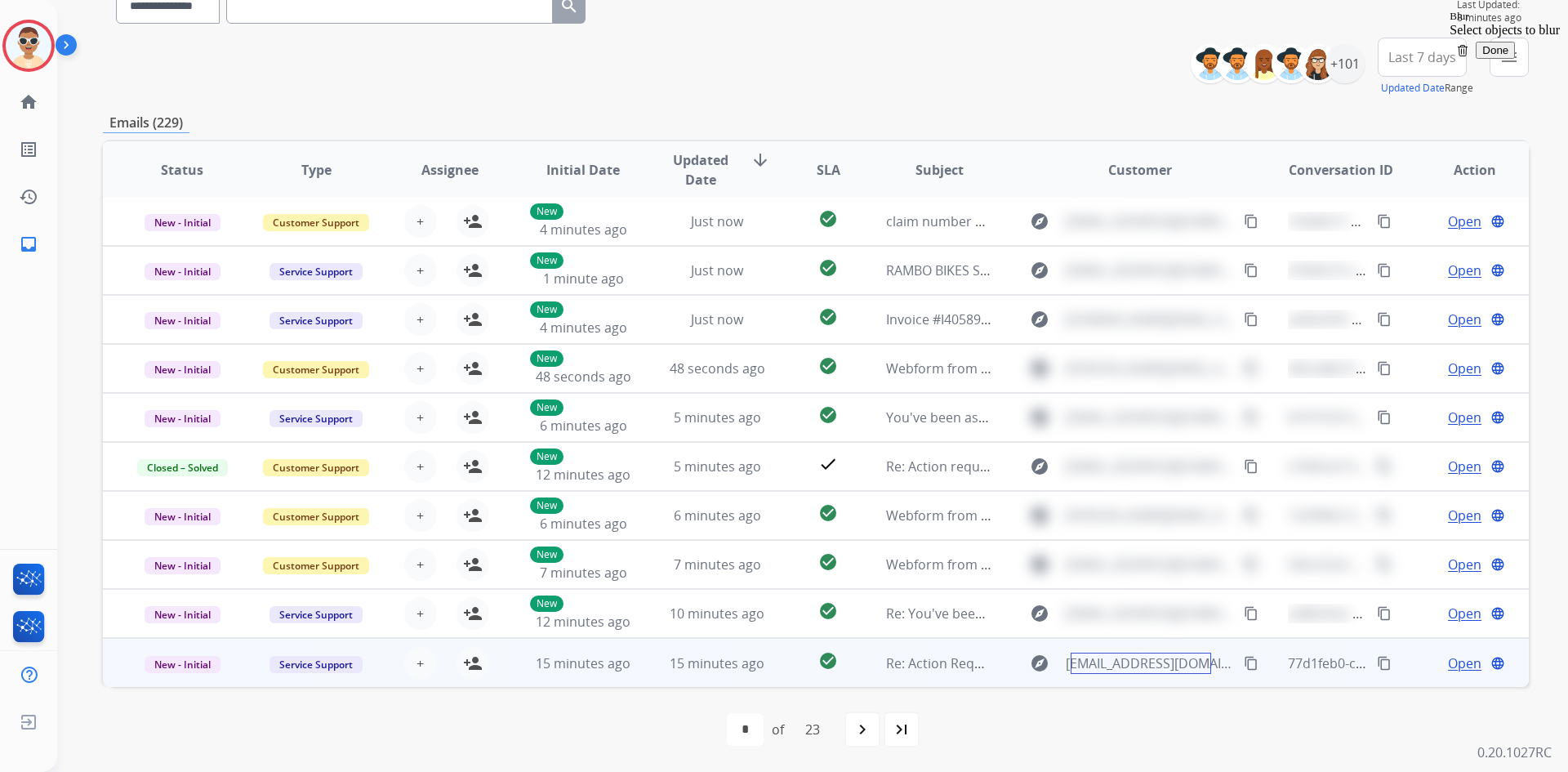
click at [1158, 659] on span "repairadmin@keh.com" at bounding box center [1149, 663] width 168 height 19
drag, startPoint x: 1316, startPoint y: 665, endPoint x: 1294, endPoint y: 666, distance: 22.0
click at [1164, 665] on span "77d1feb0-c863-413f-8942-18e88f04fe4b" at bounding box center [1407, 663] width 240 height 18
click at [908, 667] on span "Re: Action Required: You've been assigned a new service order: b1da209a-5da4-41…" at bounding box center [1209, 663] width 647 height 18
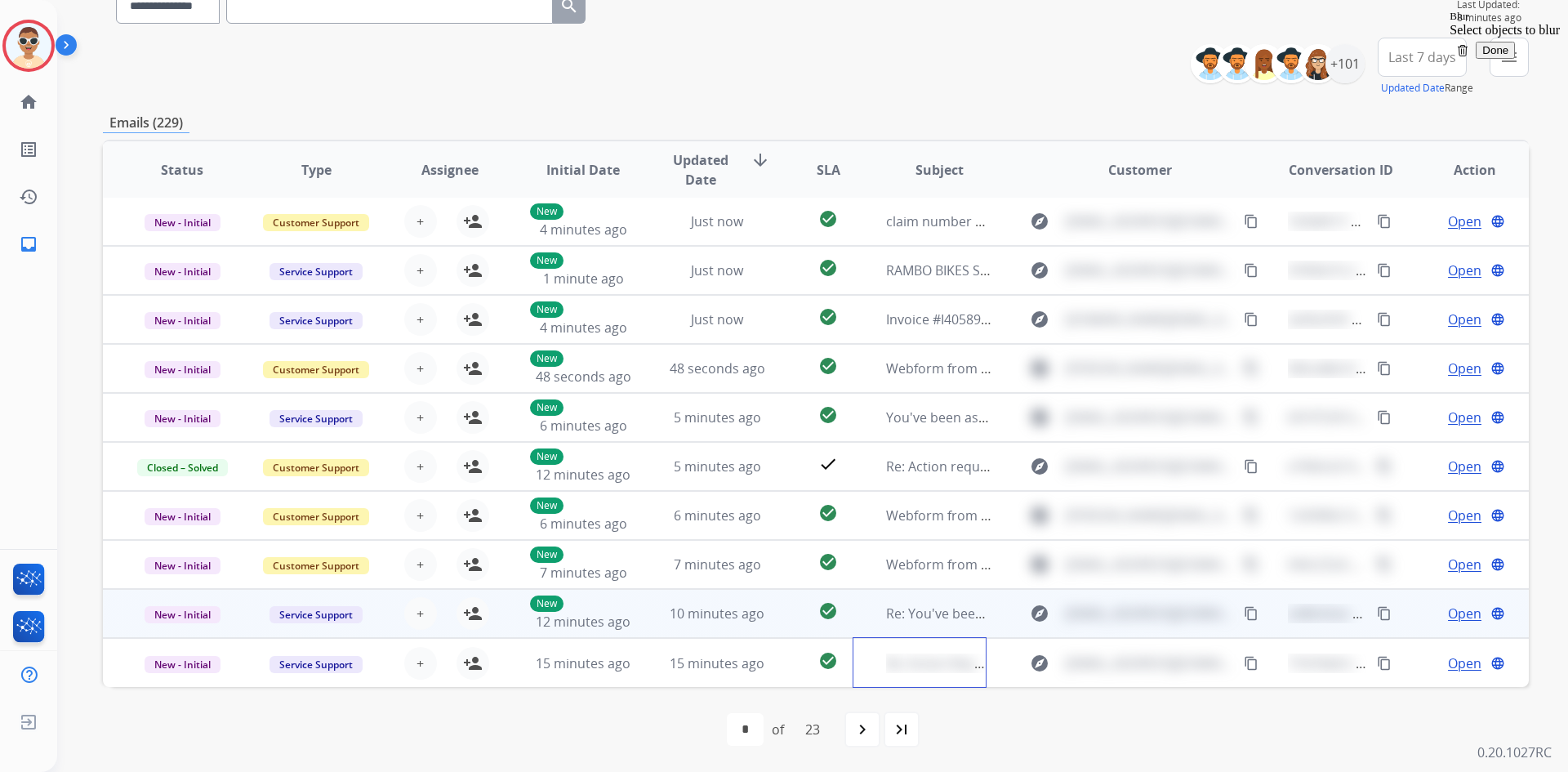
click at [923, 612] on span "Re: You've been assigned a new service order: d2a9d8c9-aa92-44ad-a2b8-96a6496a7…" at bounding box center [1155, 614] width 539 height 18
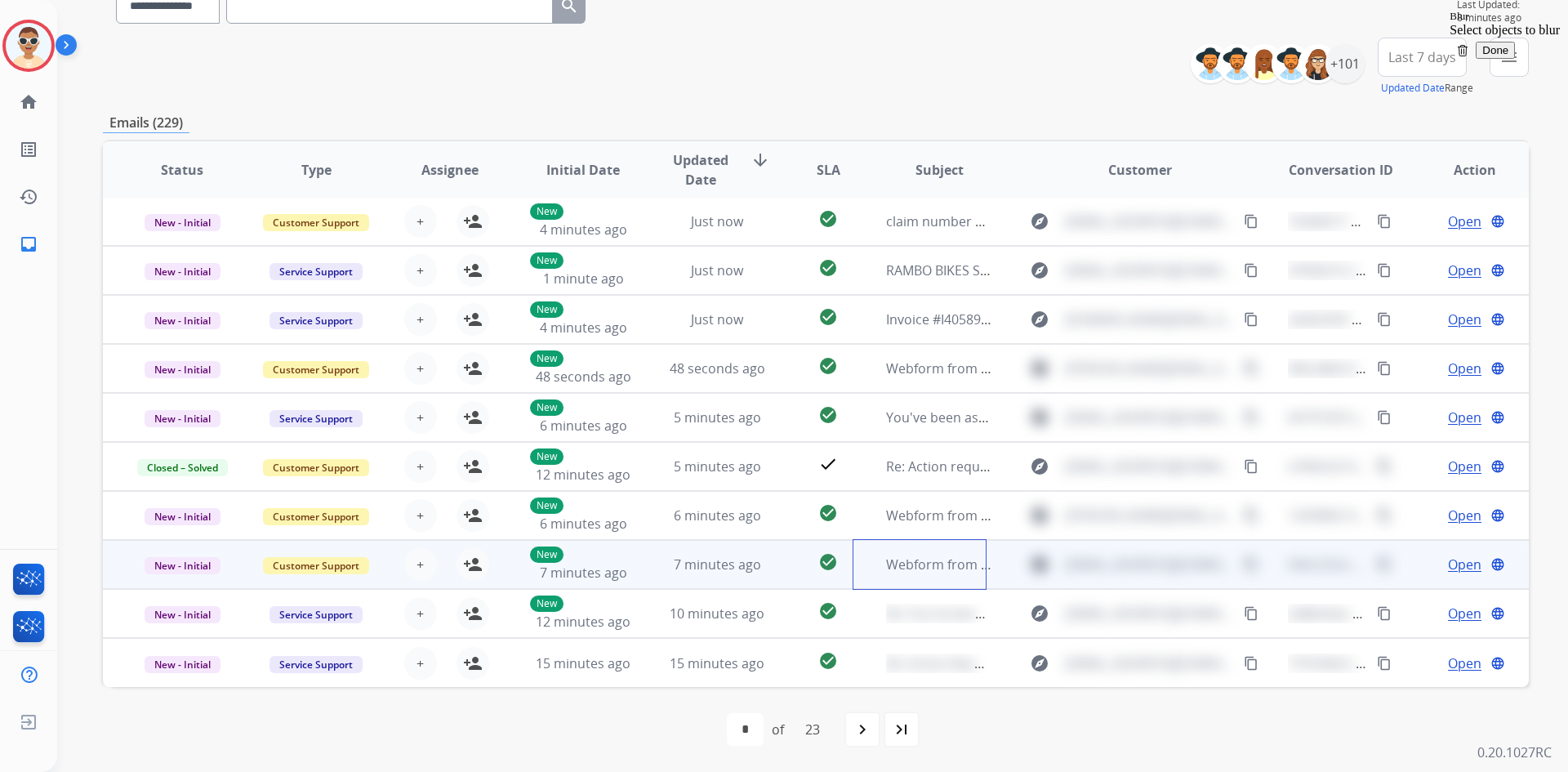
click at [921, 543] on td "Webform from iduenas1010@gmail.com on 09/24/2025" at bounding box center [927, 564] width 134 height 49
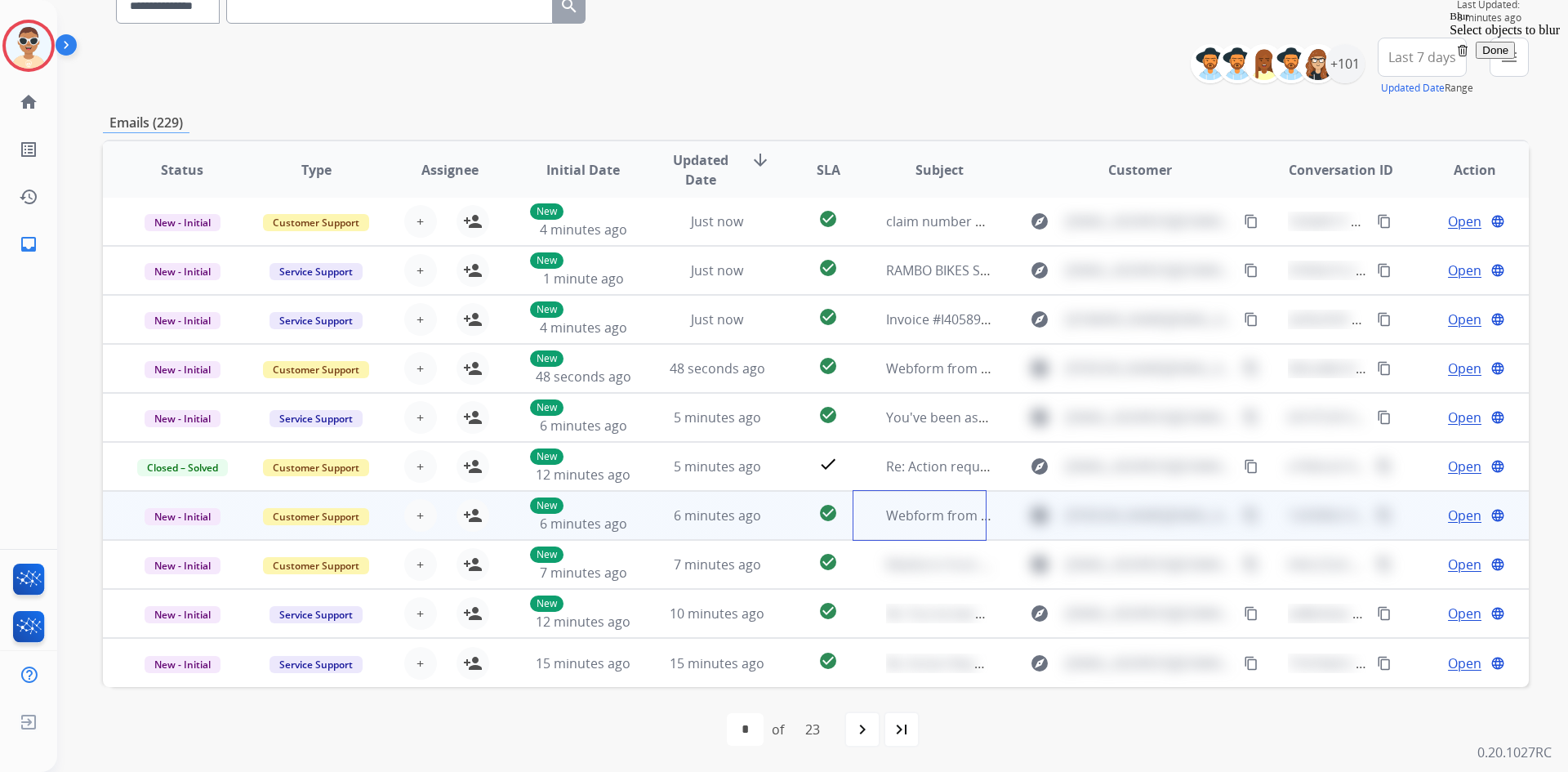
click at [919, 499] on td "Webform from kim@arbitrationplace.com on 09/24/2025" at bounding box center [927, 516] width 134 height 49
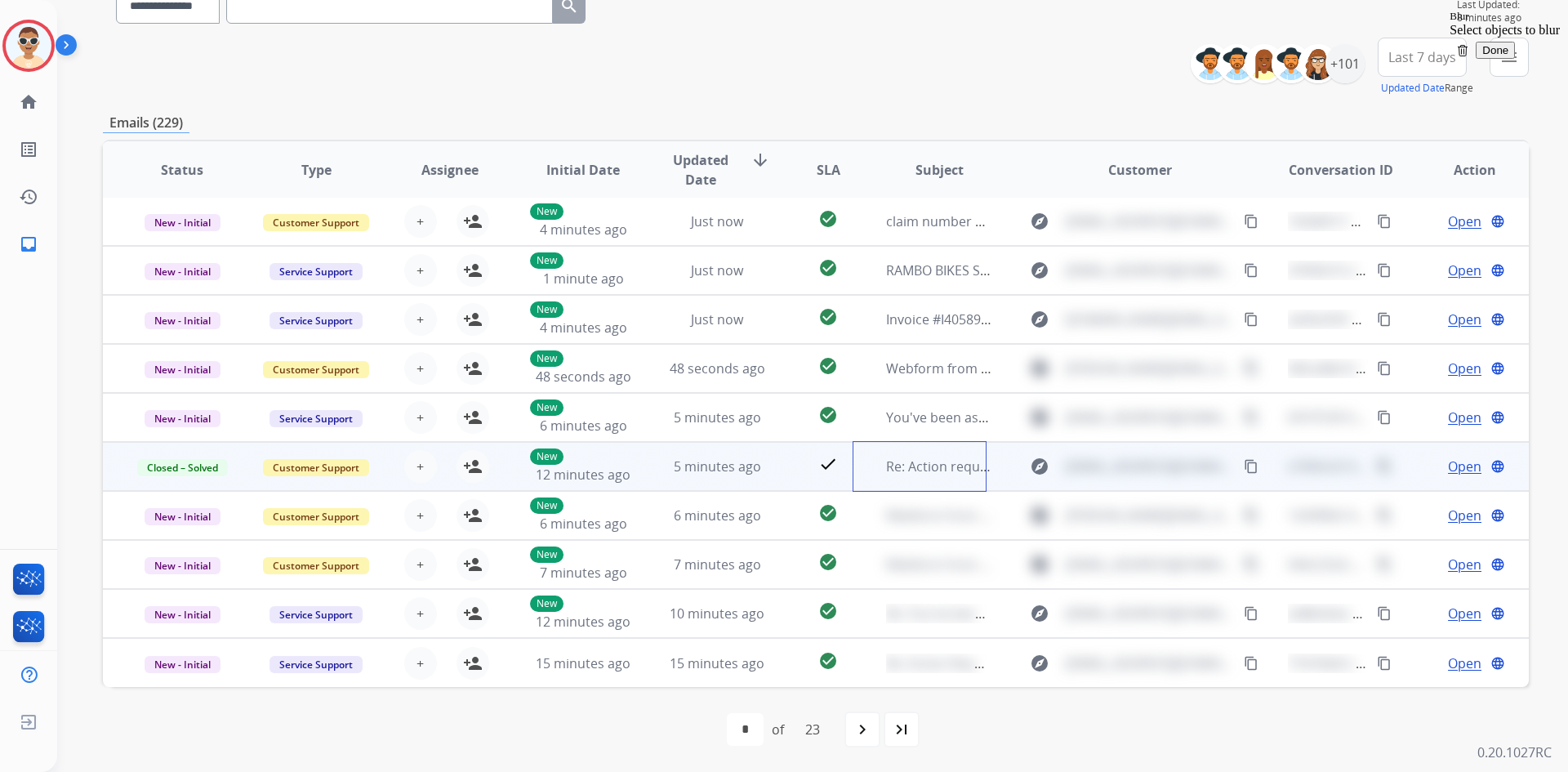
click at [914, 449] on td "Re: Action required: Extend claim approved for replacement" at bounding box center [927, 467] width 134 height 49
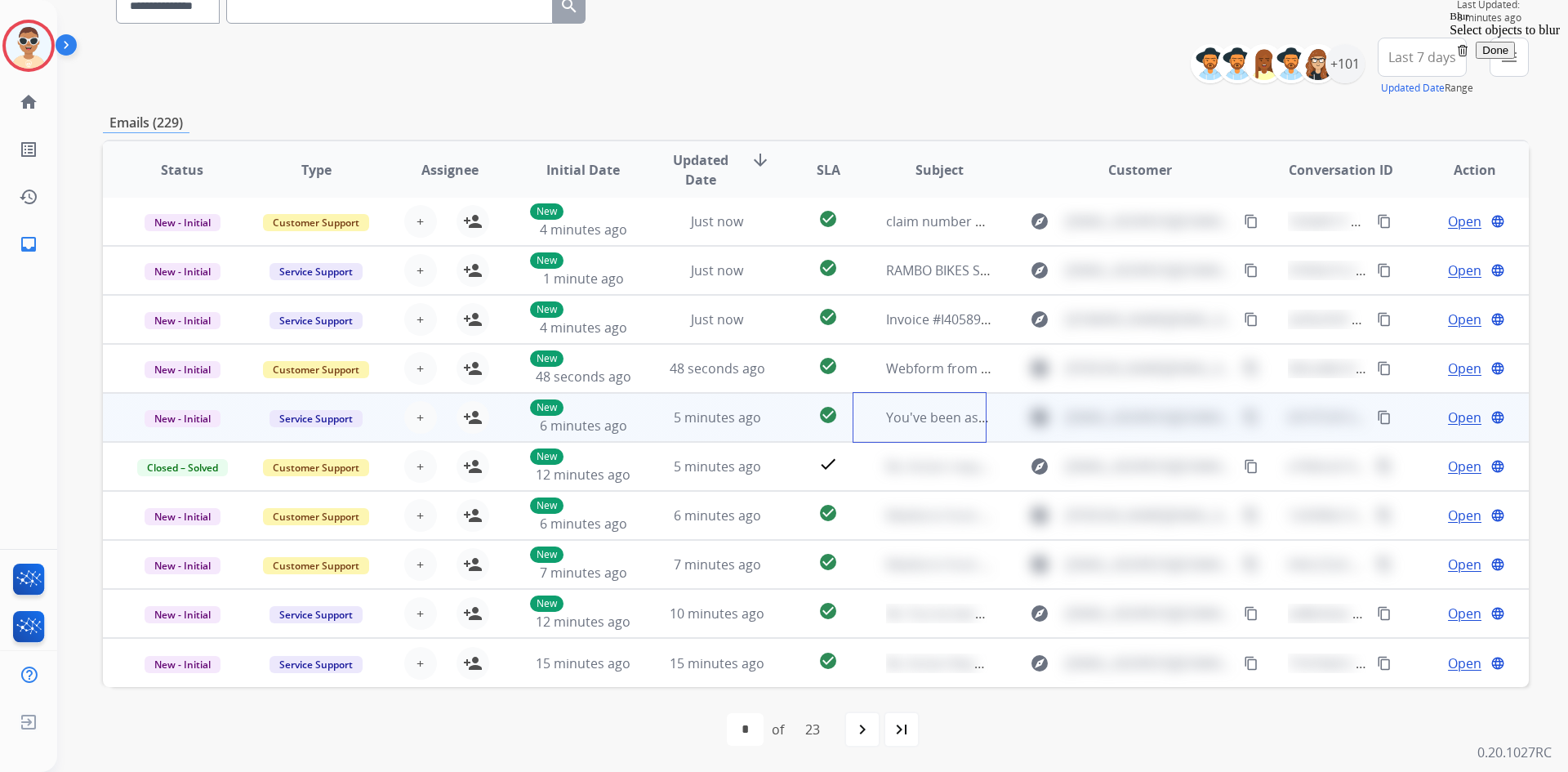
click at [920, 410] on span "You've been assigned a new service order: 3568496d-045c-45b7-86ee-e4f0cc41c47e" at bounding box center [1141, 417] width 510 height 18
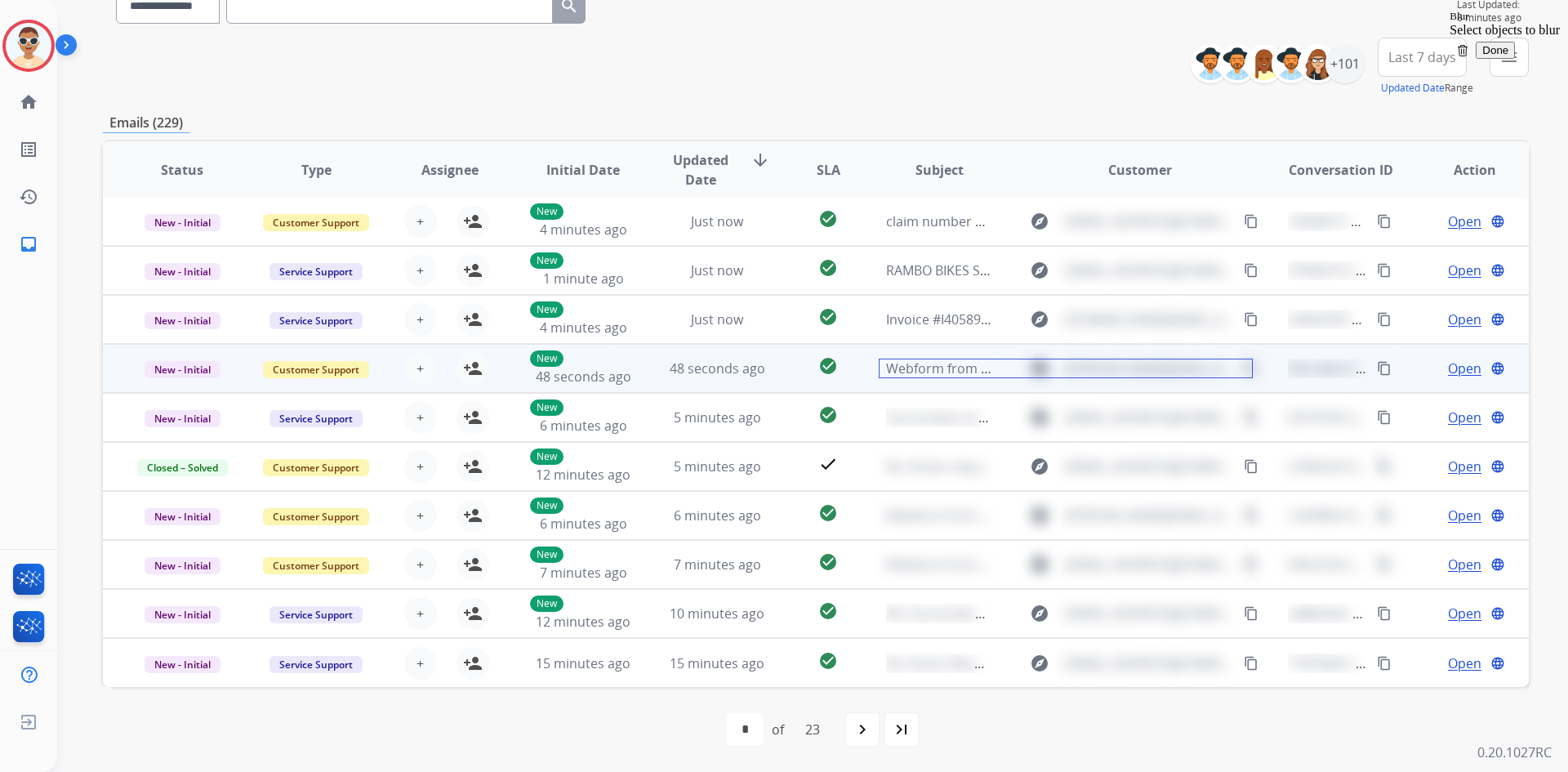
click at [920, 368] on span "Webform from ricardo.rivera4286@gmail.com on 09/24/2025" at bounding box center [1121, 368] width 471 height 18
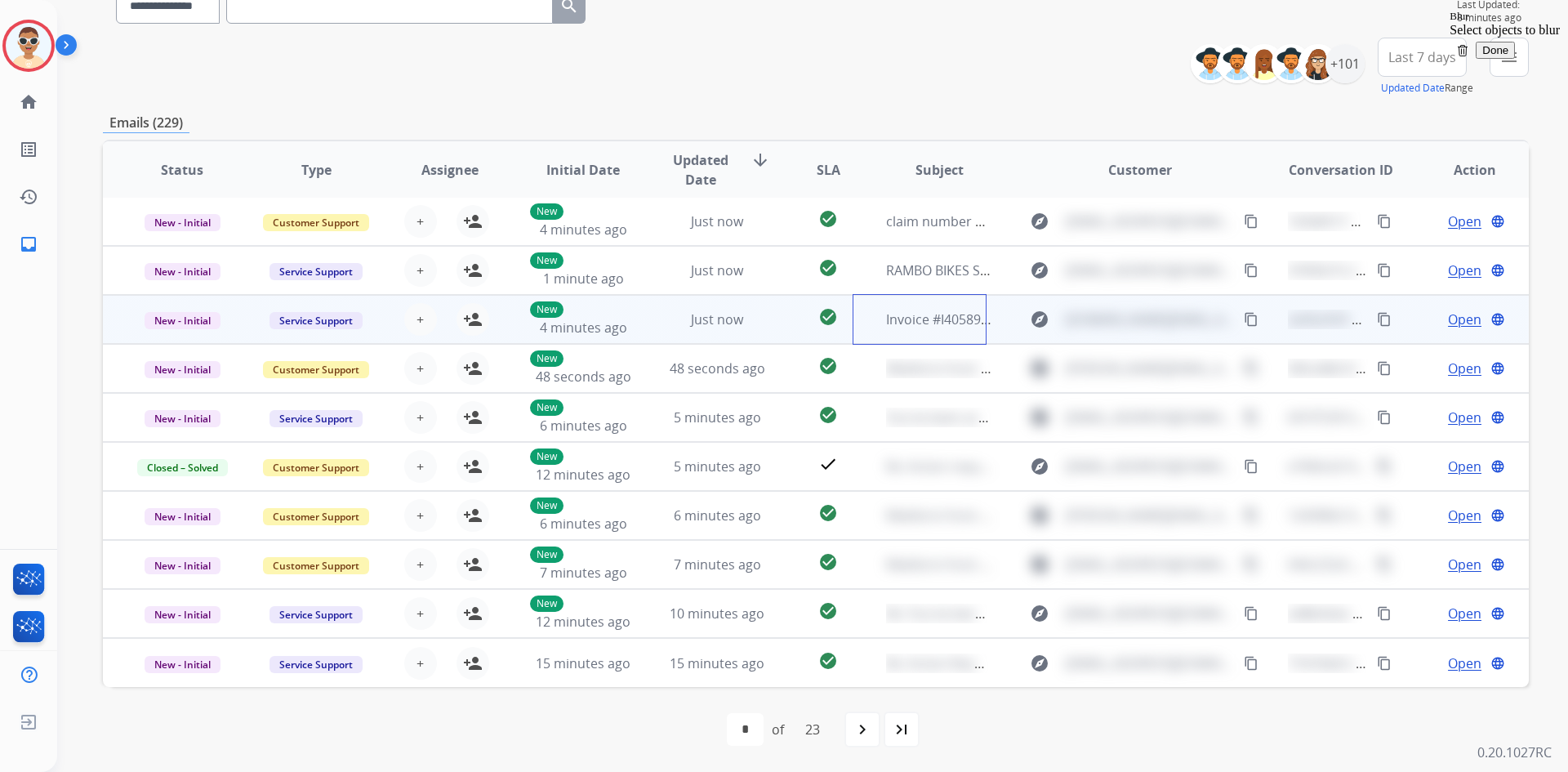
click at [925, 326] on span "Invoice #I40589317 from Fitness Machine Technicians" at bounding box center [1050, 320] width 328 height 18
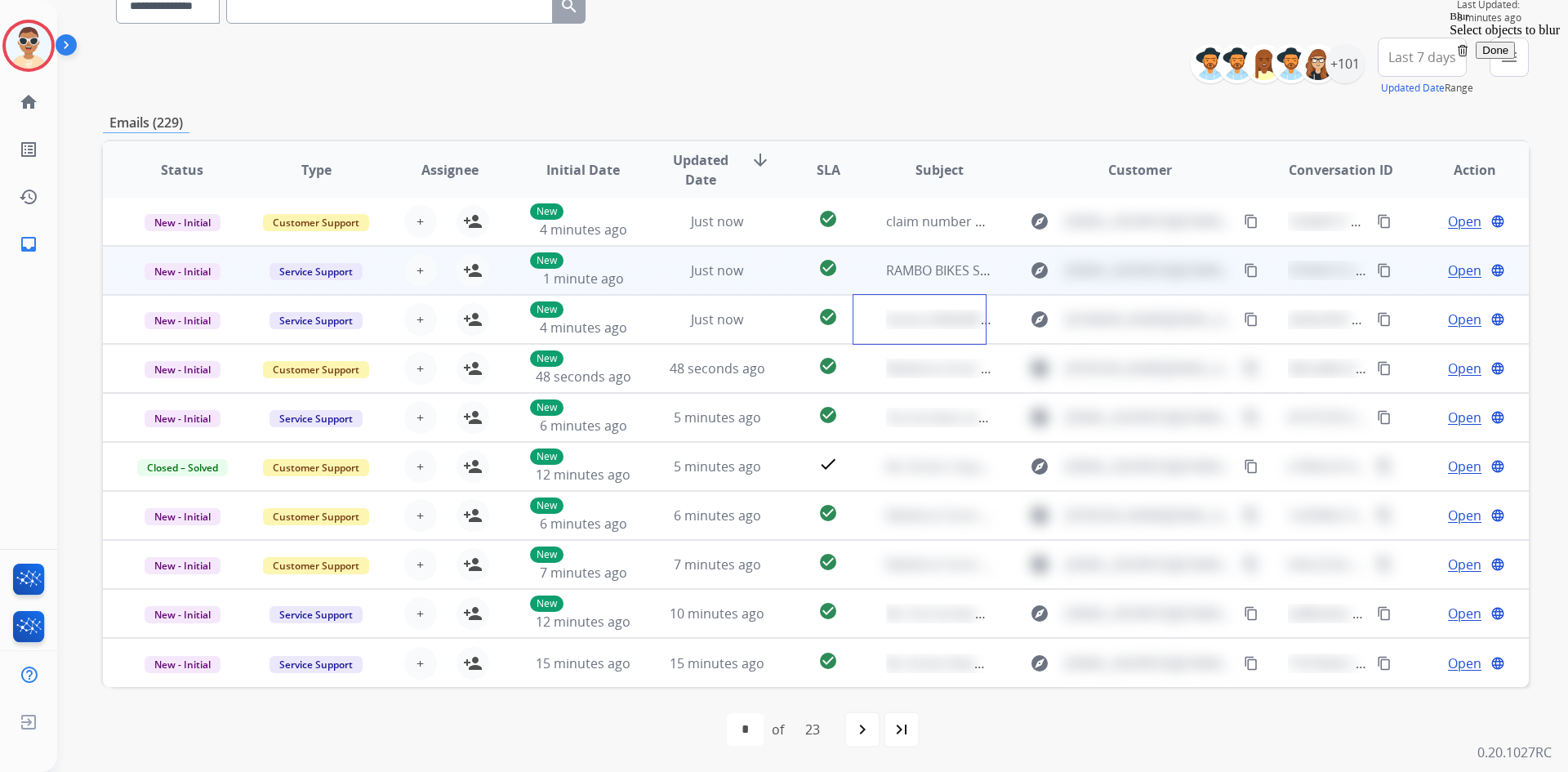
click at [930, 280] on td "RAMBO BIKES Sales Order SORB-72267" at bounding box center [927, 270] width 134 height 49
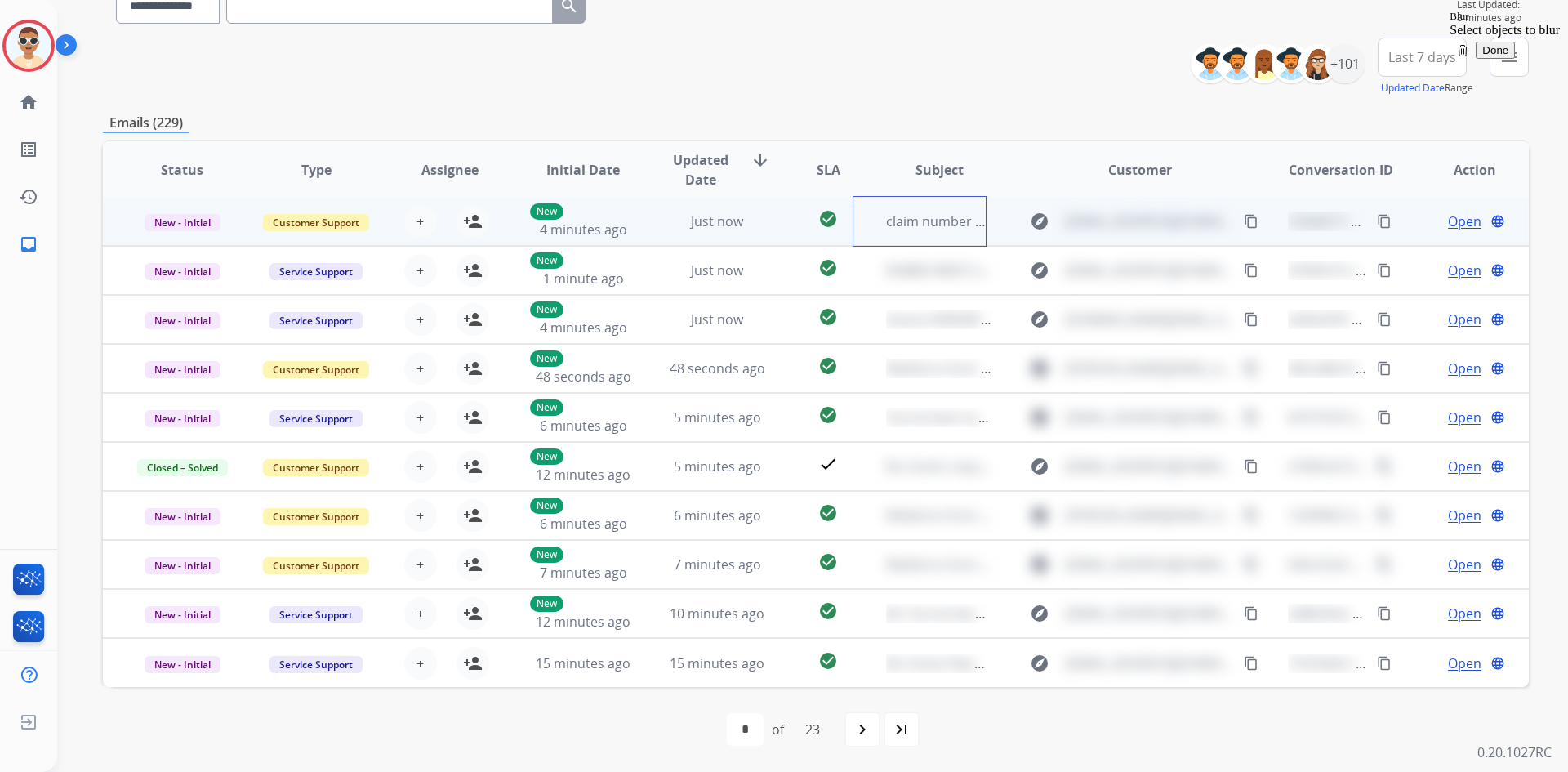
click at [934, 233] on td "claim number 24603f17-bc7e-4c1d-92bd-1f68aft32151c" at bounding box center [927, 222] width 134 height 49
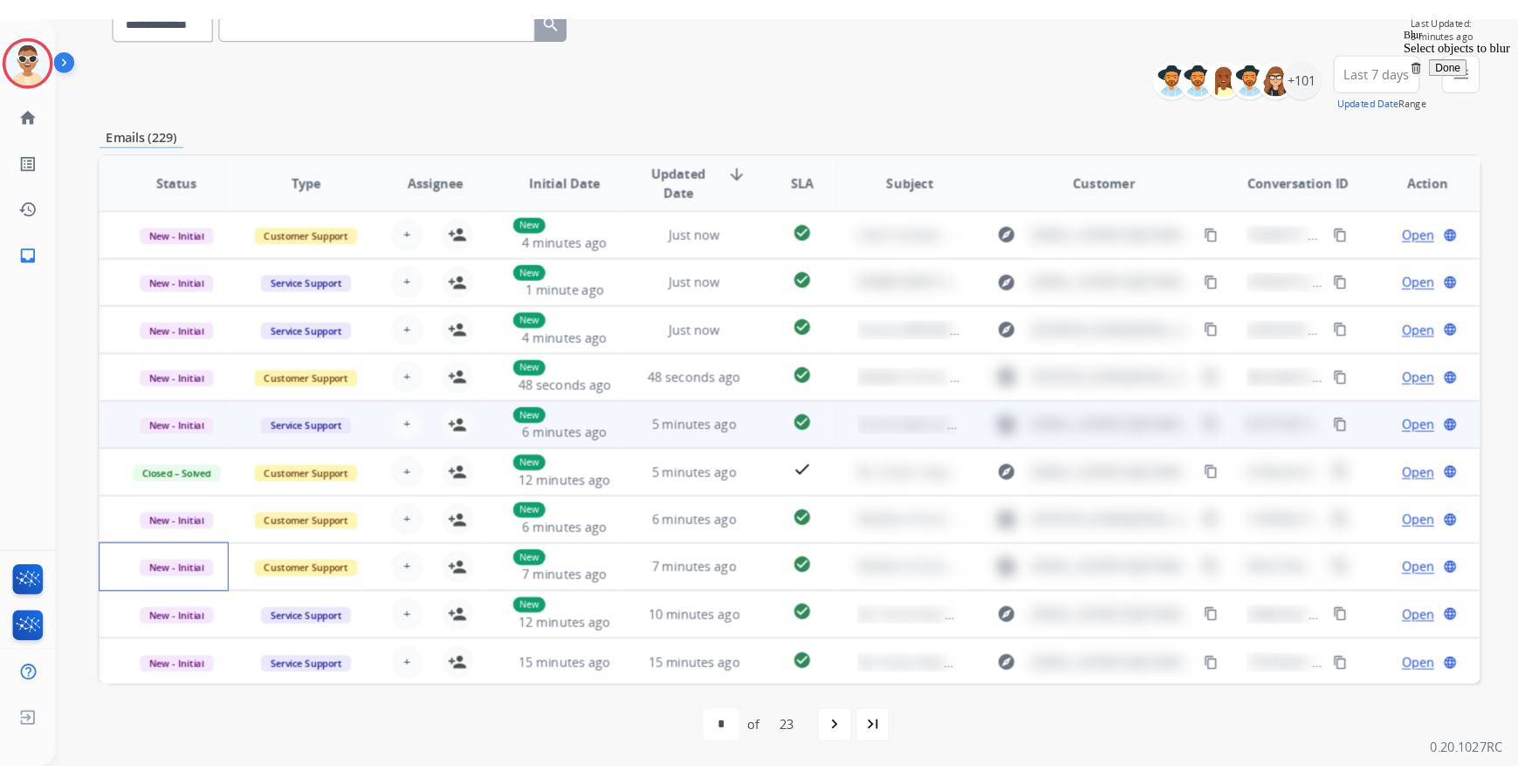
scroll to position [0, 0]
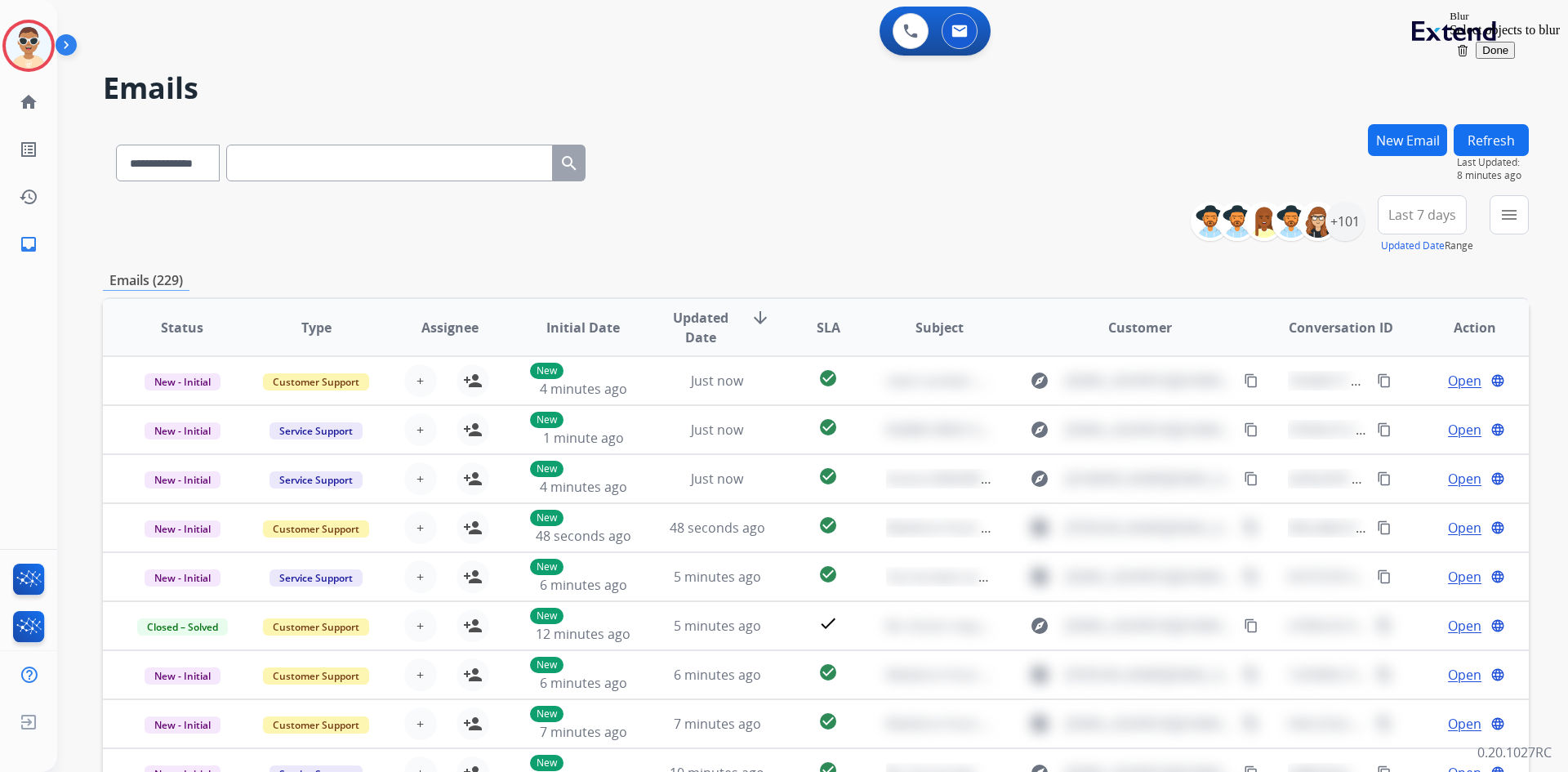
click at [1164, 44] on span "Done" at bounding box center [1495, 50] width 26 height 12
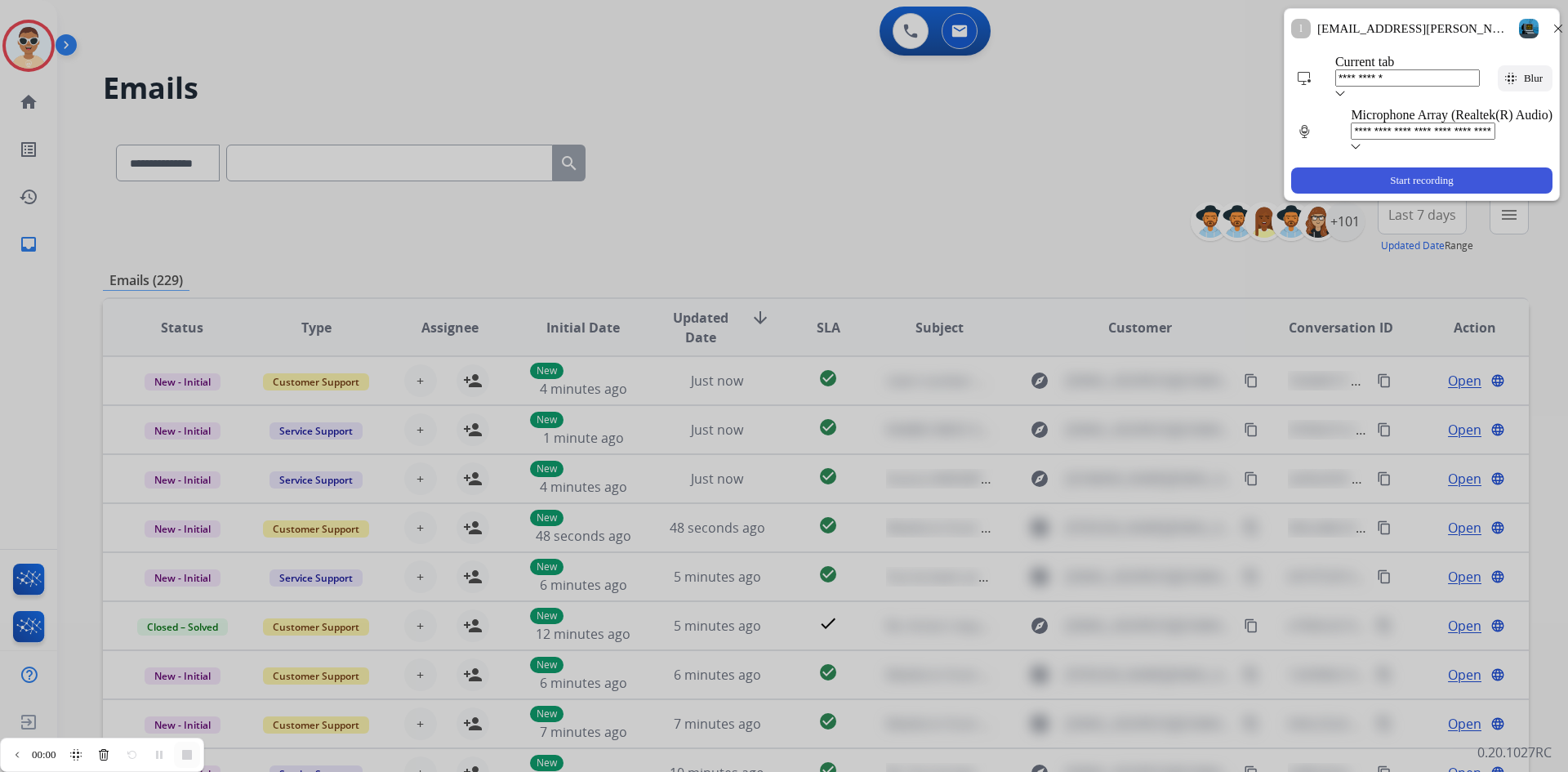
click at [1164, 174] on span "Start recording" at bounding box center [1422, 180] width 70 height 13
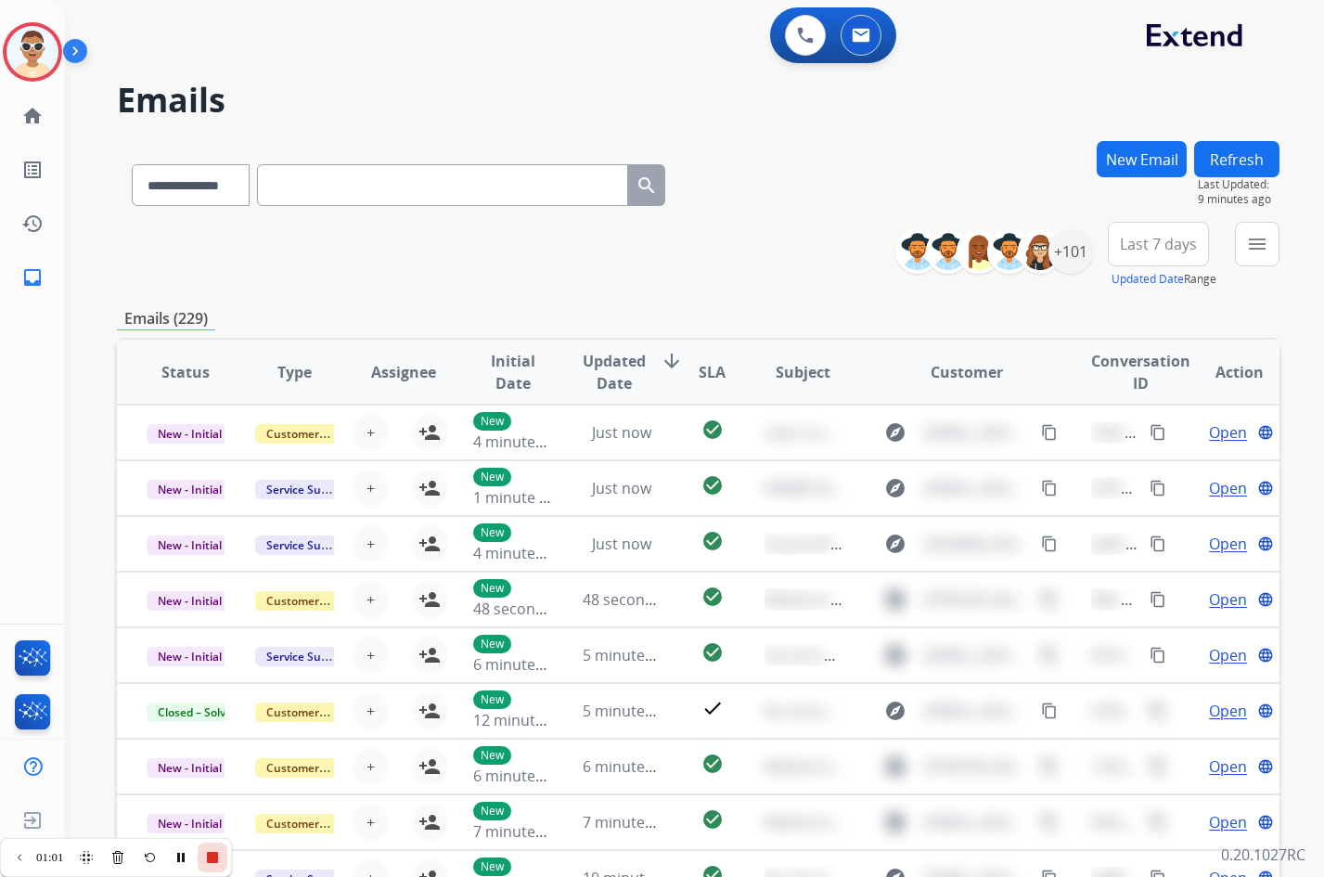
click at [210, 854] on button "Done" at bounding box center [213, 858] width 30 height 30
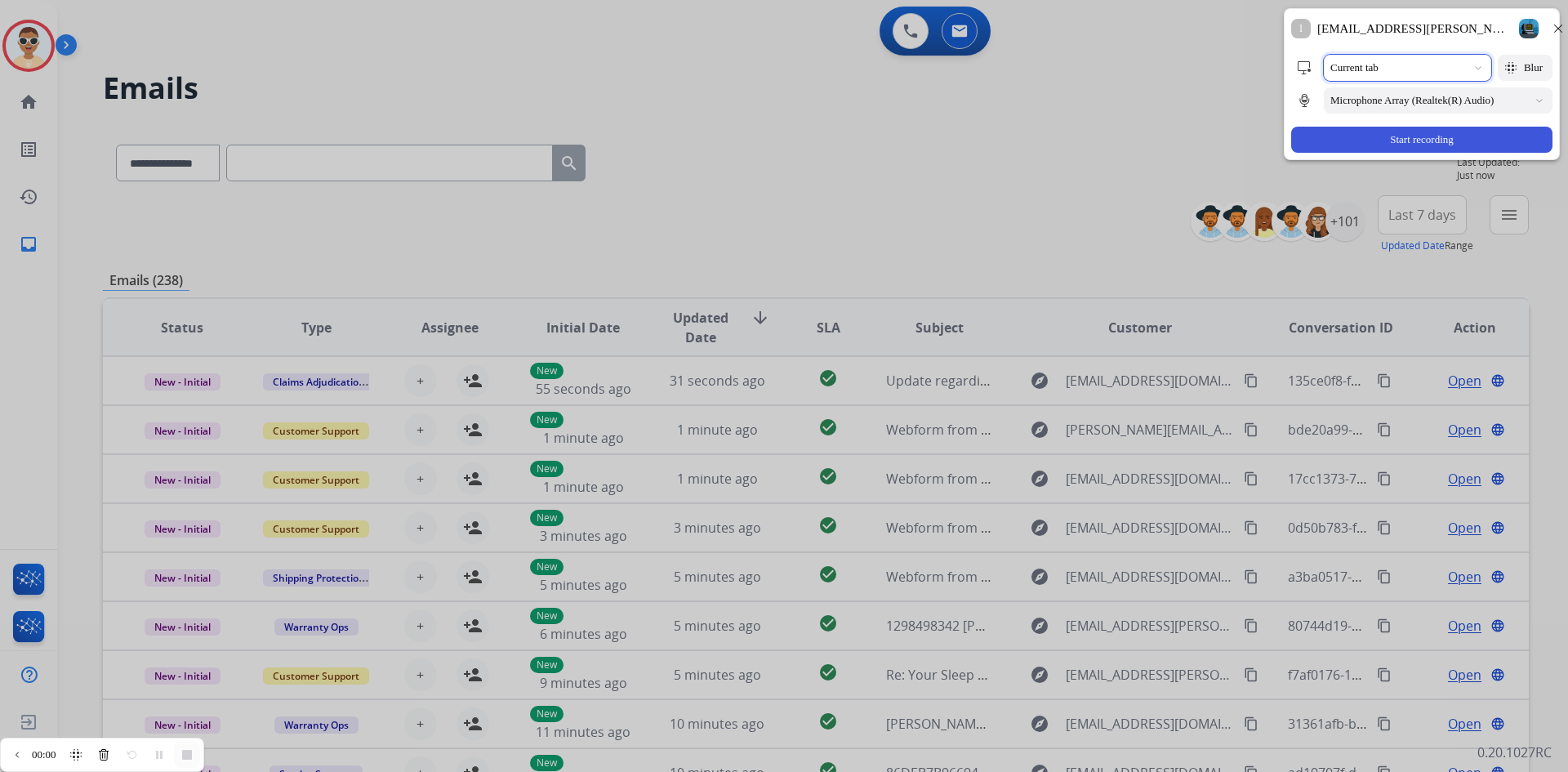
click at [0, 771] on div "**********" at bounding box center [0, 772] width 0 height 0
click at [1164, 70] on div "Blur" at bounding box center [1525, 68] width 55 height 26
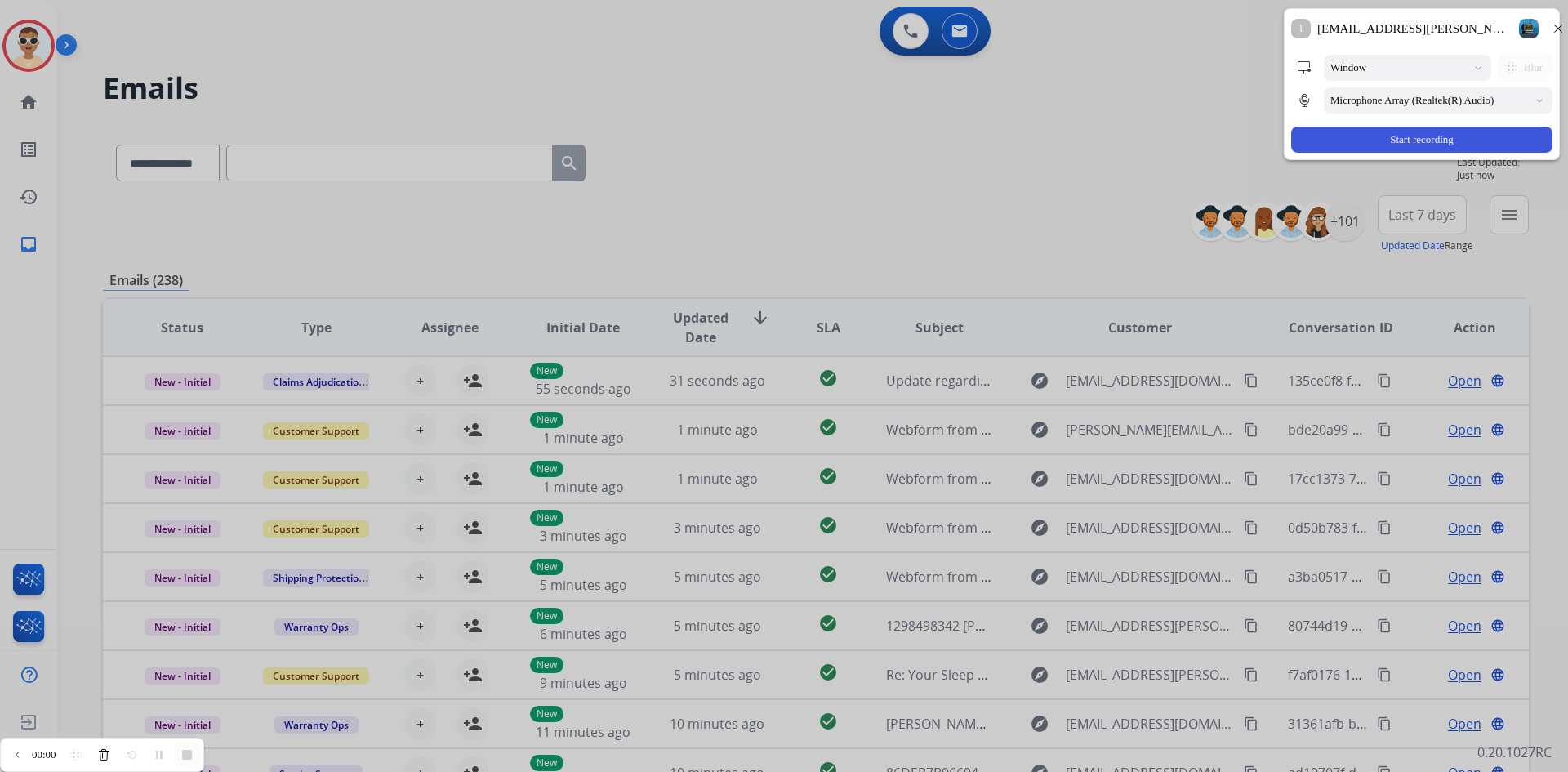
click at [1164, 58] on div "Blur" at bounding box center [1525, 68] width 55 height 26
click at [1164, 67] on div "Blur" at bounding box center [1525, 68] width 55 height 26
click at [1164, 32] on icon "Close" at bounding box center [1557, 28] width 13 height 13
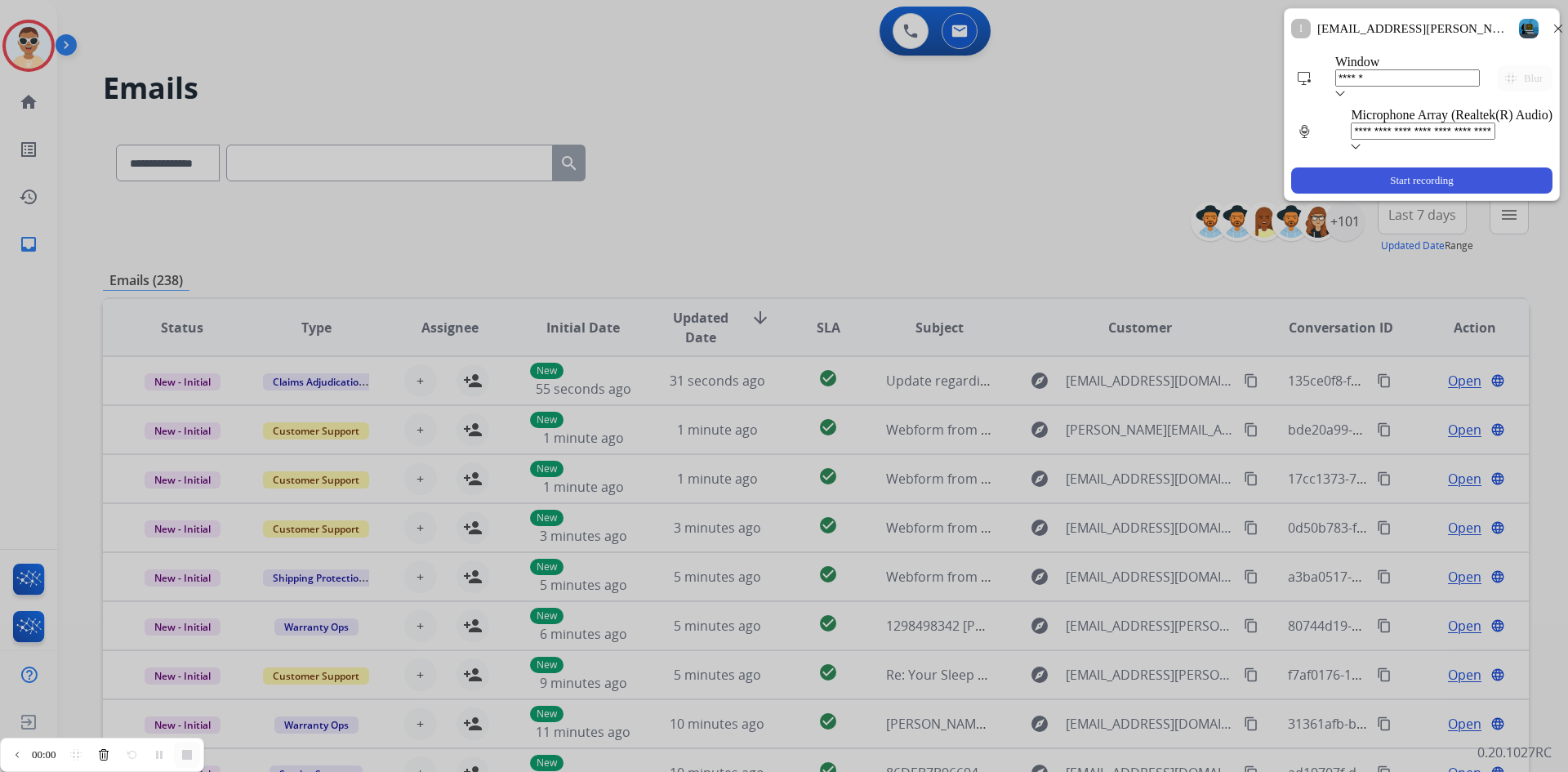
click at [1164, 76] on div "Current tab ******" at bounding box center [1407, 77] width 144 height 47
click at [1164, 86] on div "Capture source" at bounding box center [1407, 93] width 144 height 15
click at [1164, 72] on icon "Recording configuration" at bounding box center [1510, 78] width 13 height 13
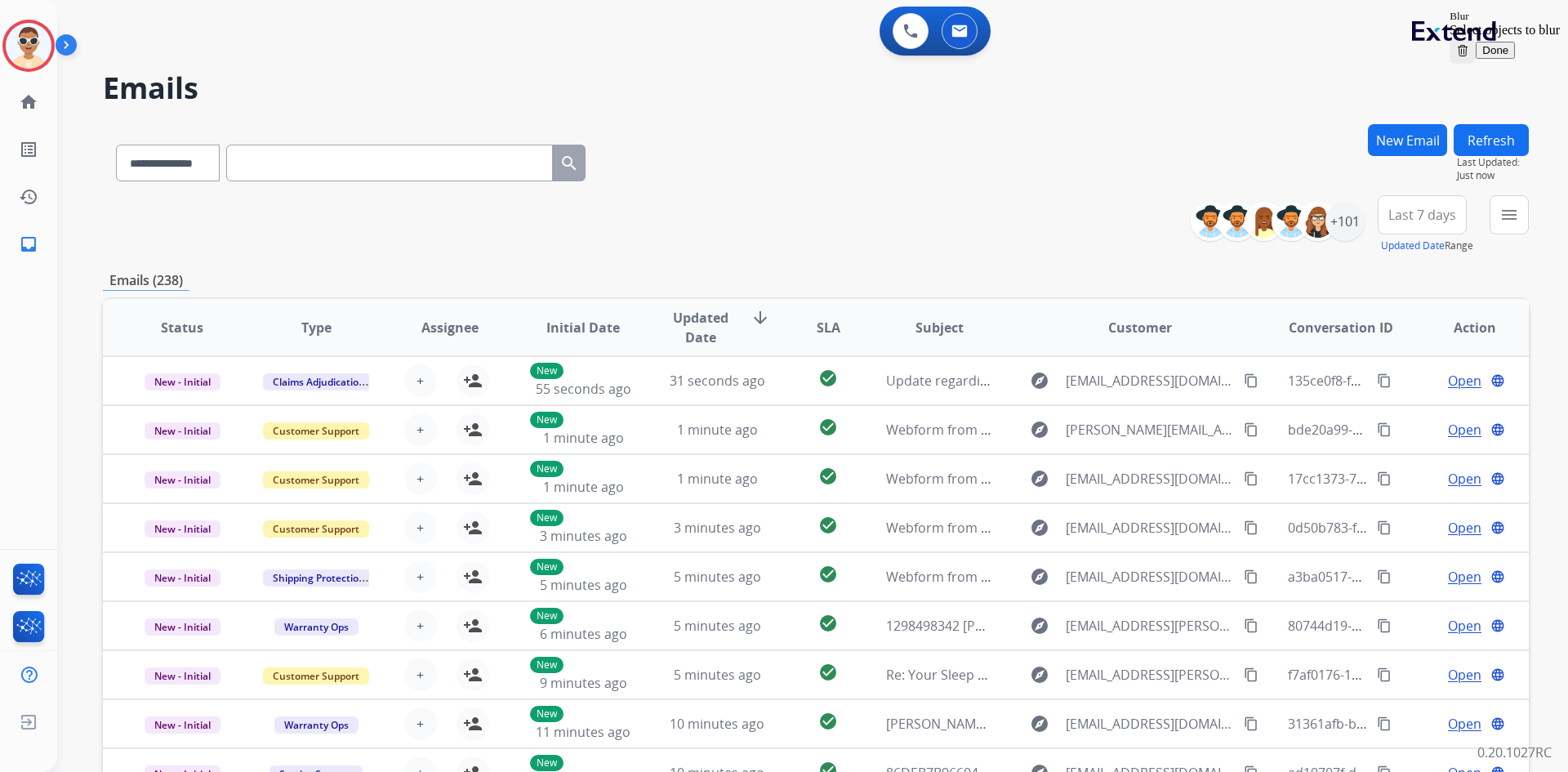
click at [1164, 38] on button "Clear" at bounding box center [1462, 51] width 26 height 26
click at [1164, 48] on icon "Clear" at bounding box center [1462, 52] width 7 height 9
click at [1164, 44] on span "Done" at bounding box center [1495, 50] width 26 height 12
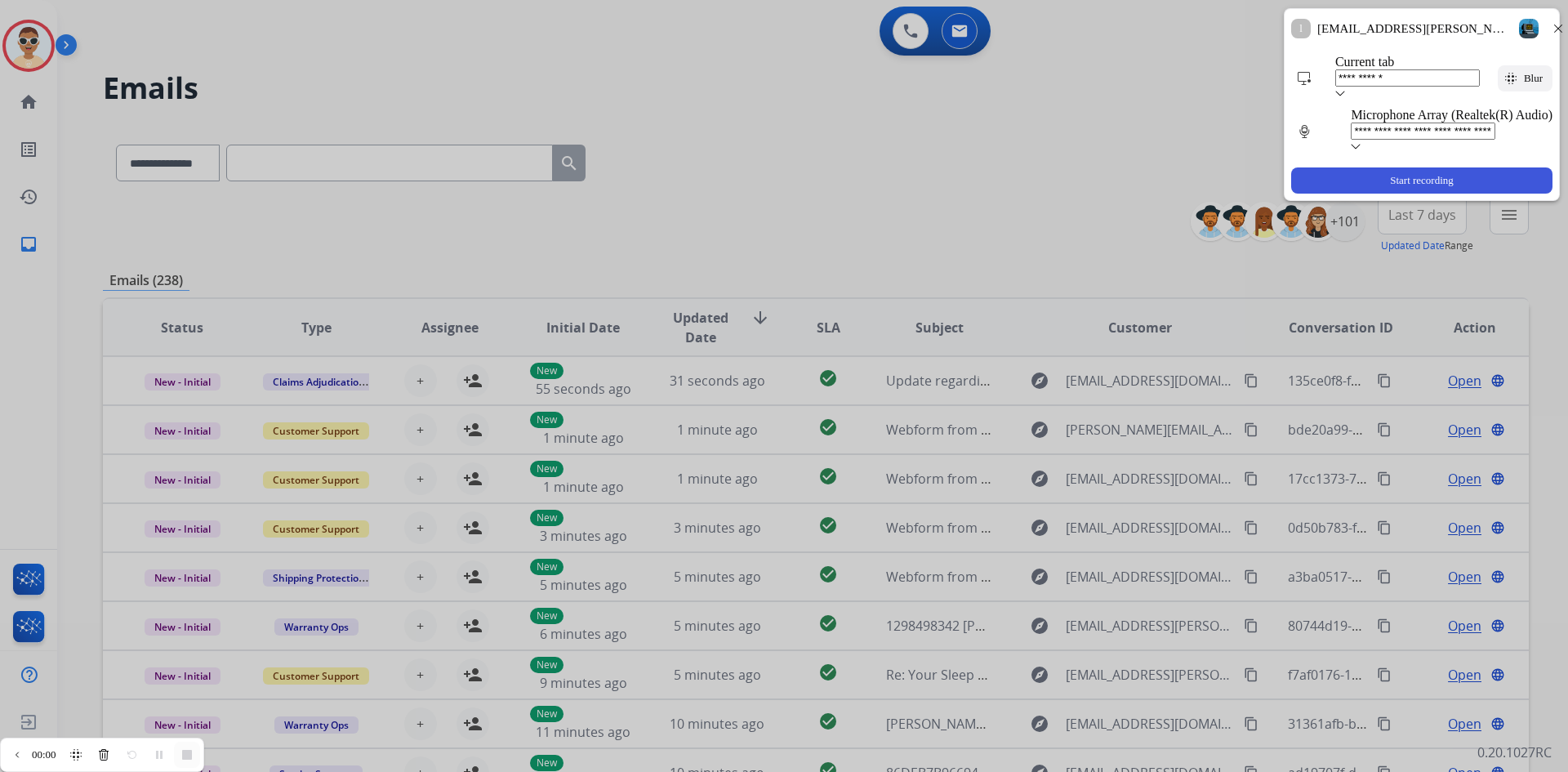
click at [0, 771] on div "**********" at bounding box center [0, 772] width 0 height 0
